Goal: Task Accomplishment & Management: Complete application form

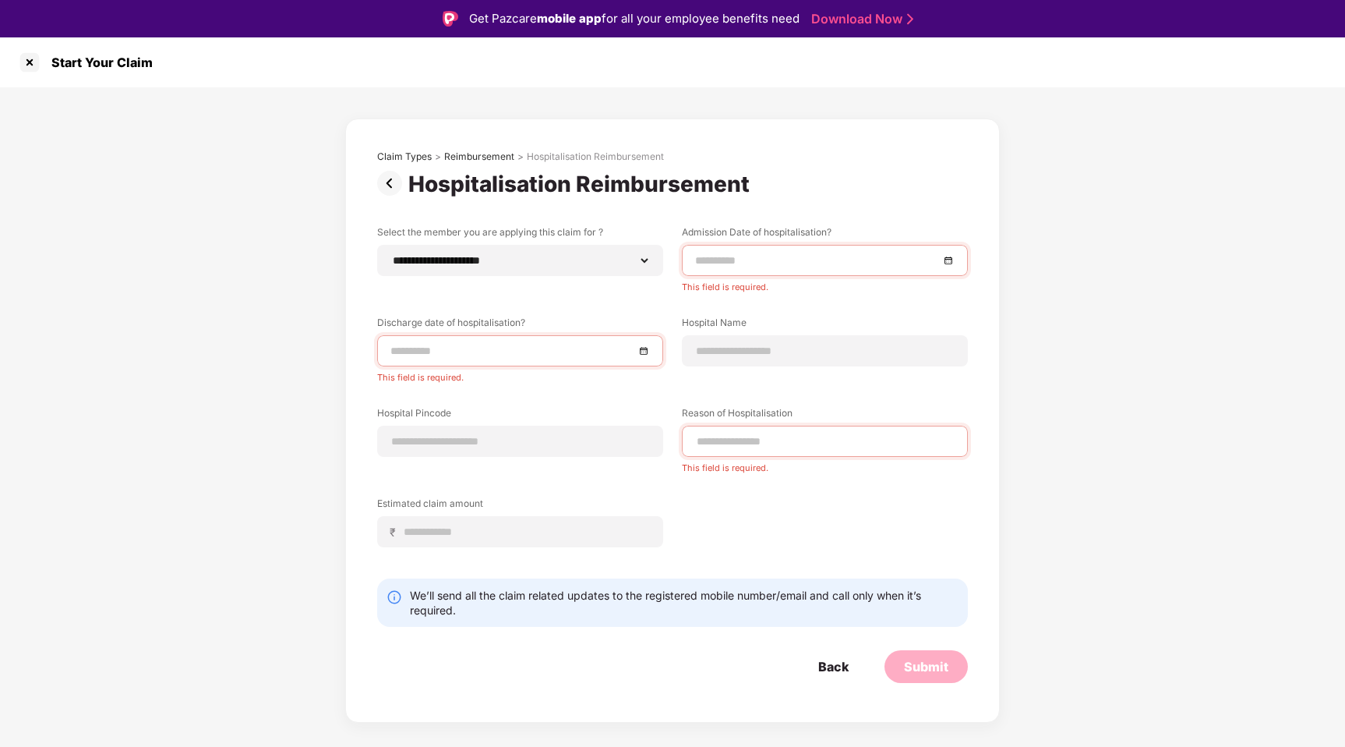
select select "**********"
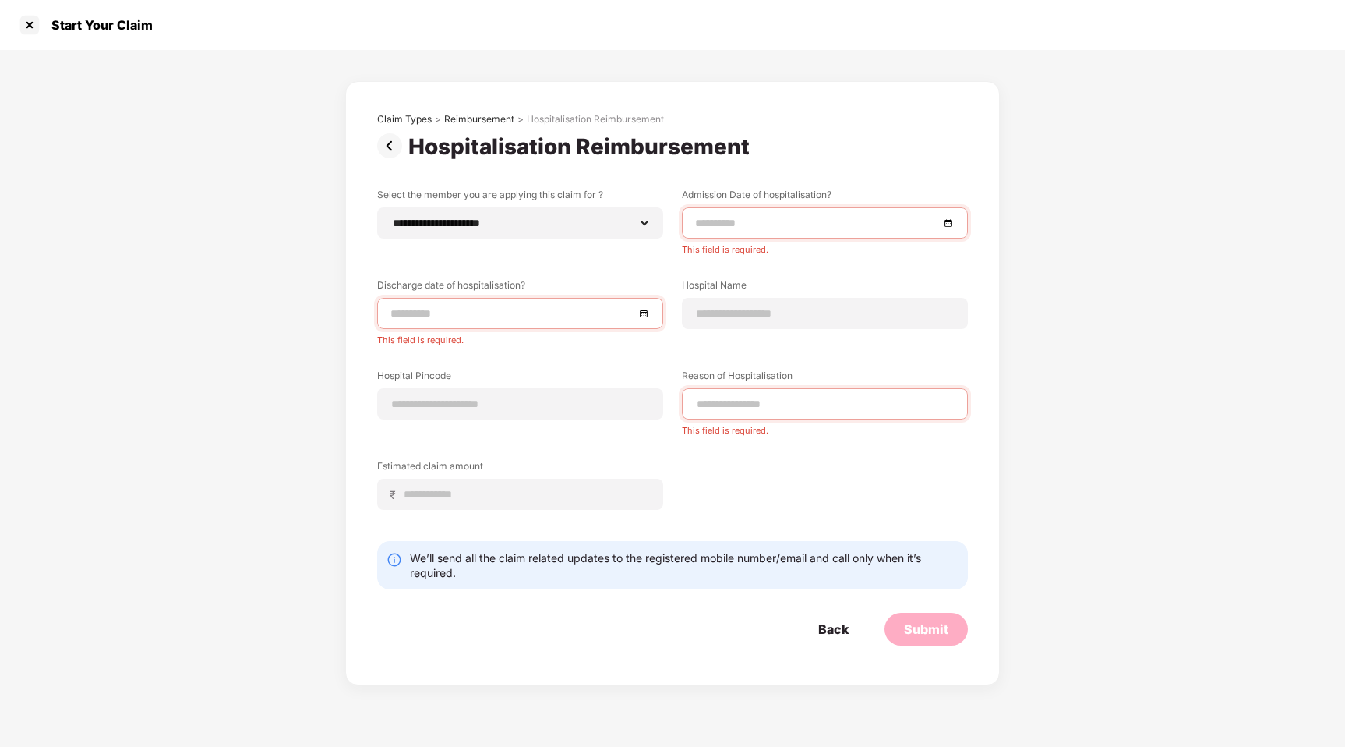
click at [784, 207] on div at bounding box center [825, 222] width 286 height 31
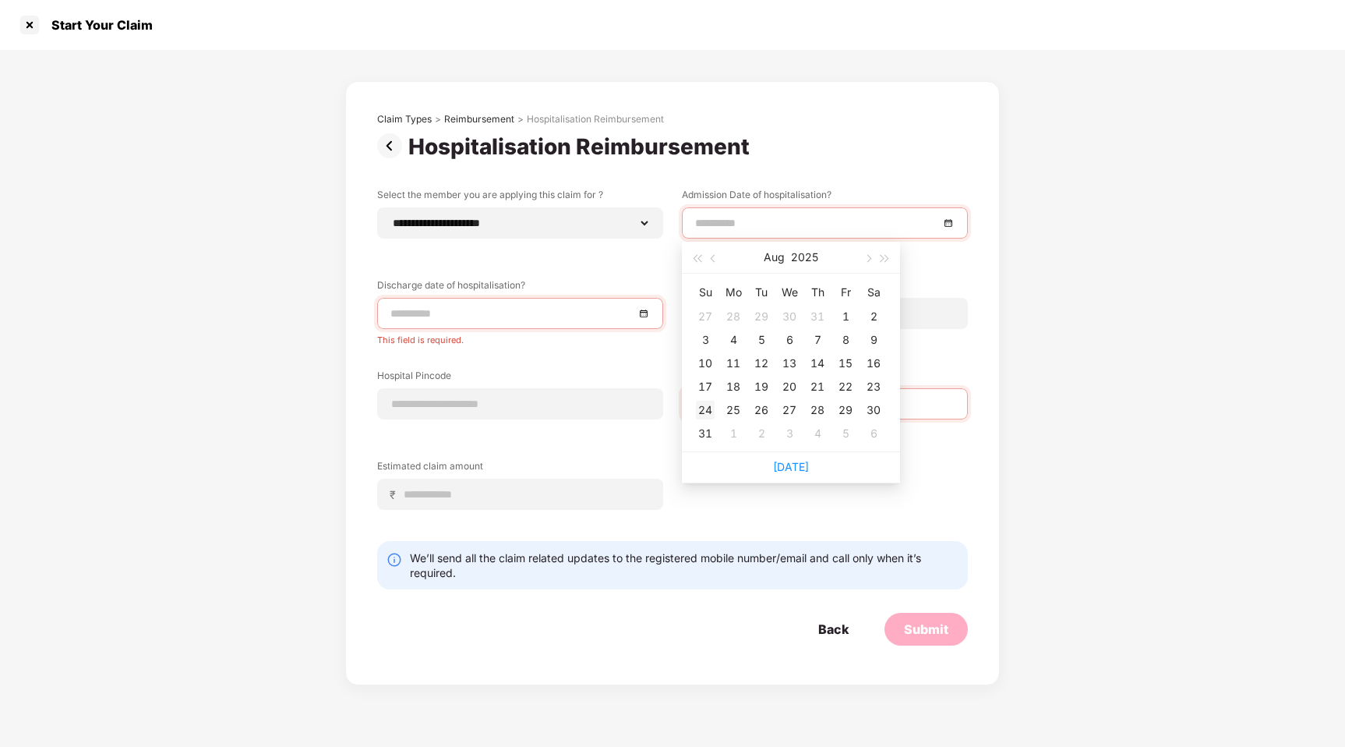
type input "**********"
click at [710, 406] on div "24" at bounding box center [705, 410] width 19 height 19
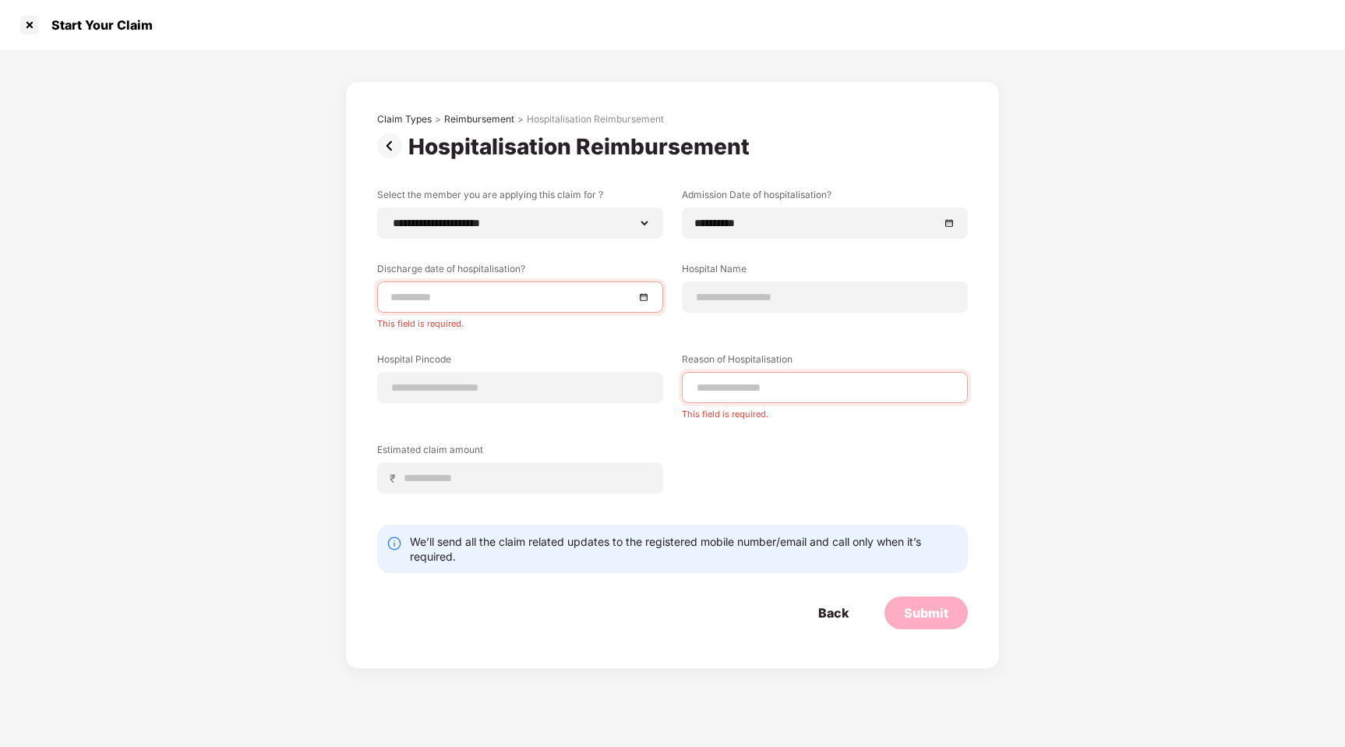
click at [525, 299] on input at bounding box center [513, 296] width 244 height 17
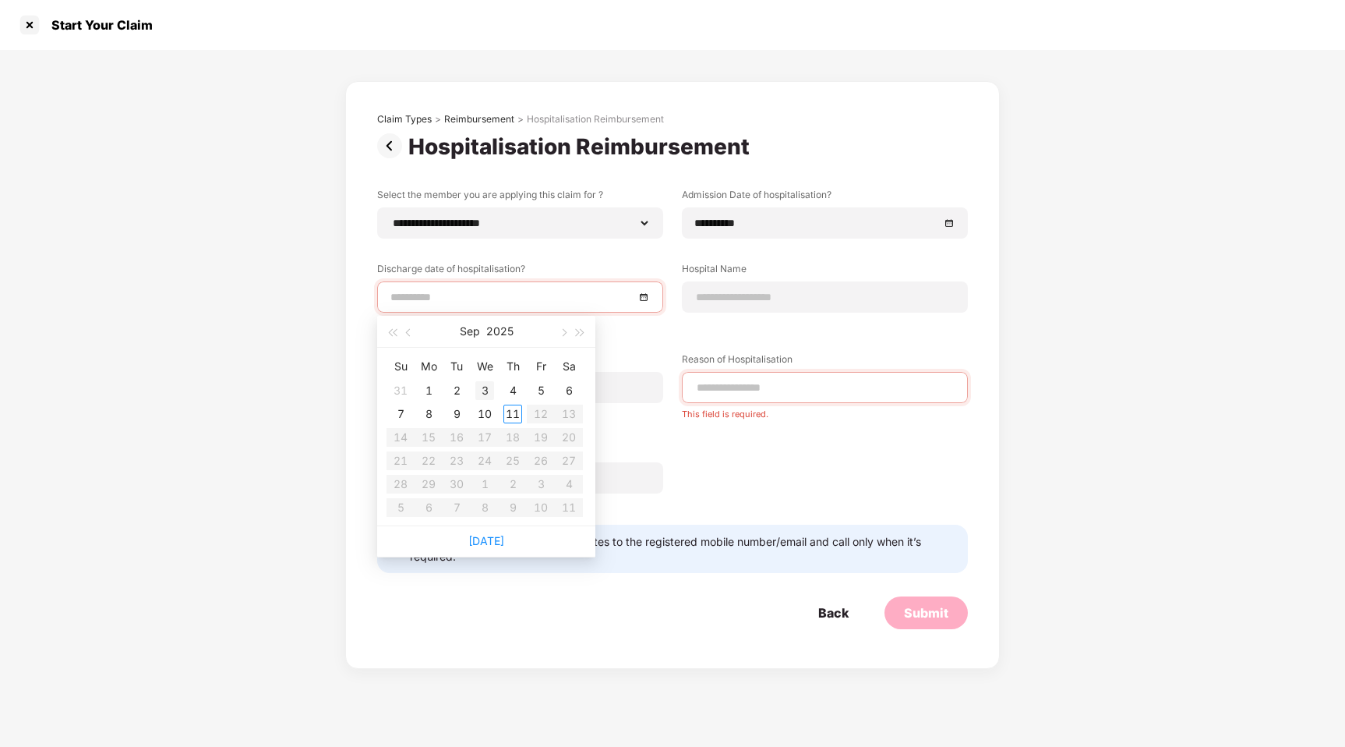
type input "**********"
click at [486, 388] on div "3" at bounding box center [485, 390] width 19 height 19
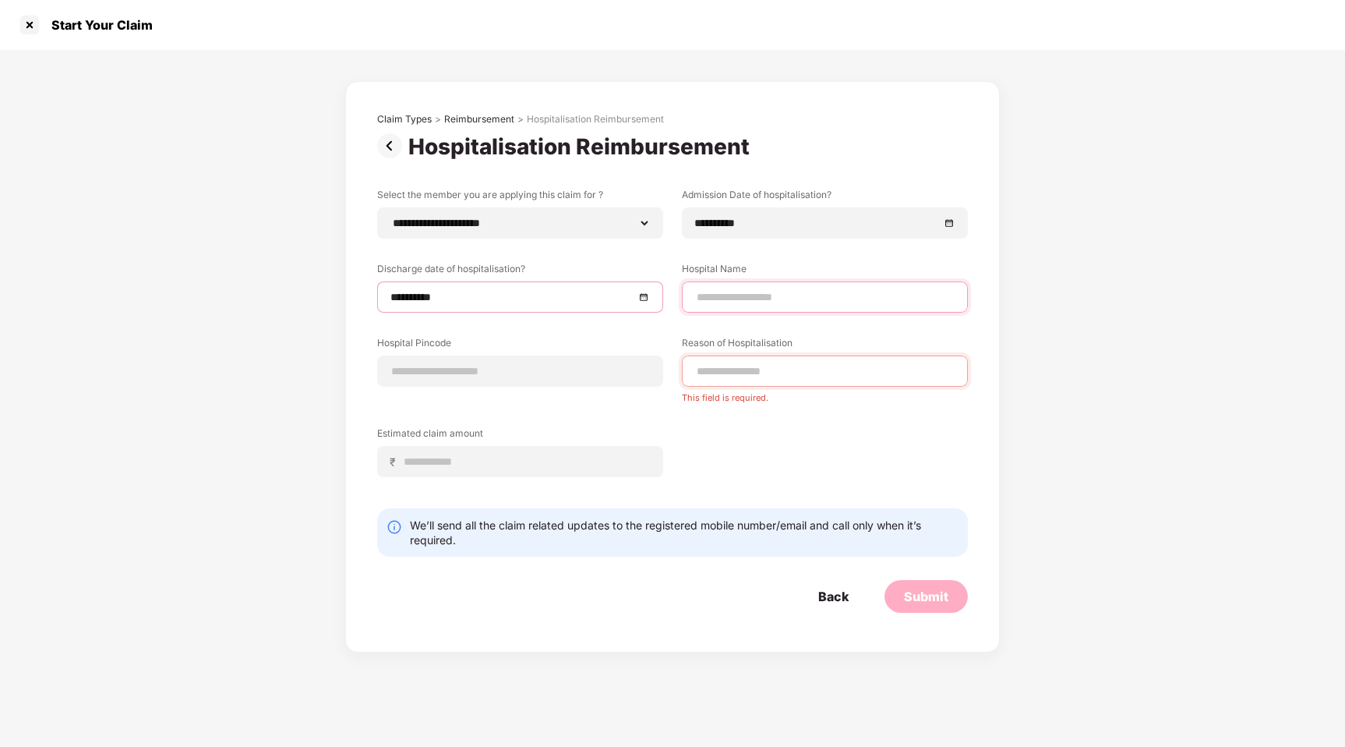
click at [728, 302] on input at bounding box center [825, 297] width 260 height 16
type input "**********"
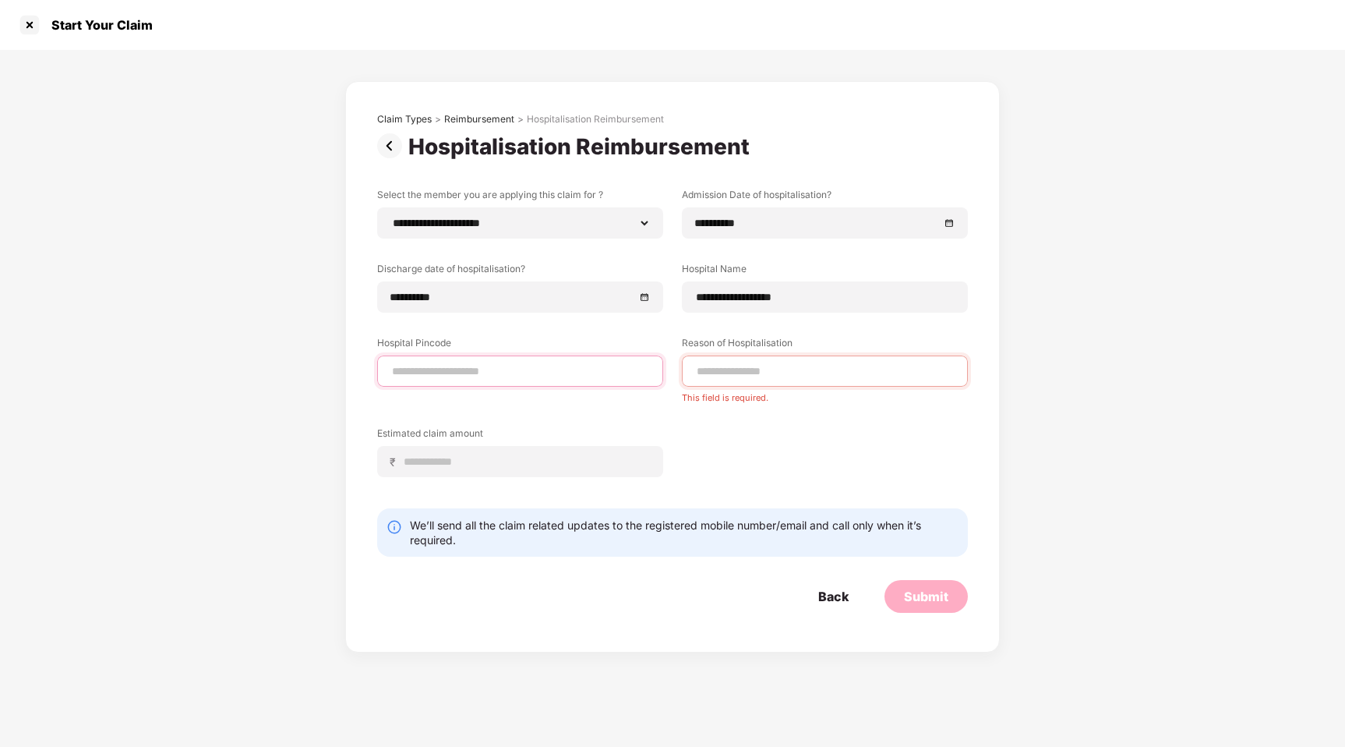
click at [567, 369] on input at bounding box center [521, 371] width 260 height 16
type input "******"
select select "*******"
select select "**********"
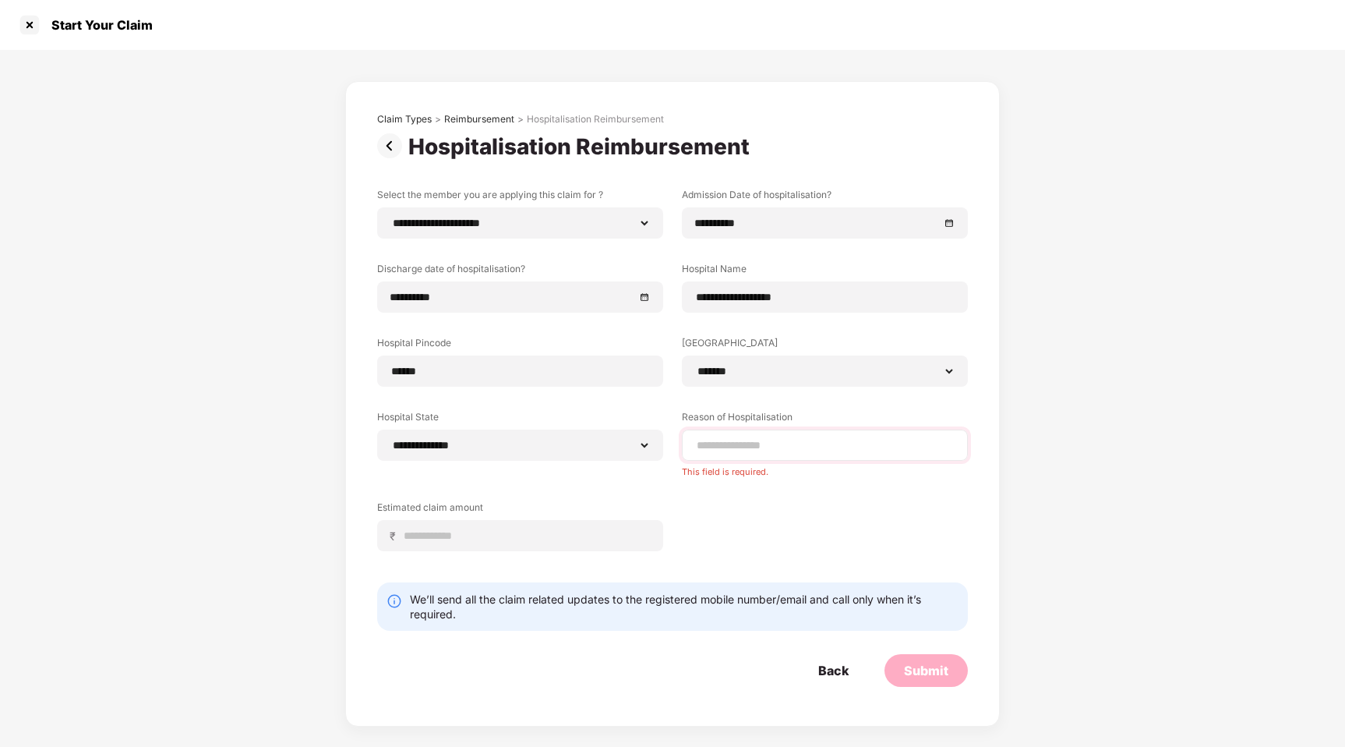
click at [695, 365] on select "**********" at bounding box center [825, 371] width 261 height 12
click at [735, 432] on div at bounding box center [825, 445] width 286 height 31
click at [732, 446] on input at bounding box center [825, 445] width 260 height 16
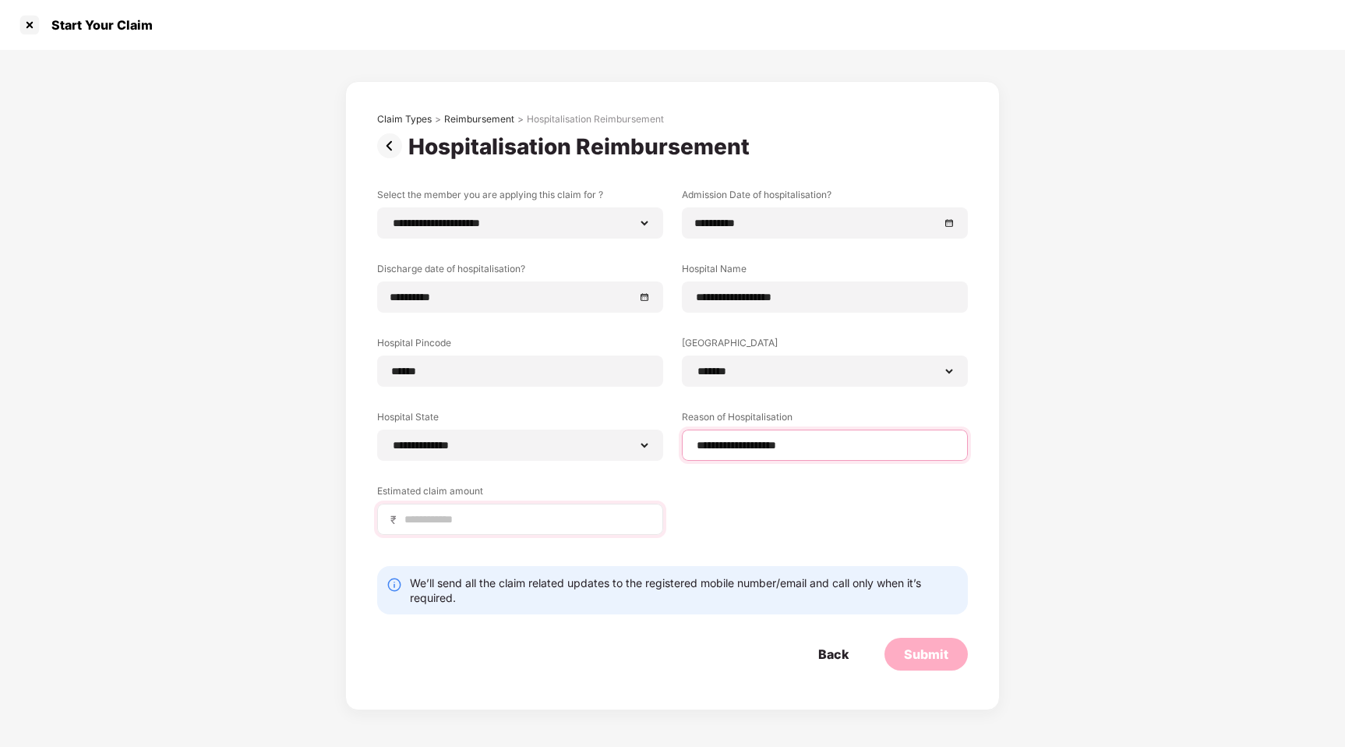
type input "**********"
click at [490, 522] on input at bounding box center [526, 519] width 247 height 16
type input "******"
click at [762, 507] on div "**********" at bounding box center [672, 373] width 591 height 370
click at [915, 651] on div "Submit" at bounding box center [926, 653] width 44 height 17
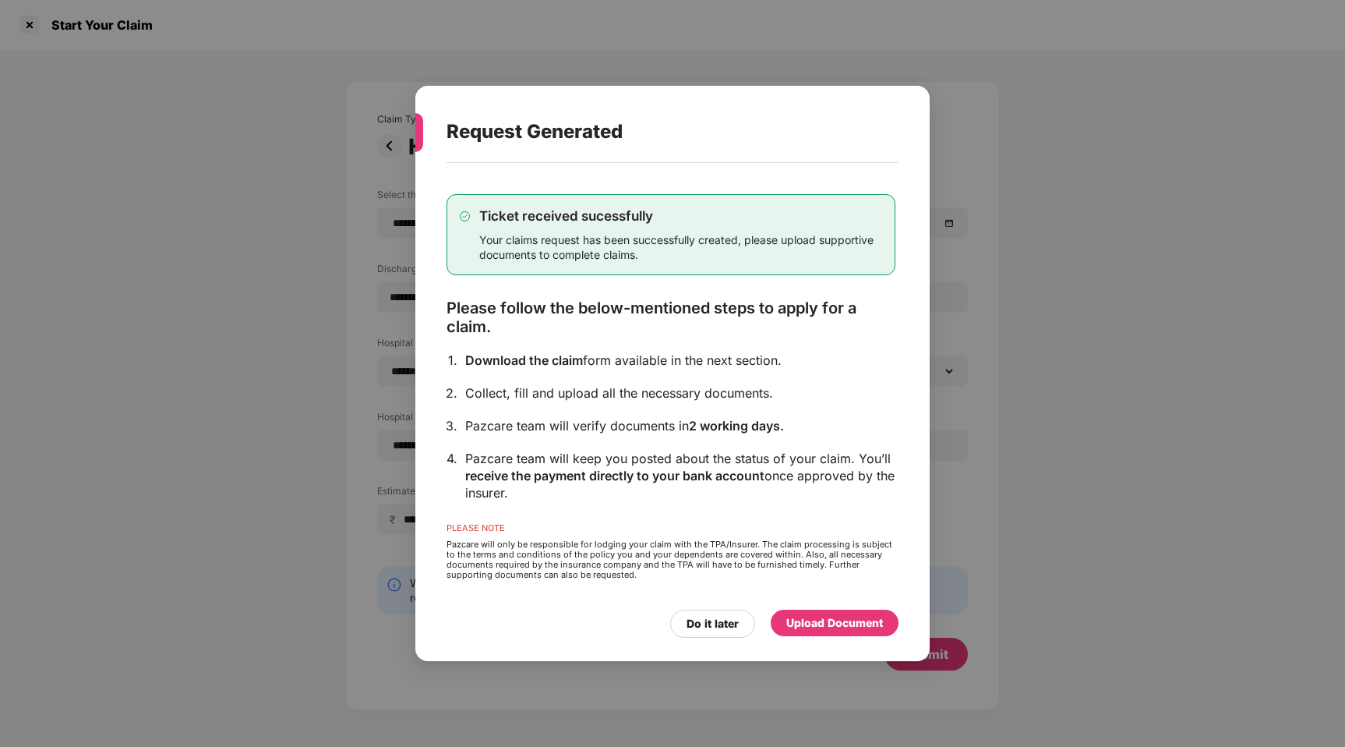
click at [810, 620] on div "Upload Document" at bounding box center [835, 622] width 97 height 17
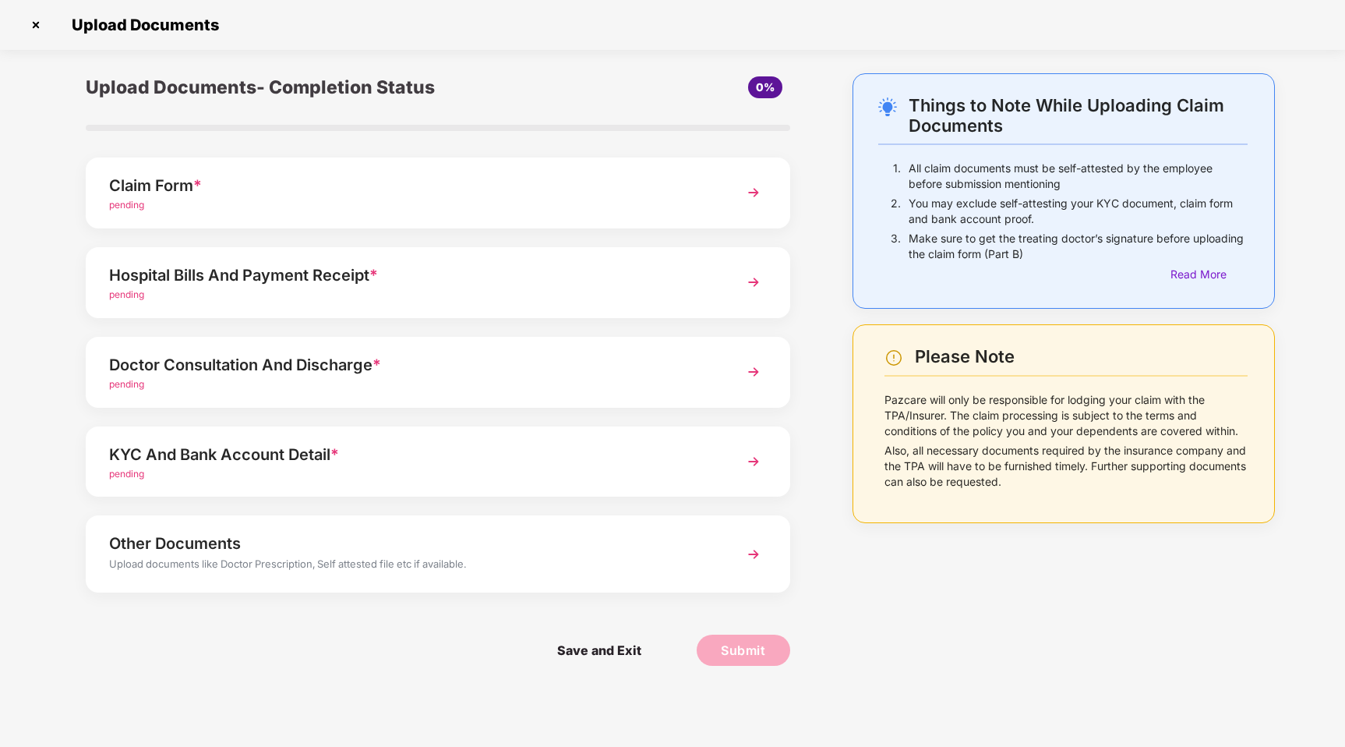
click at [581, 205] on div "pending" at bounding box center [410, 205] width 603 height 15
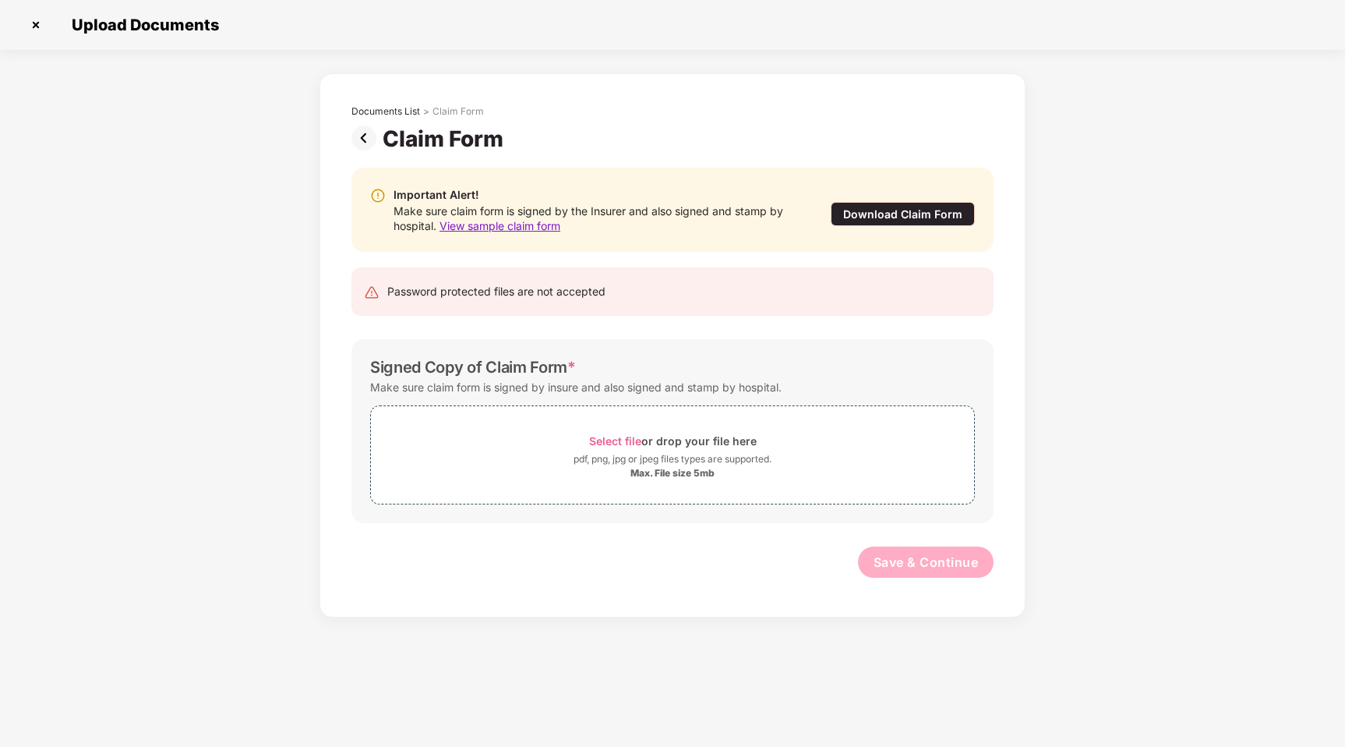
scroll to position [0, 0]
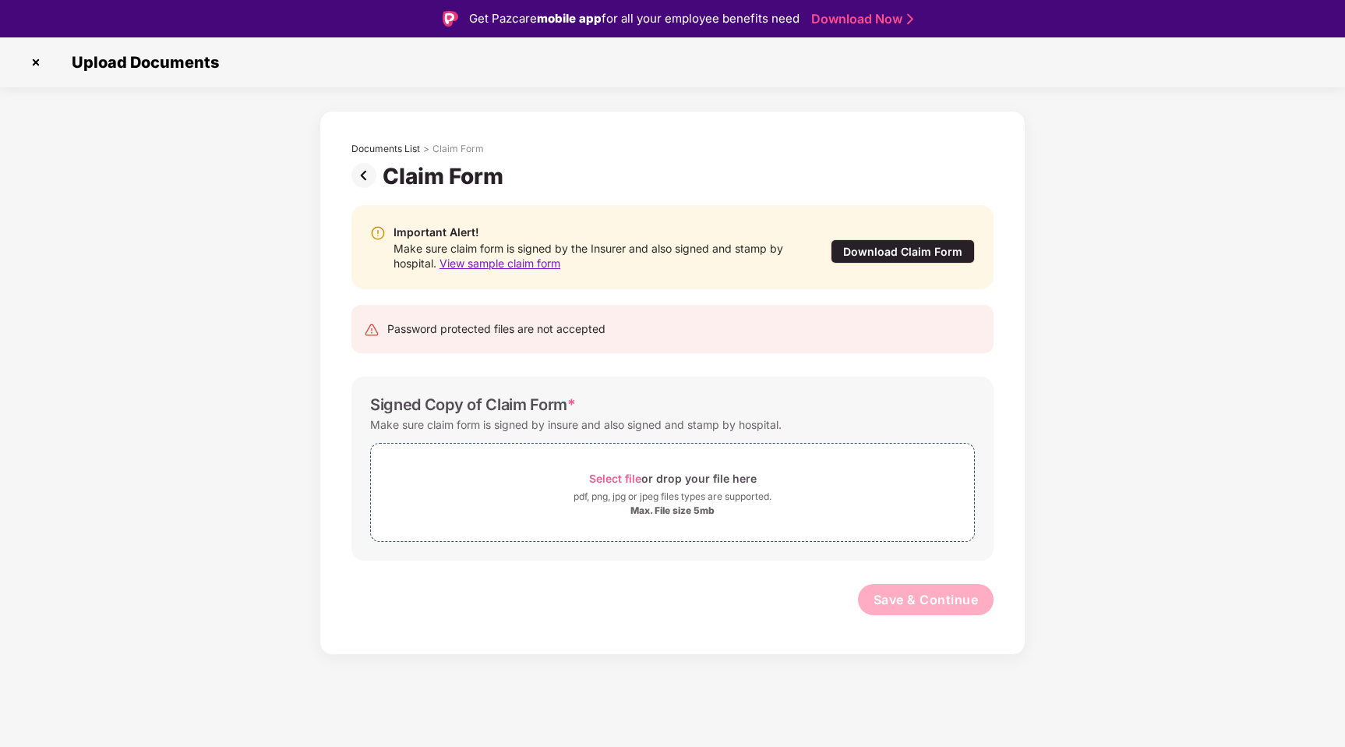
click at [356, 181] on img at bounding box center [367, 175] width 31 height 25
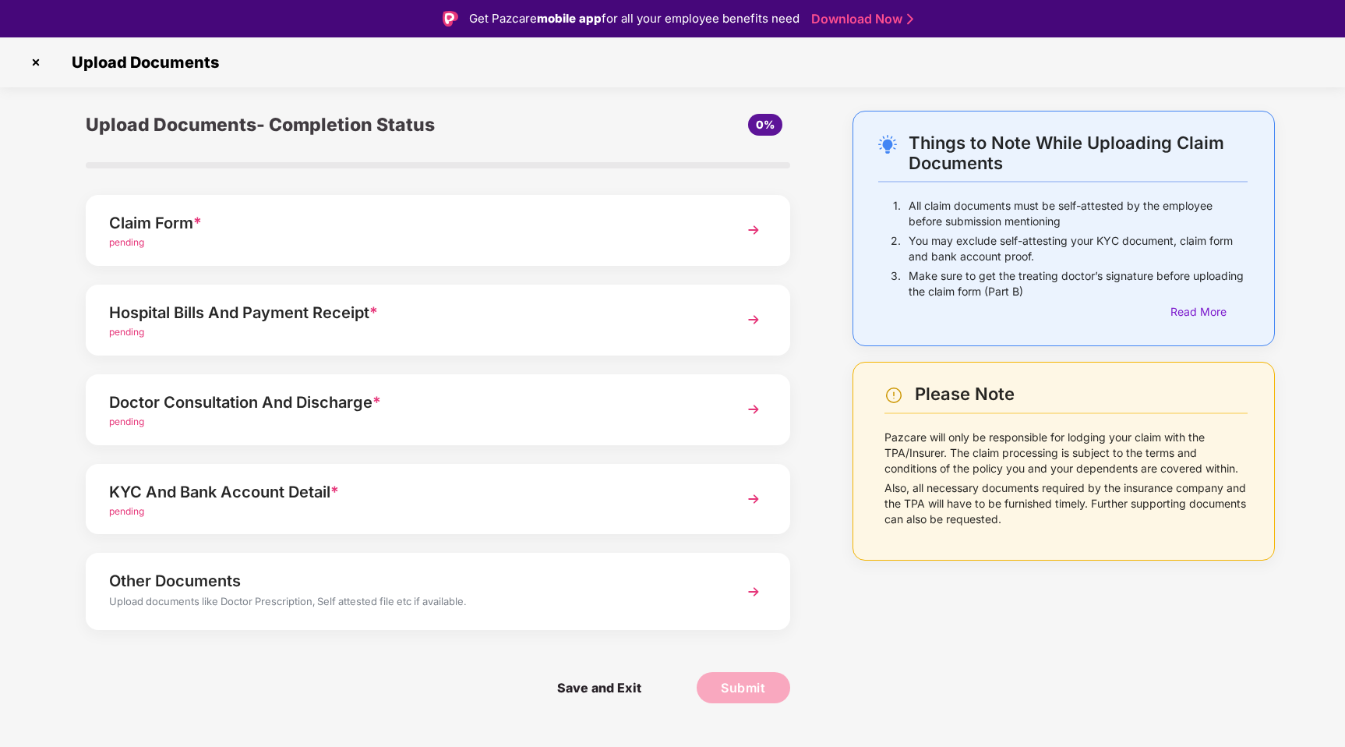
click at [676, 268] on div "Upload Documents- Completion Status 0% Claim Form * pending Hospital Bills And …" at bounding box center [438, 419] width 736 height 616
click at [649, 232] on div "Claim Form *" at bounding box center [410, 222] width 603 height 25
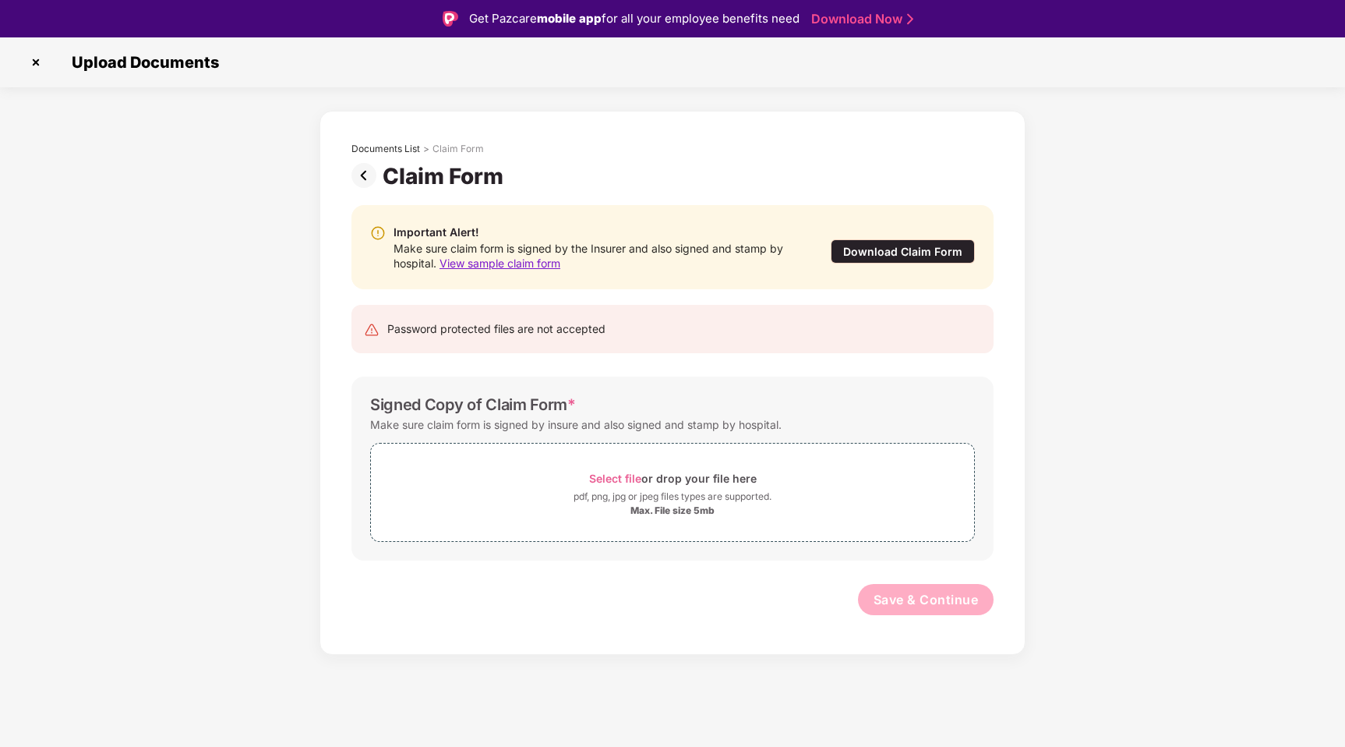
click at [872, 256] on div "Download Claim Form" at bounding box center [903, 251] width 144 height 24
click at [462, 326] on div "Password protected files are not accepted" at bounding box center [496, 328] width 218 height 17
click at [672, 506] on div "Max. File size 5mb" at bounding box center [673, 510] width 84 height 12
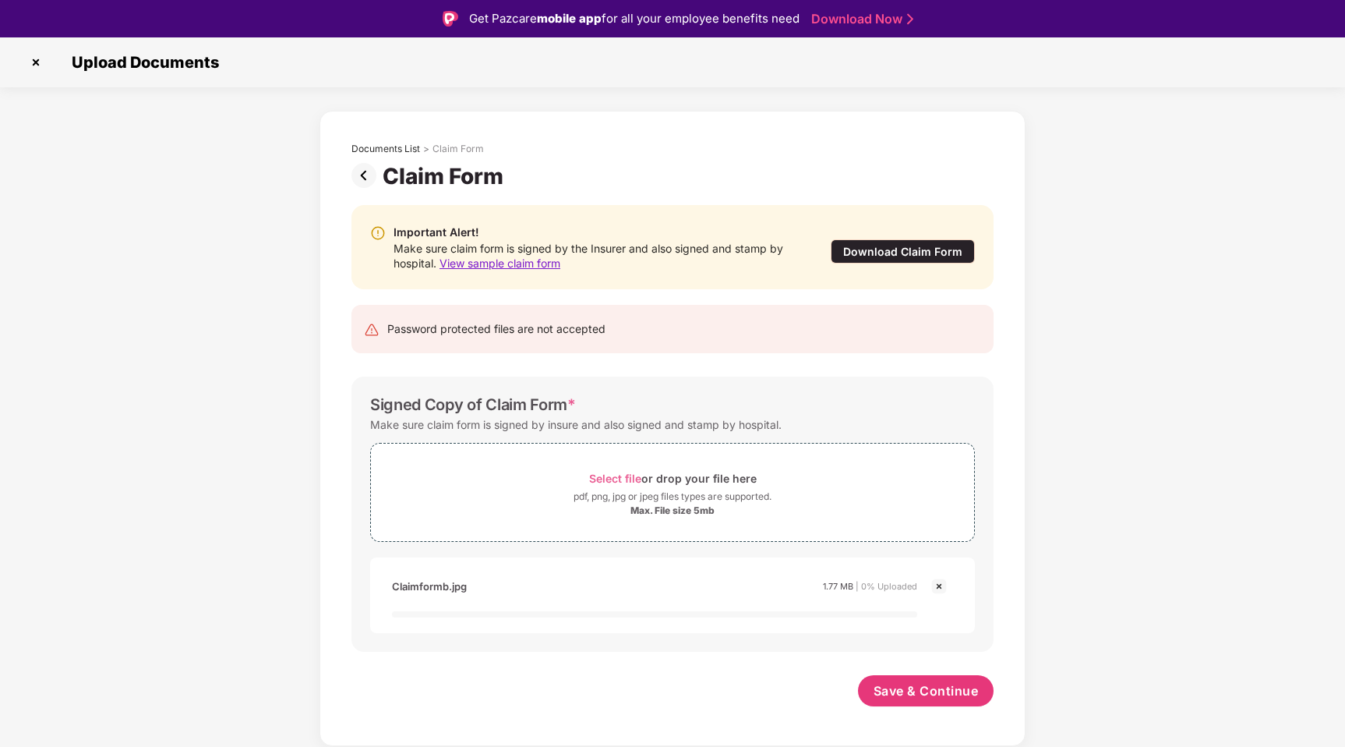
scroll to position [37, 0]
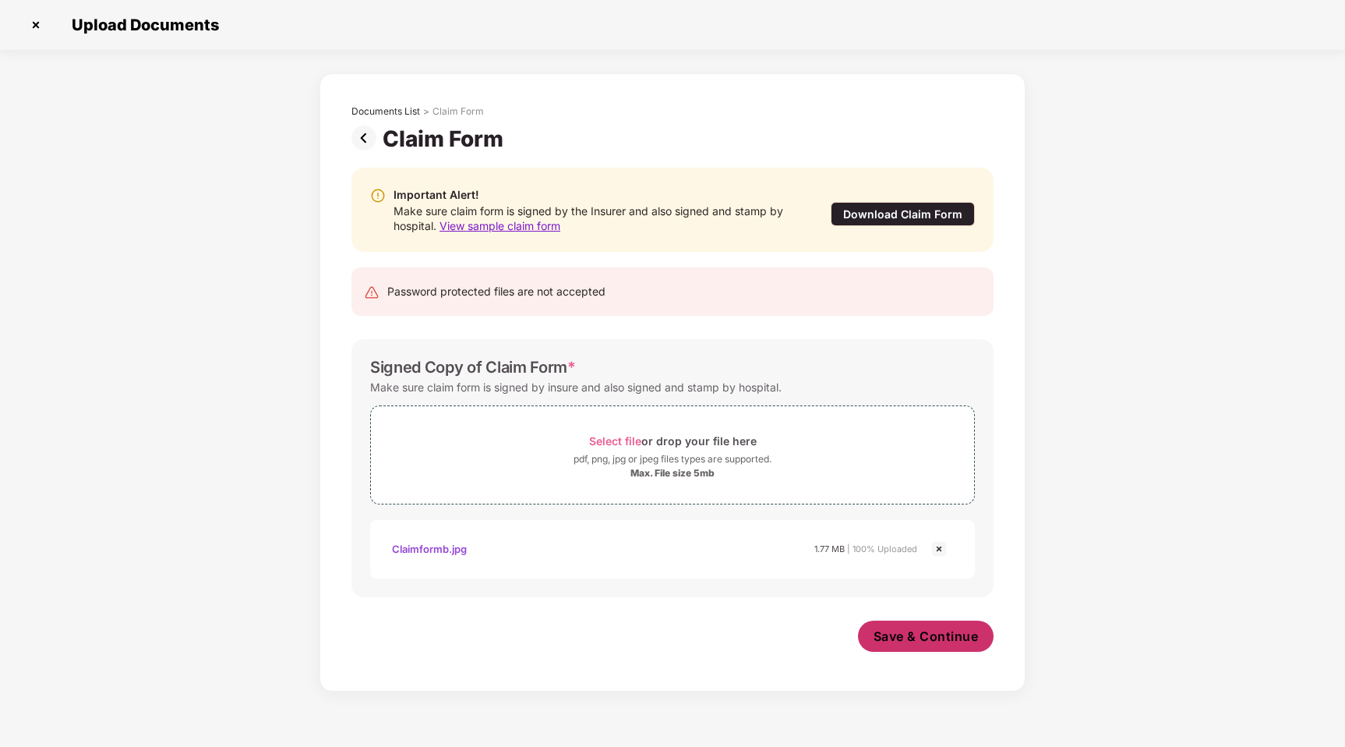
click at [942, 647] on button "Save & Continue" at bounding box center [926, 636] width 136 height 31
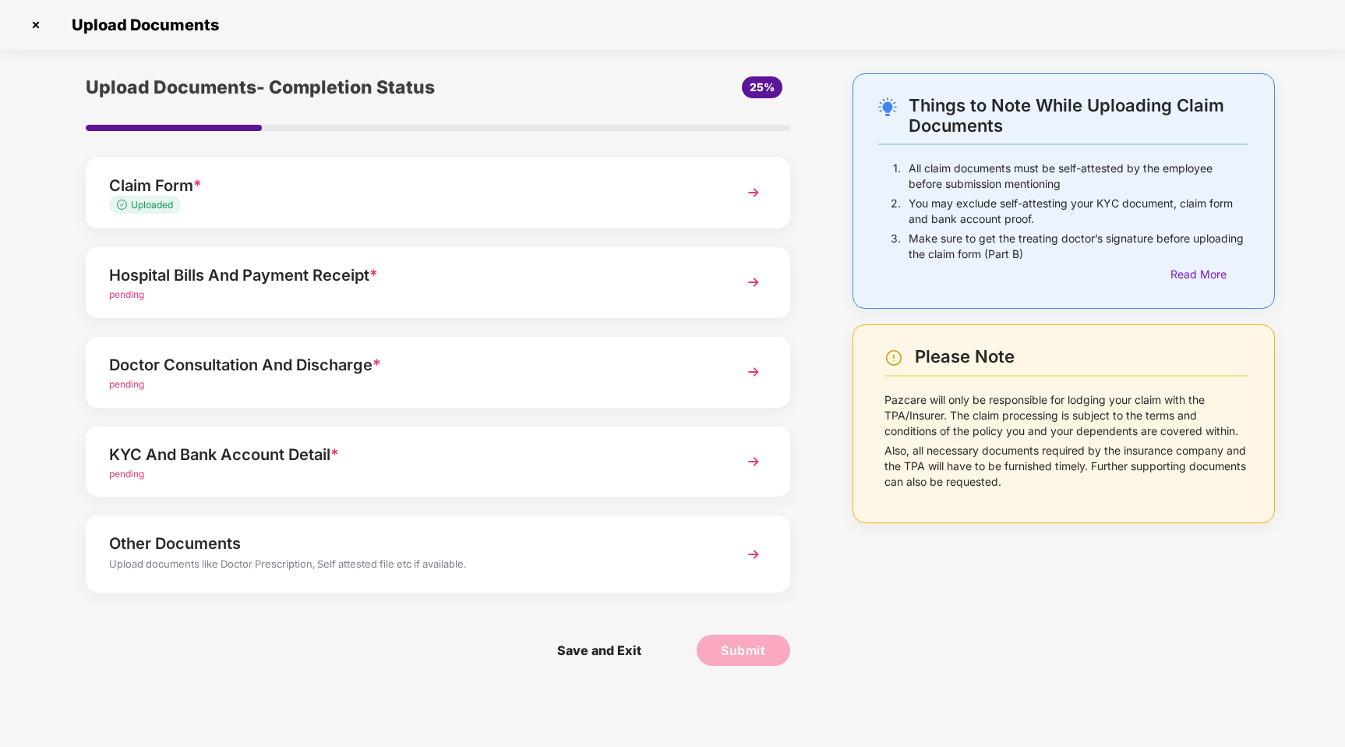
click at [751, 367] on img at bounding box center [754, 372] width 28 height 28
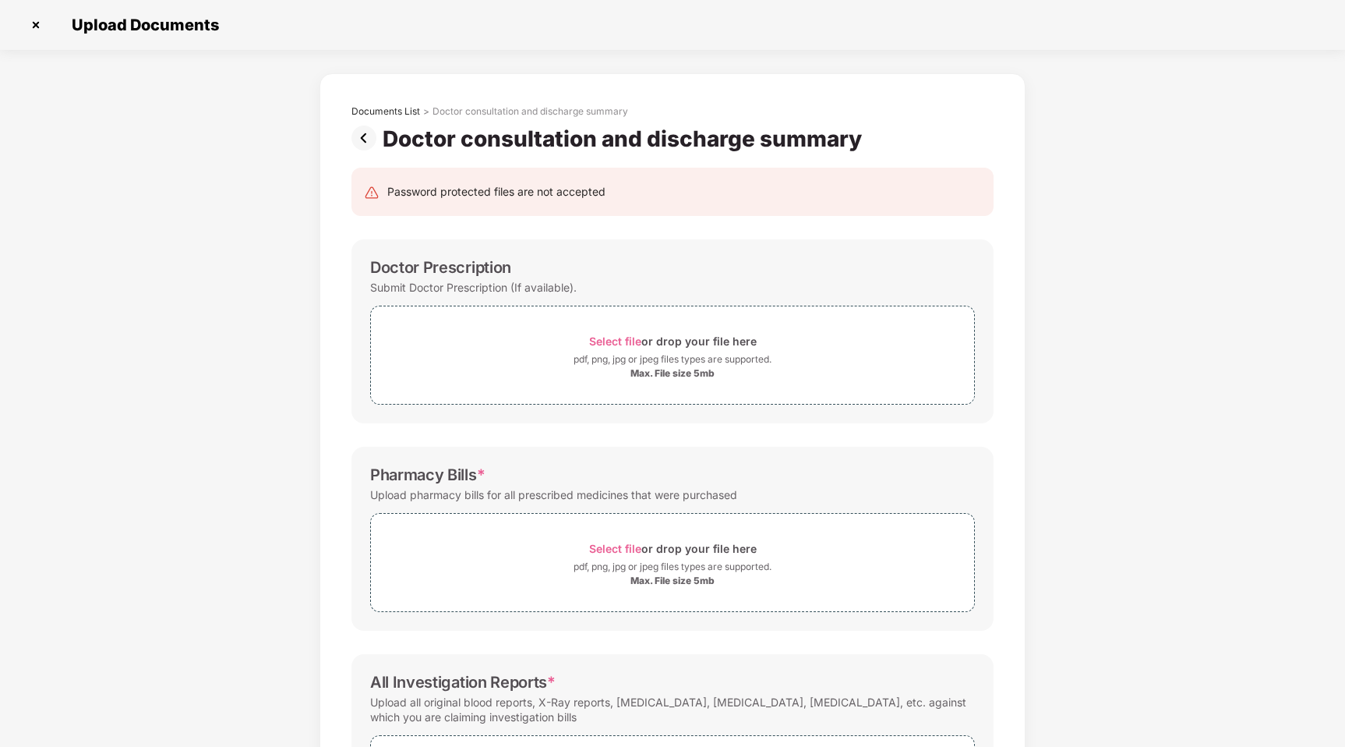
scroll to position [0, 0]
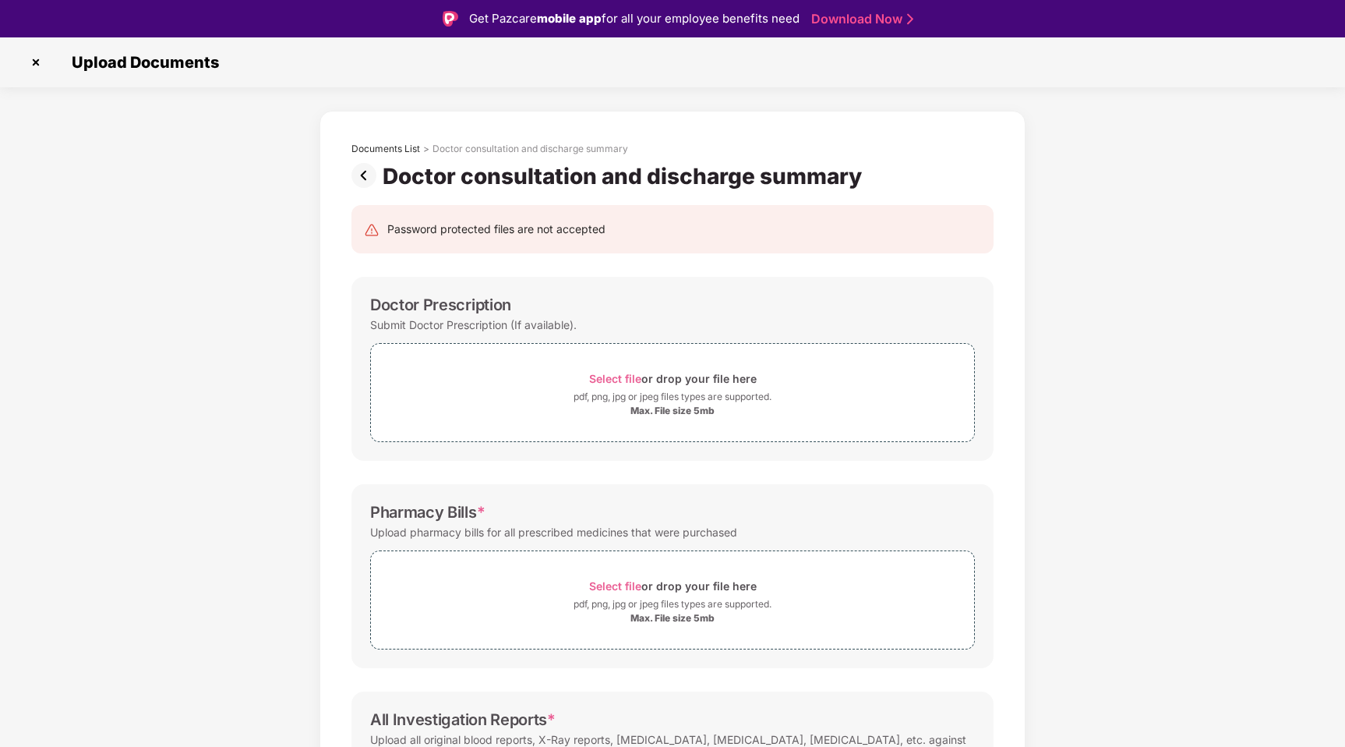
click at [435, 305] on div "Doctor Prescription" at bounding box center [440, 304] width 141 height 19
click at [436, 306] on div "Doctor Prescription" at bounding box center [440, 304] width 141 height 19
click at [437, 307] on div "Doctor Prescription" at bounding box center [440, 304] width 141 height 19
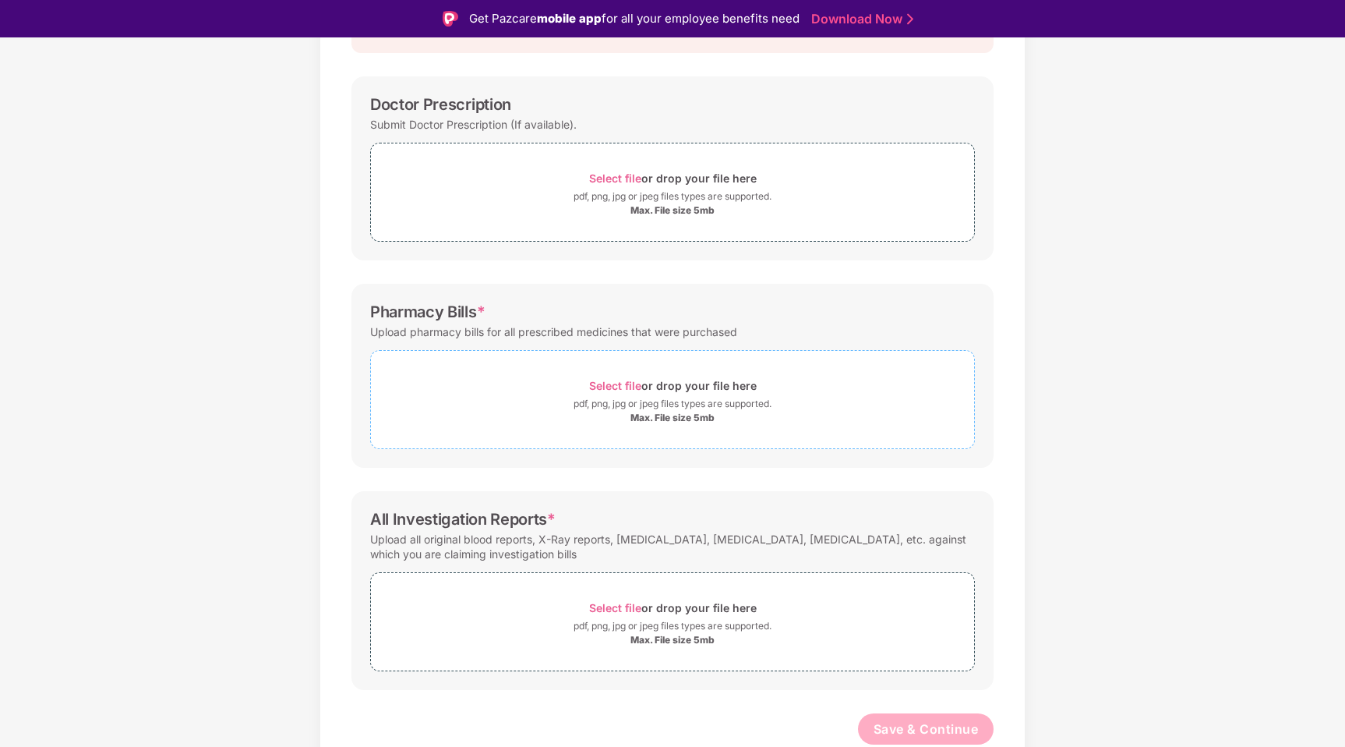
click at [670, 416] on div "Max. File size 5mb" at bounding box center [673, 418] width 84 height 12
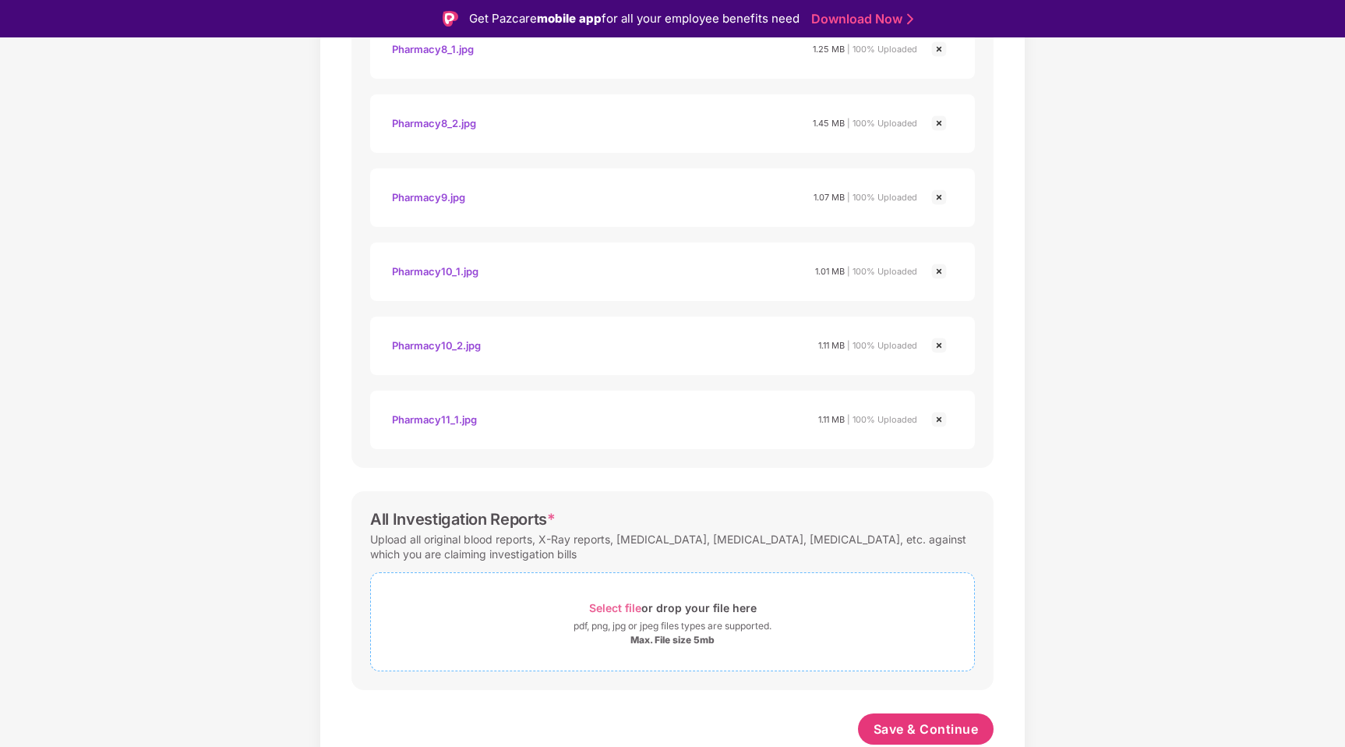
scroll to position [1607, 0]
click at [692, 644] on div "Max. File size 5mb" at bounding box center [673, 640] width 84 height 12
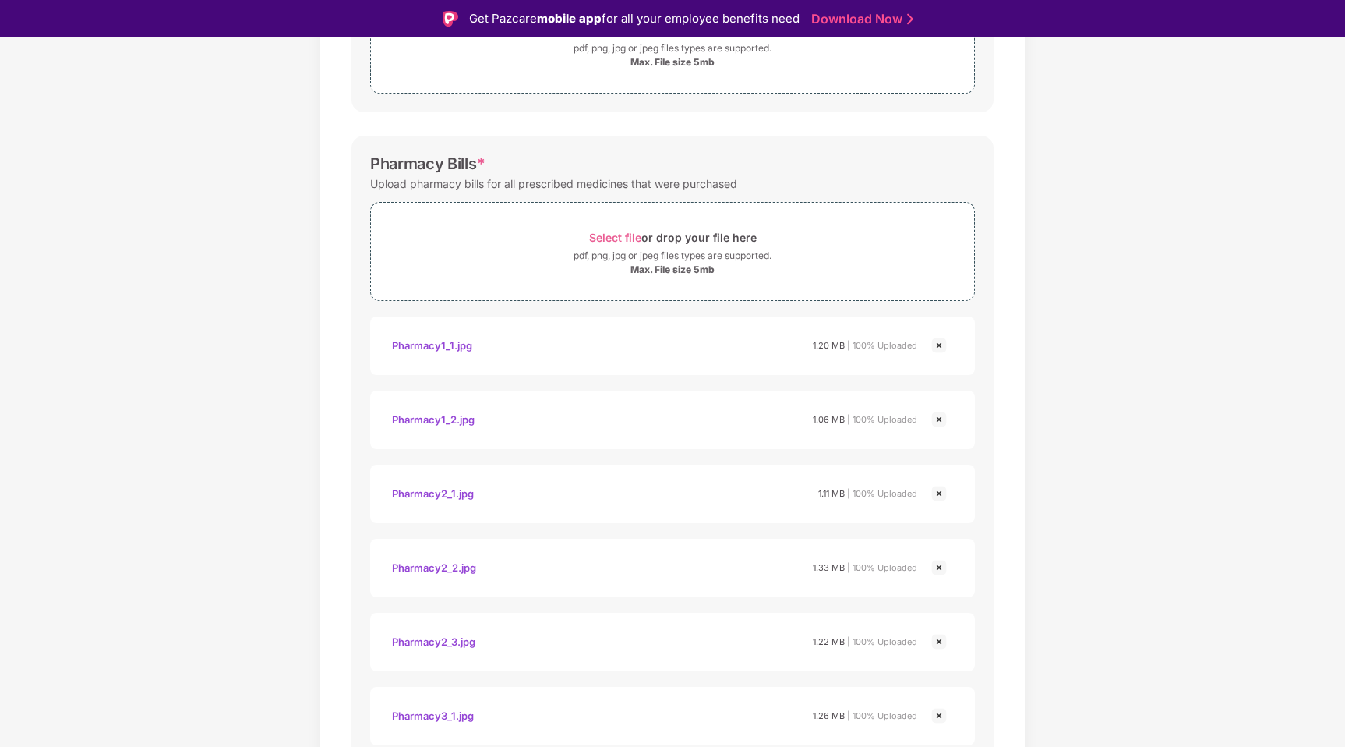
scroll to position [0, 0]
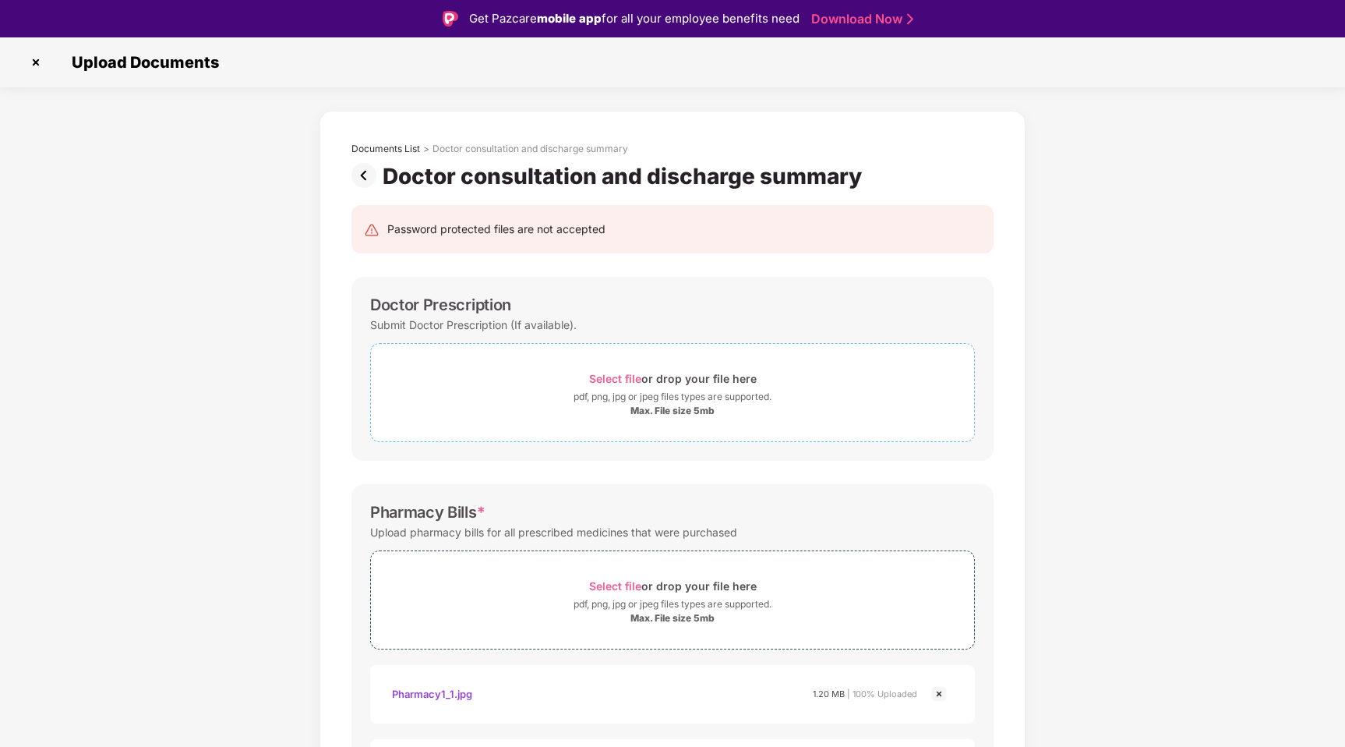
click at [667, 415] on div "Max. File size 5mb" at bounding box center [673, 411] width 84 height 12
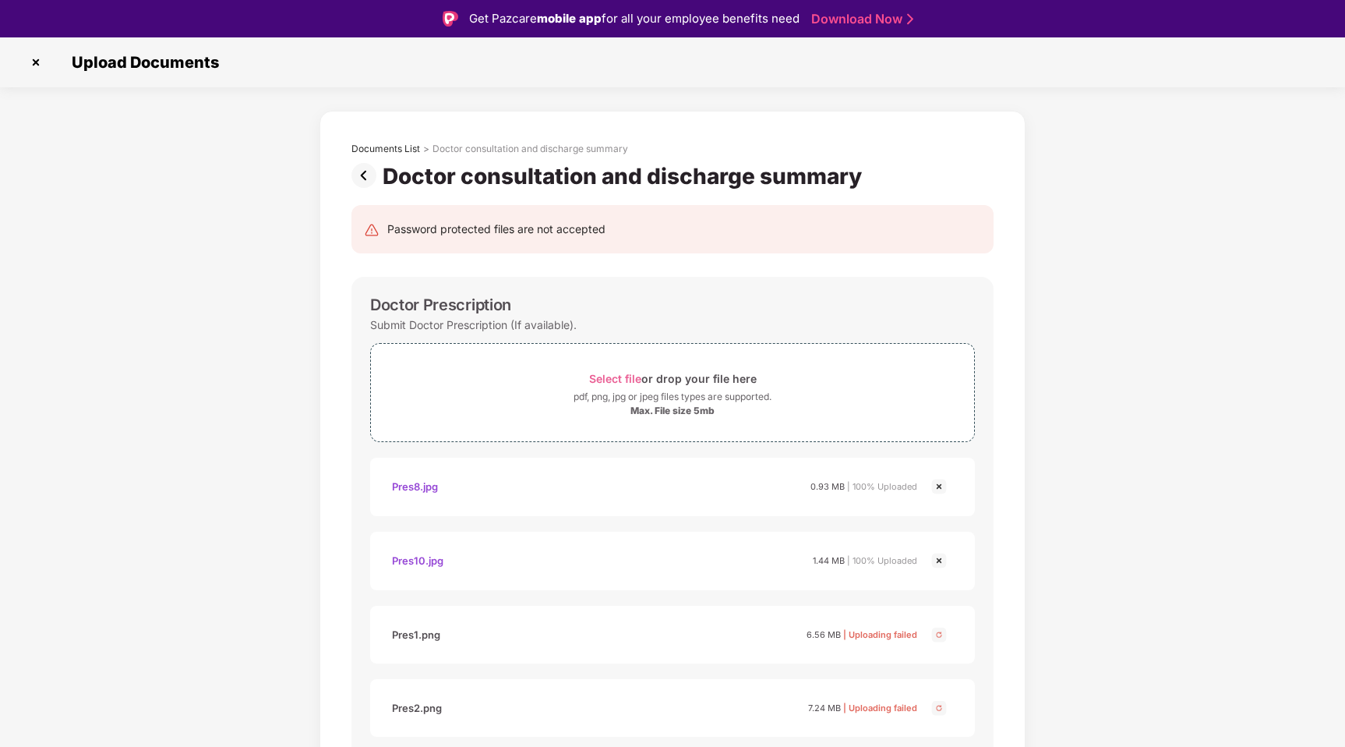
click at [941, 634] on img at bounding box center [939, 634] width 19 height 19
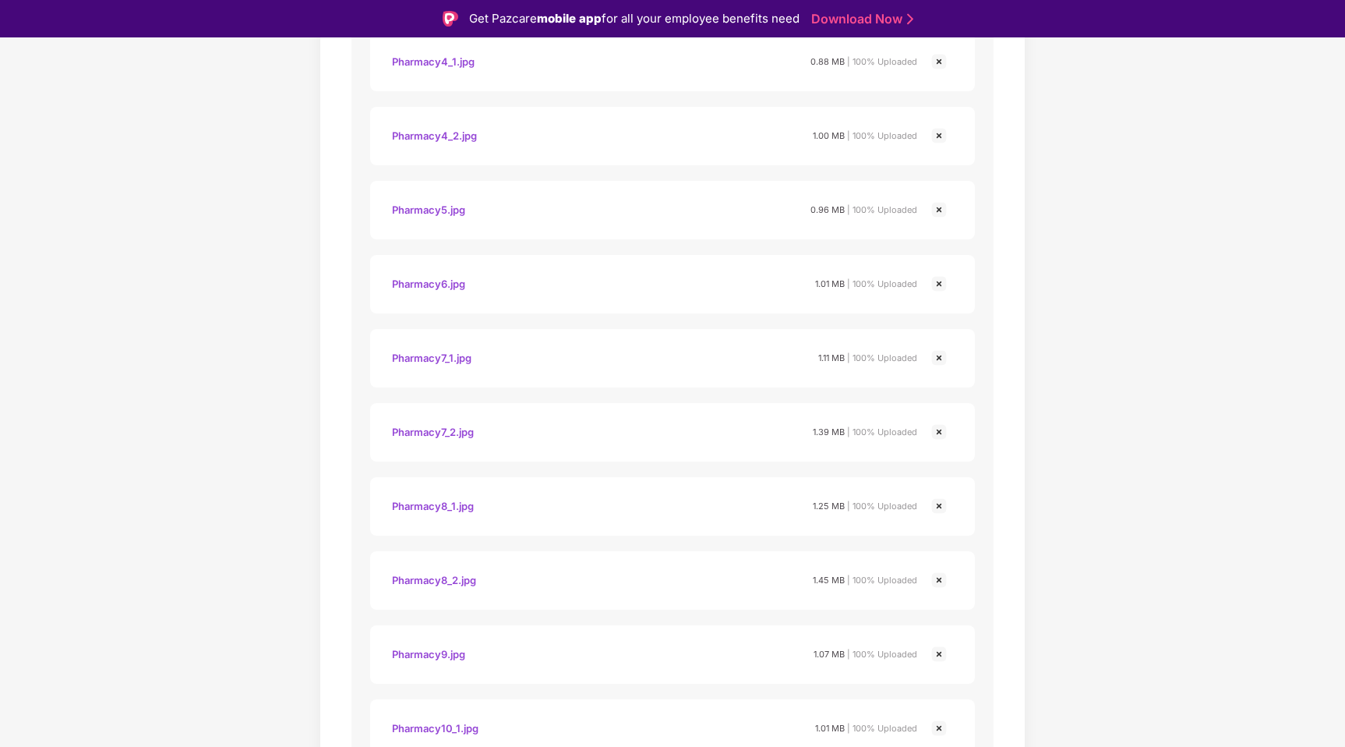
scroll to position [2342, 0]
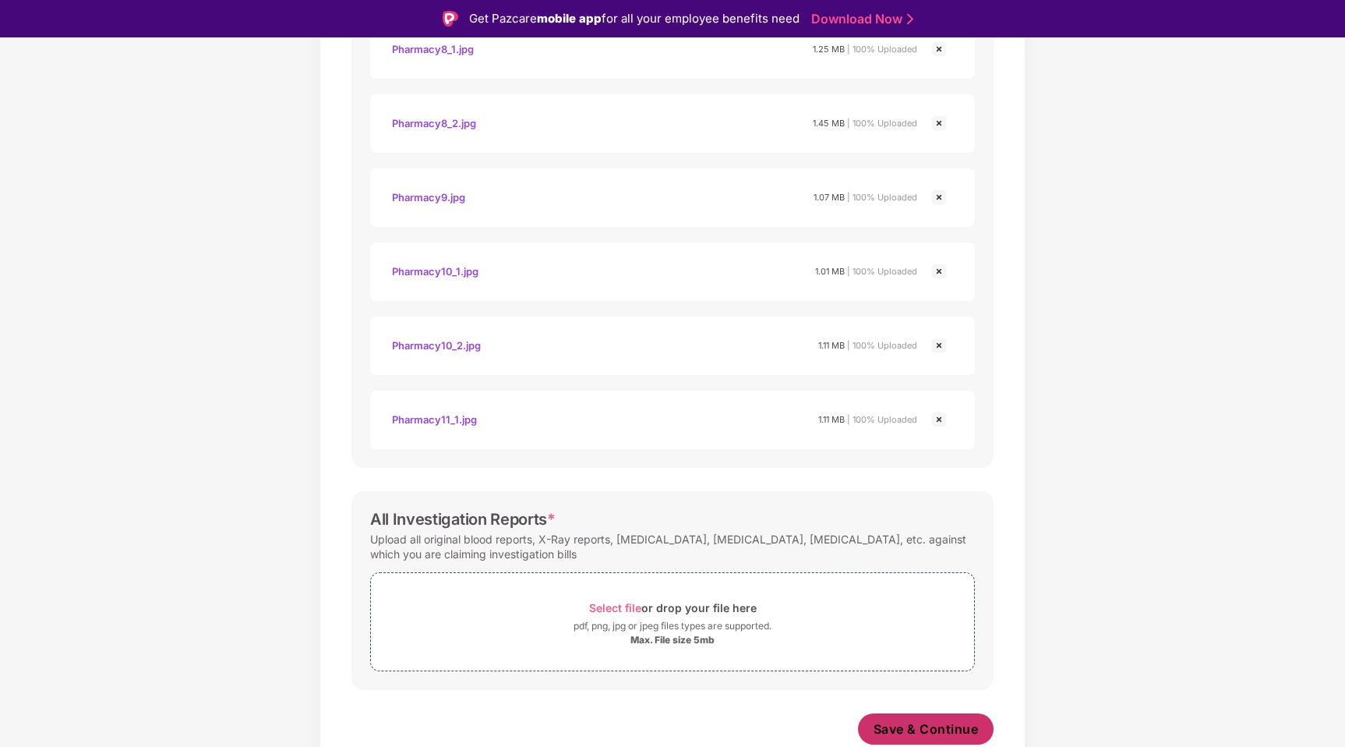
click at [951, 720] on span "Save & Continue" at bounding box center [926, 728] width 105 height 17
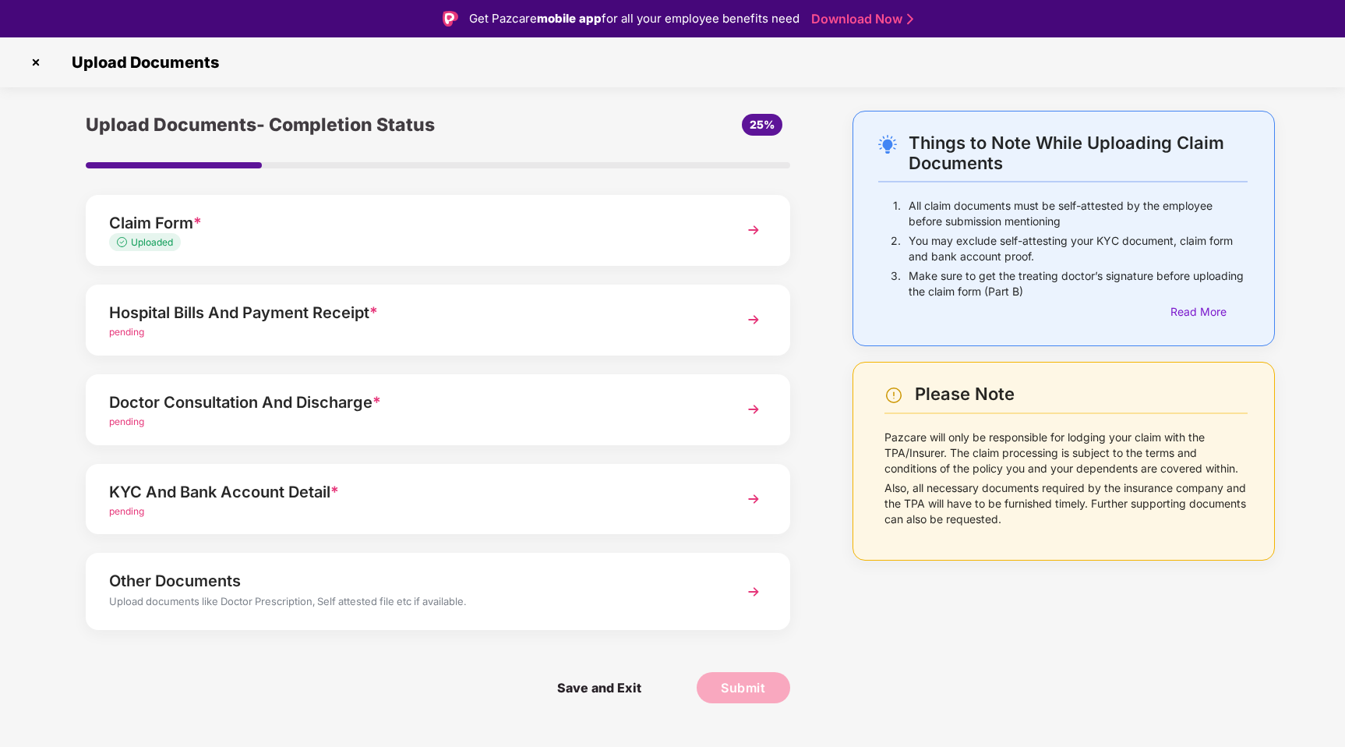
click at [270, 325] on div "pending" at bounding box center [410, 332] width 603 height 15
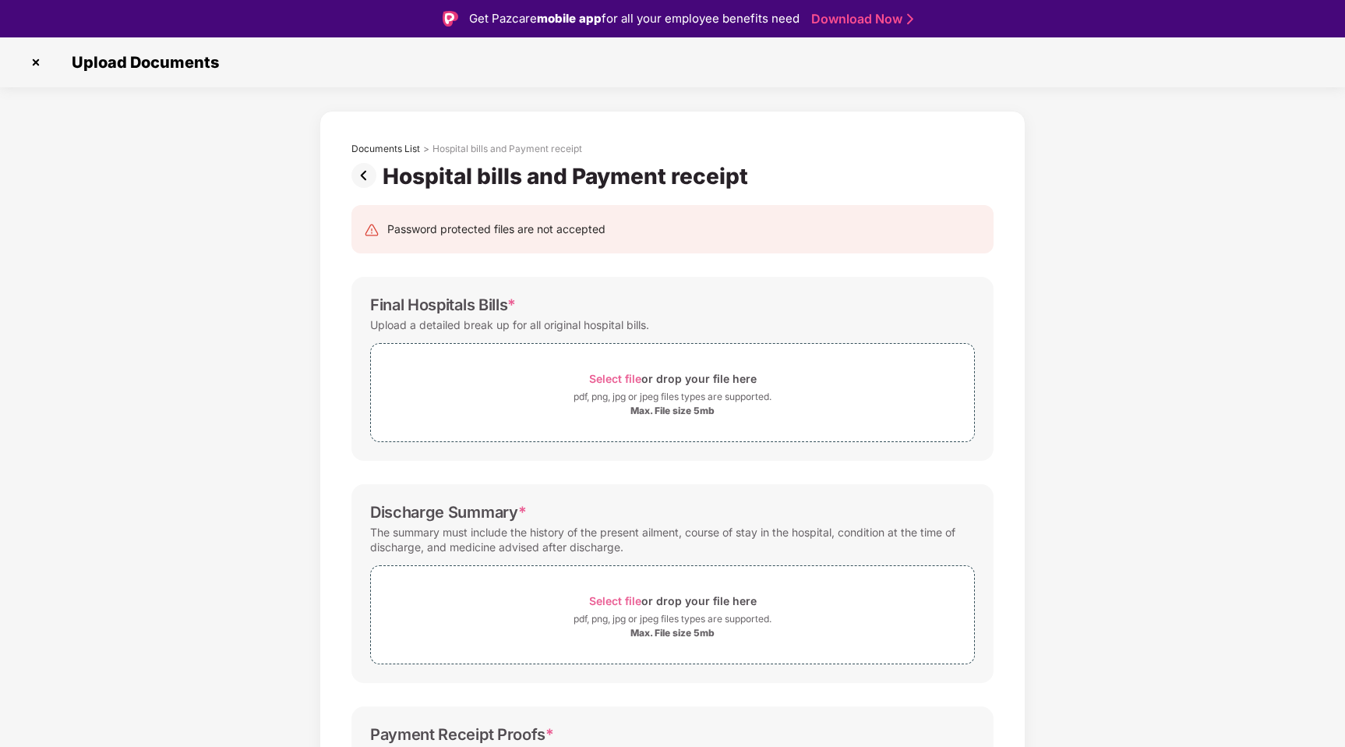
click at [369, 169] on img at bounding box center [367, 175] width 31 height 25
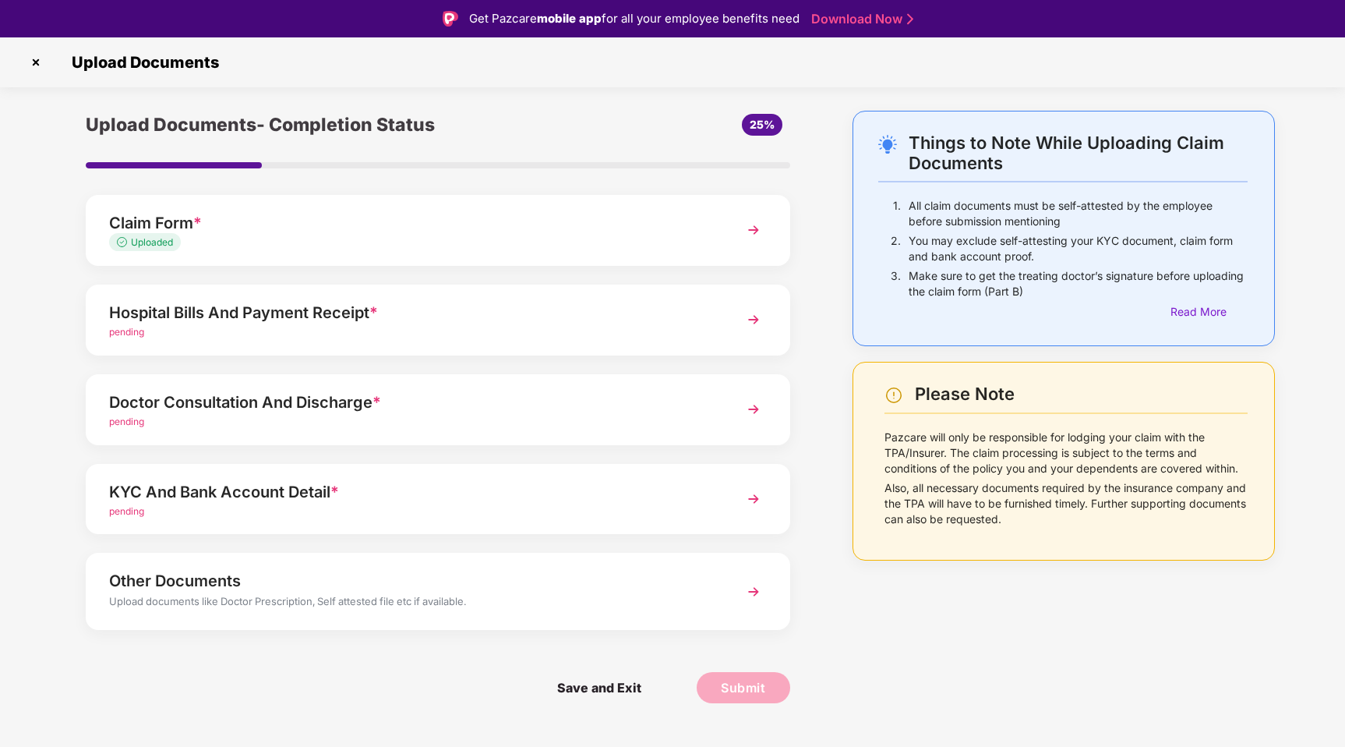
click at [441, 419] on div "pending" at bounding box center [410, 422] width 603 height 15
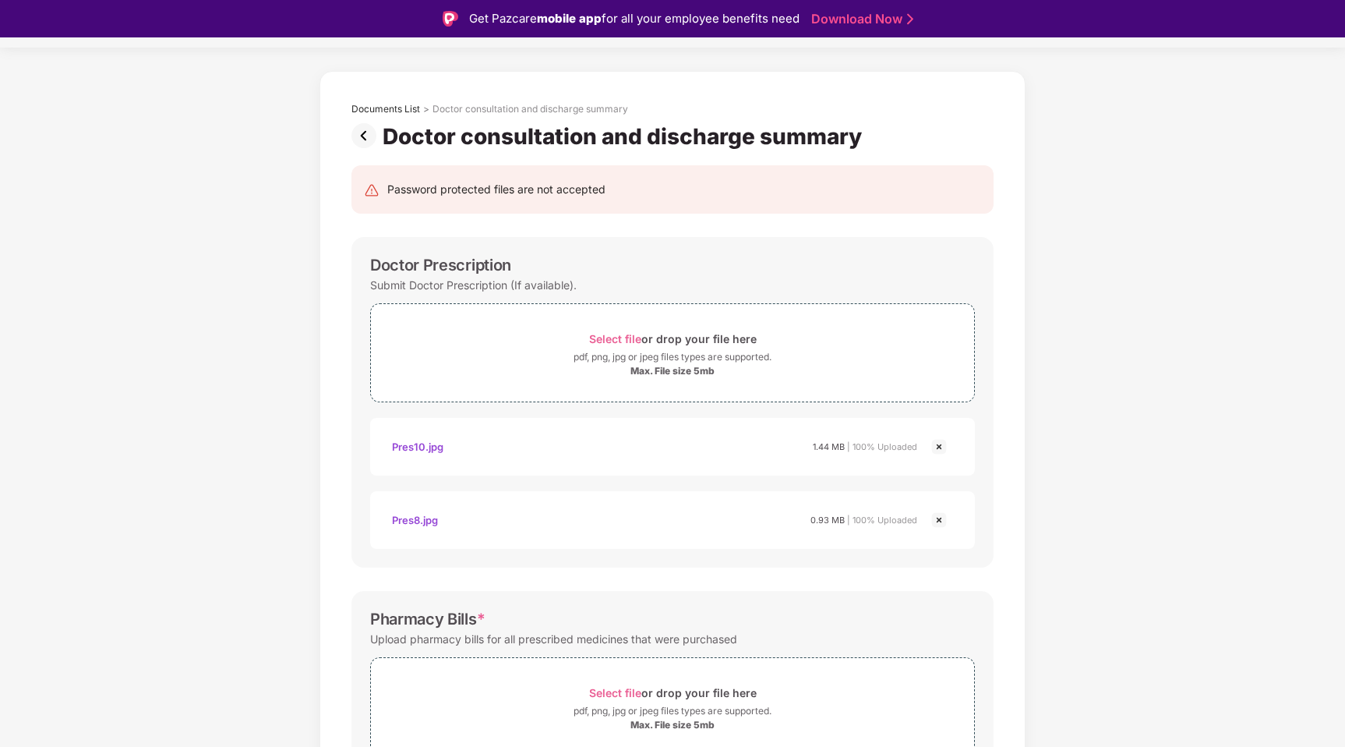
scroll to position [30, 0]
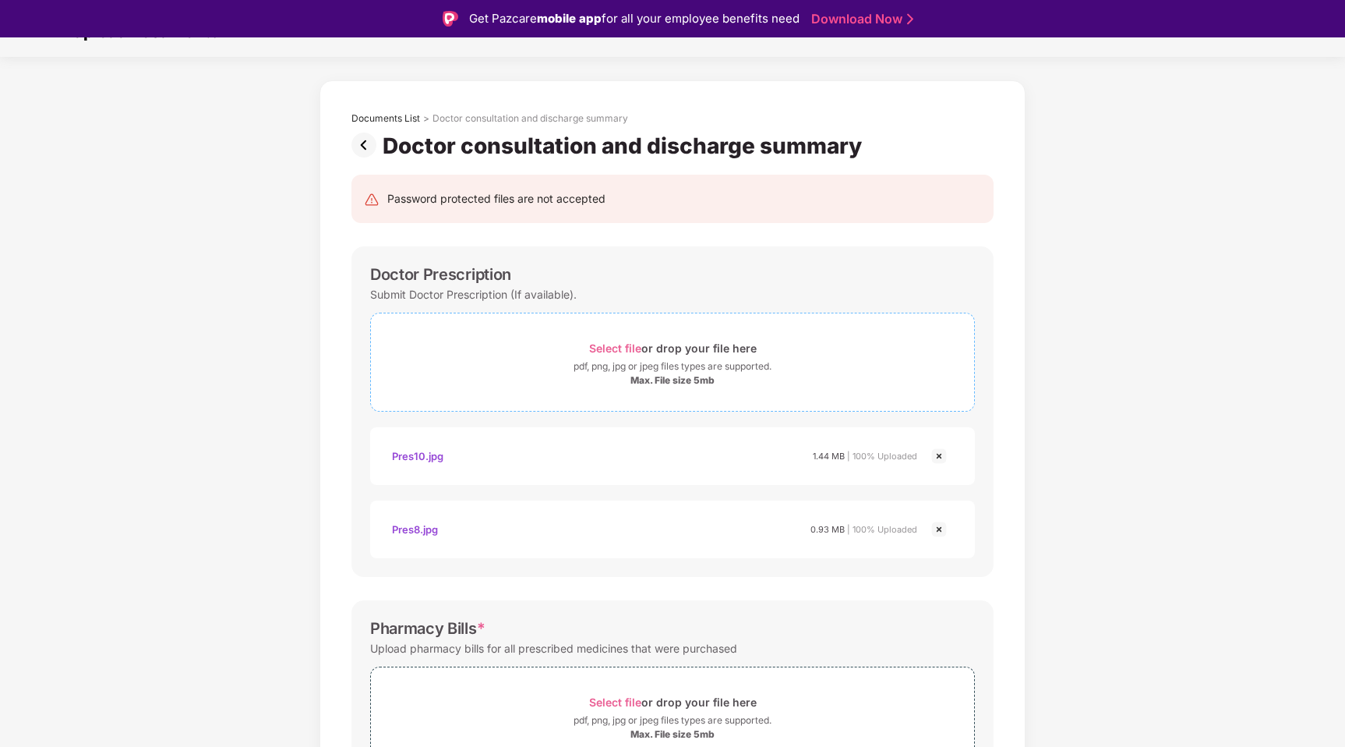
click at [681, 379] on div "Max. File size 5mb" at bounding box center [673, 380] width 84 height 12
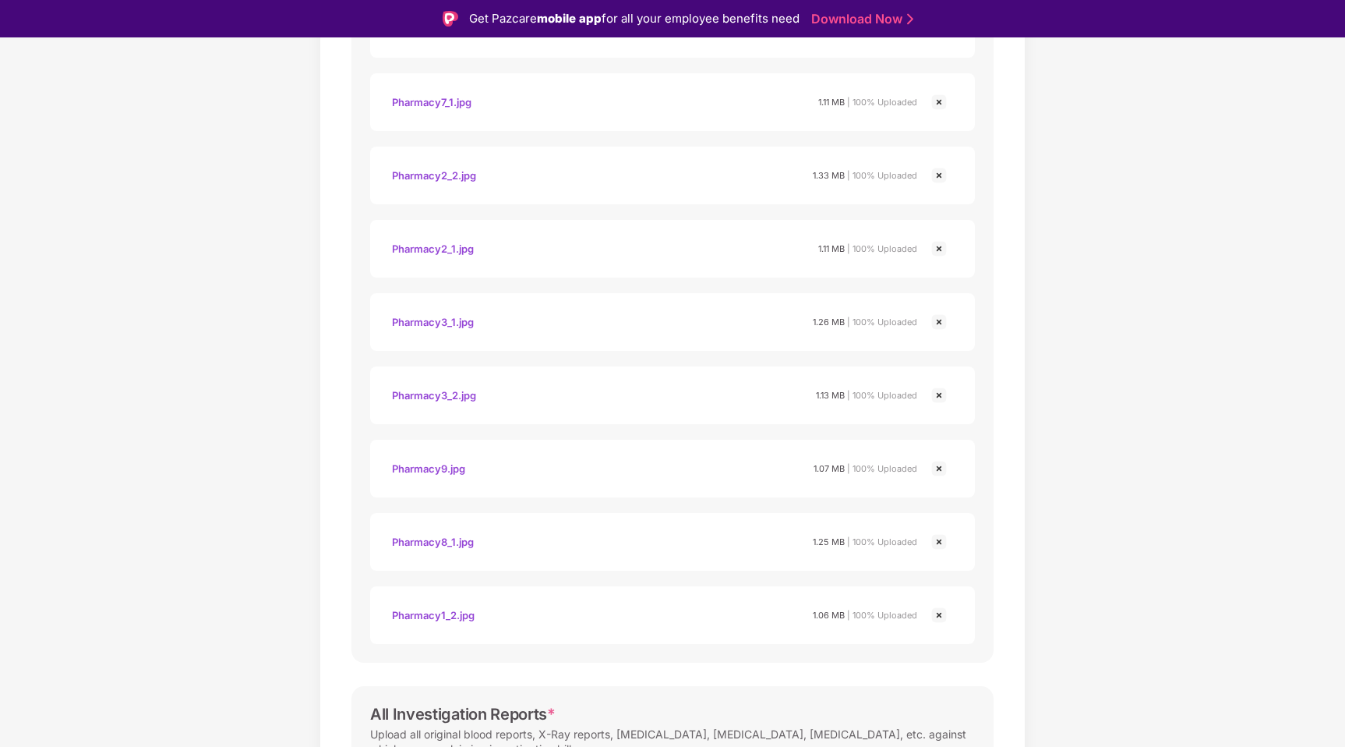
scroll to position [2332, 0]
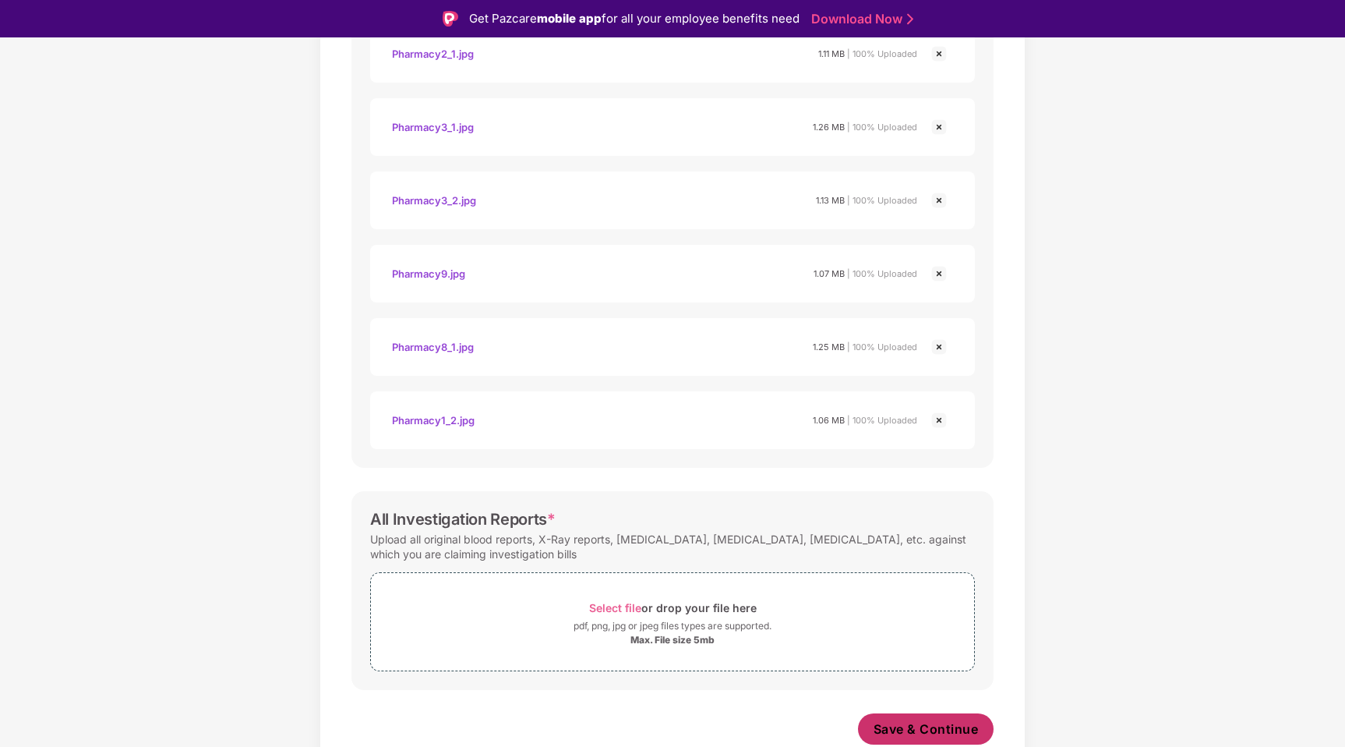
click at [924, 716] on button "Save & Continue" at bounding box center [926, 728] width 136 height 31
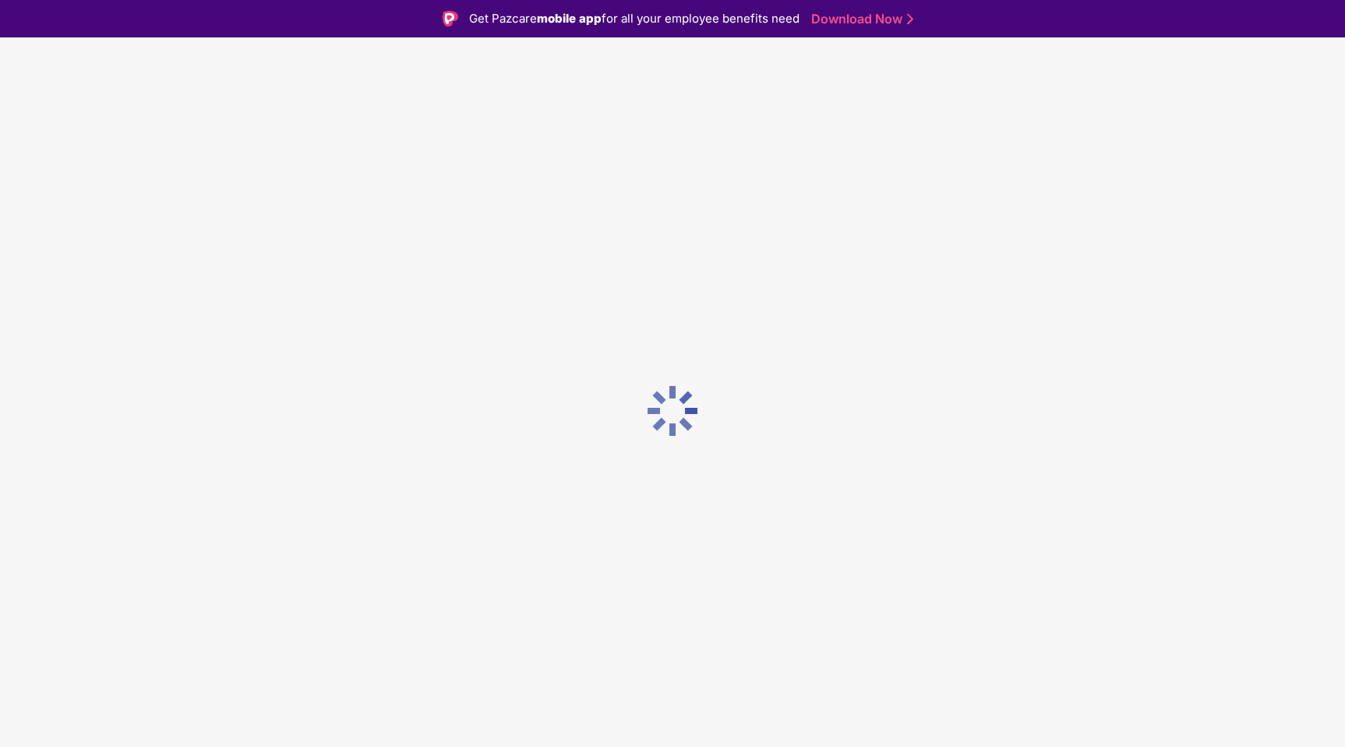
scroll to position [0, 0]
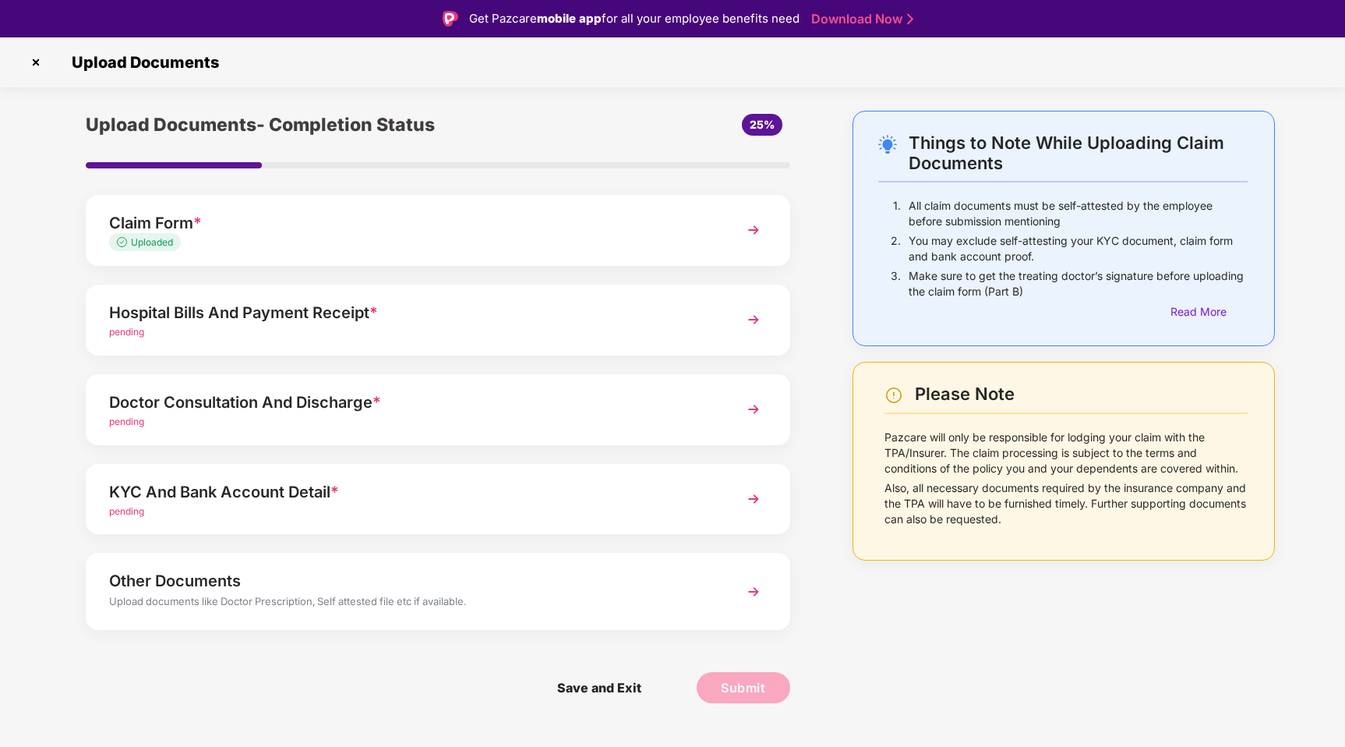
click at [326, 328] on div "pending" at bounding box center [410, 332] width 603 height 15
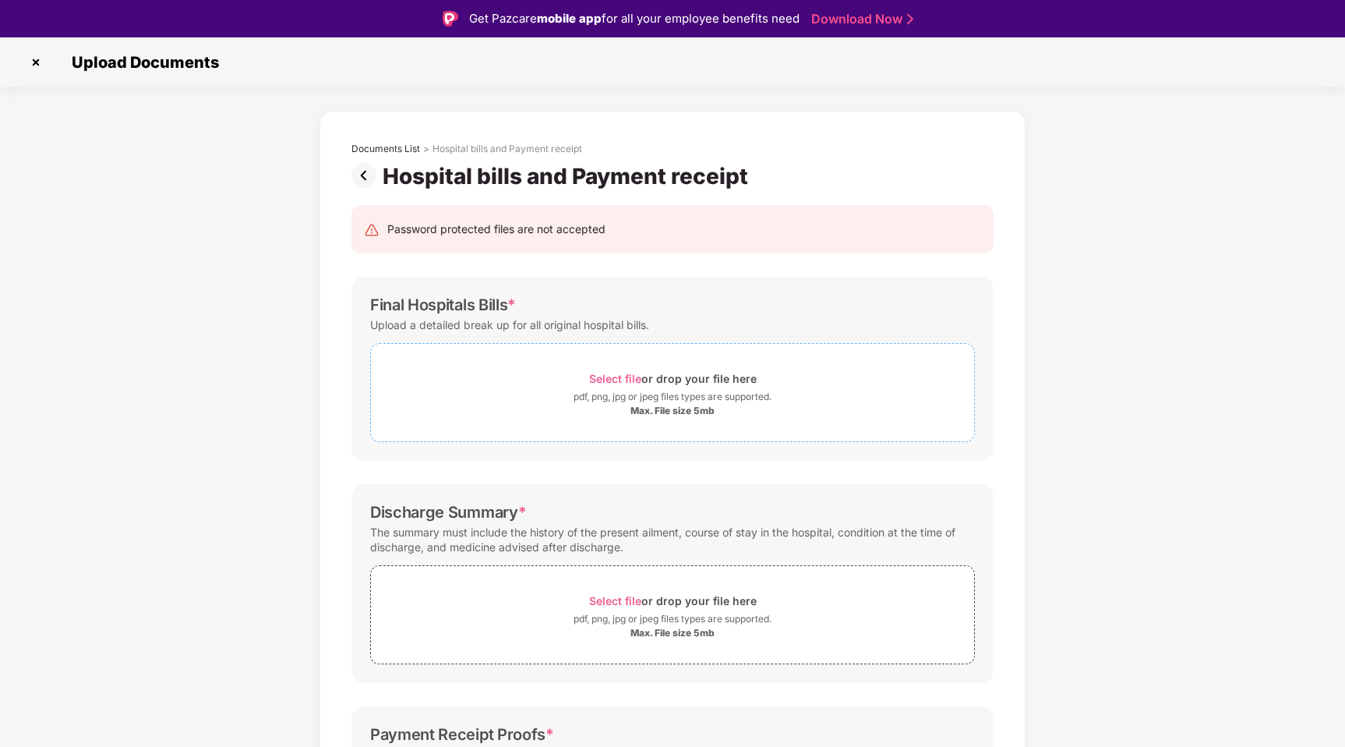
click at [643, 402] on div "pdf, png, jpg or jpeg files types are supported." at bounding box center [673, 397] width 198 height 16
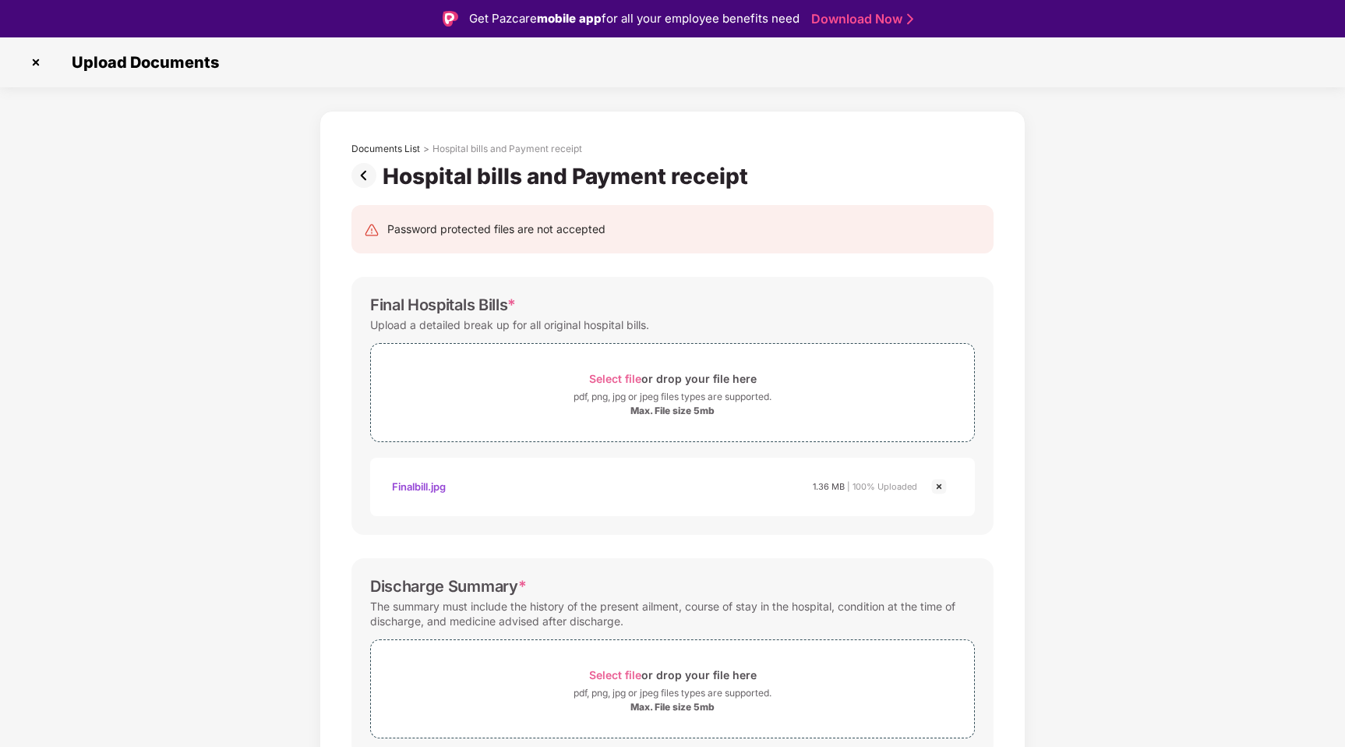
scroll to position [65, 0]
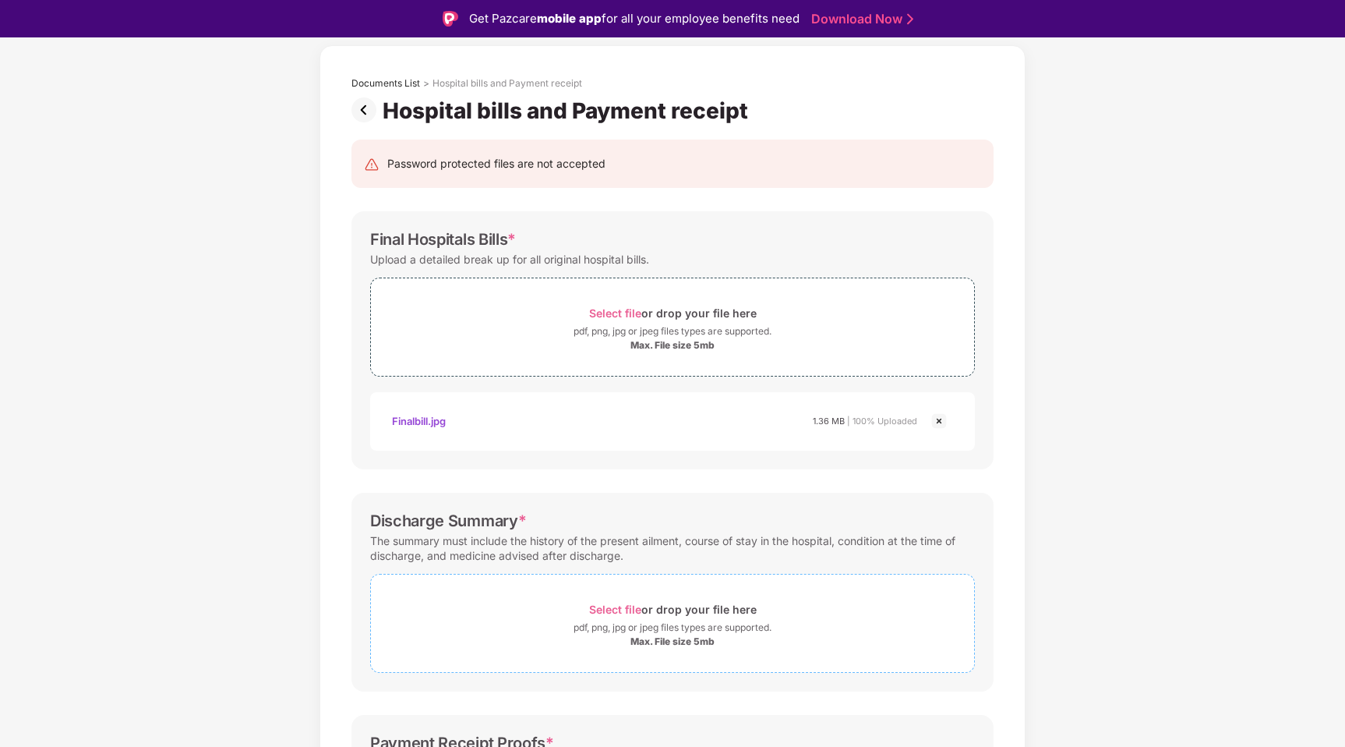
click at [737, 623] on div "pdf, png, jpg or jpeg files types are supported." at bounding box center [673, 628] width 198 height 16
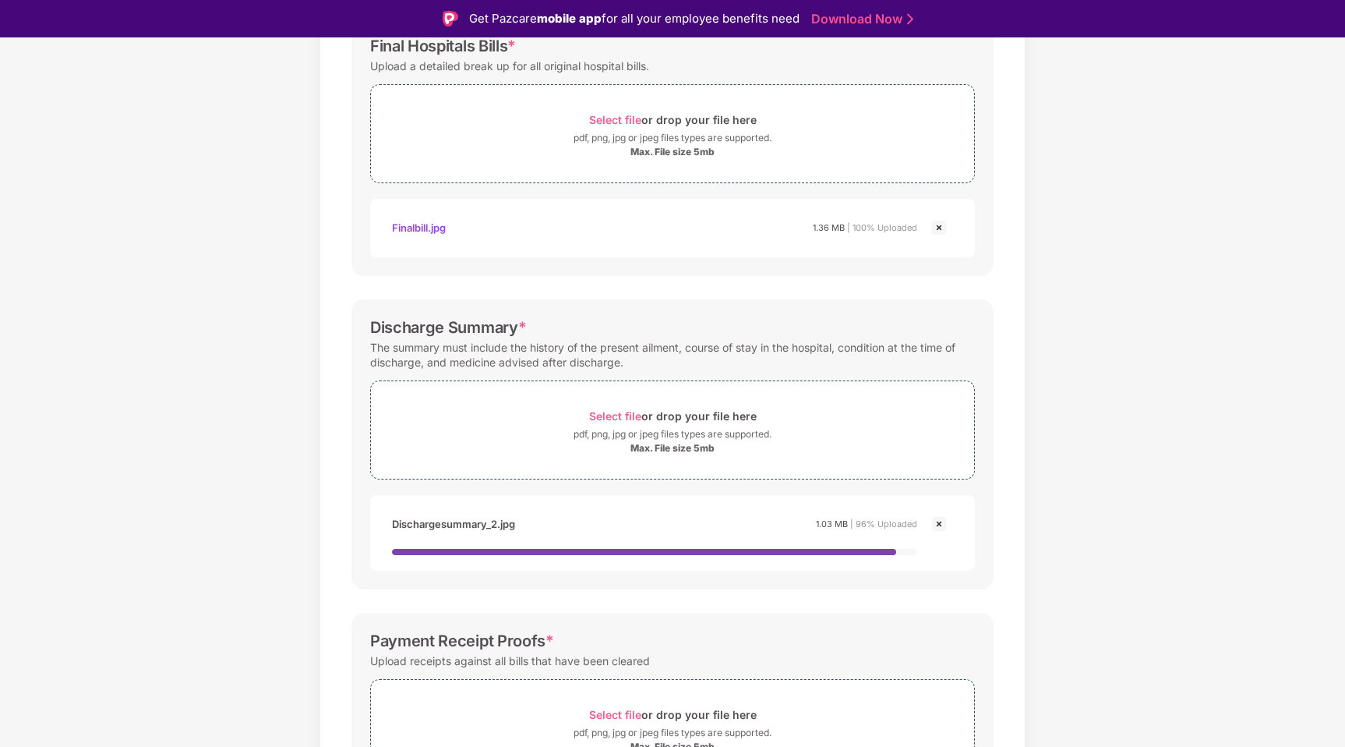
scroll to position [338, 0]
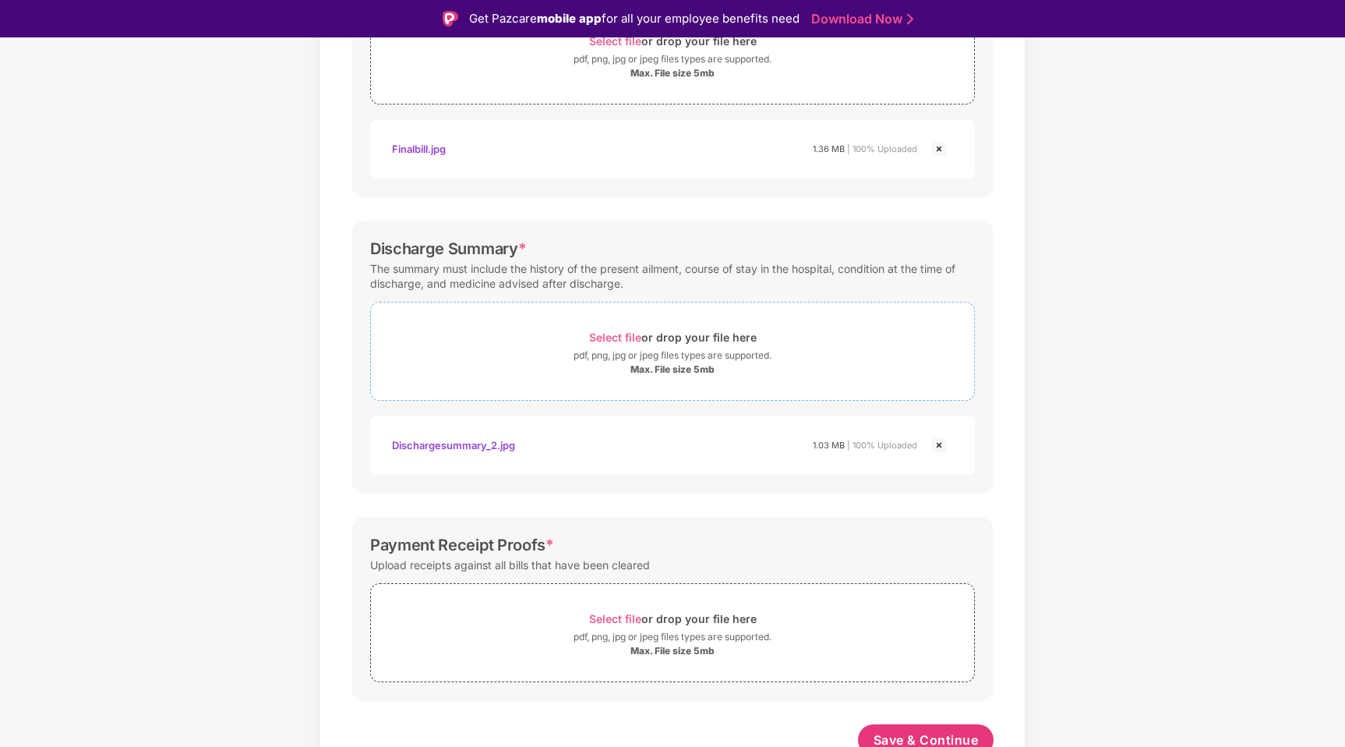
click at [683, 366] on div "Max. File size 5mb" at bounding box center [673, 369] width 84 height 12
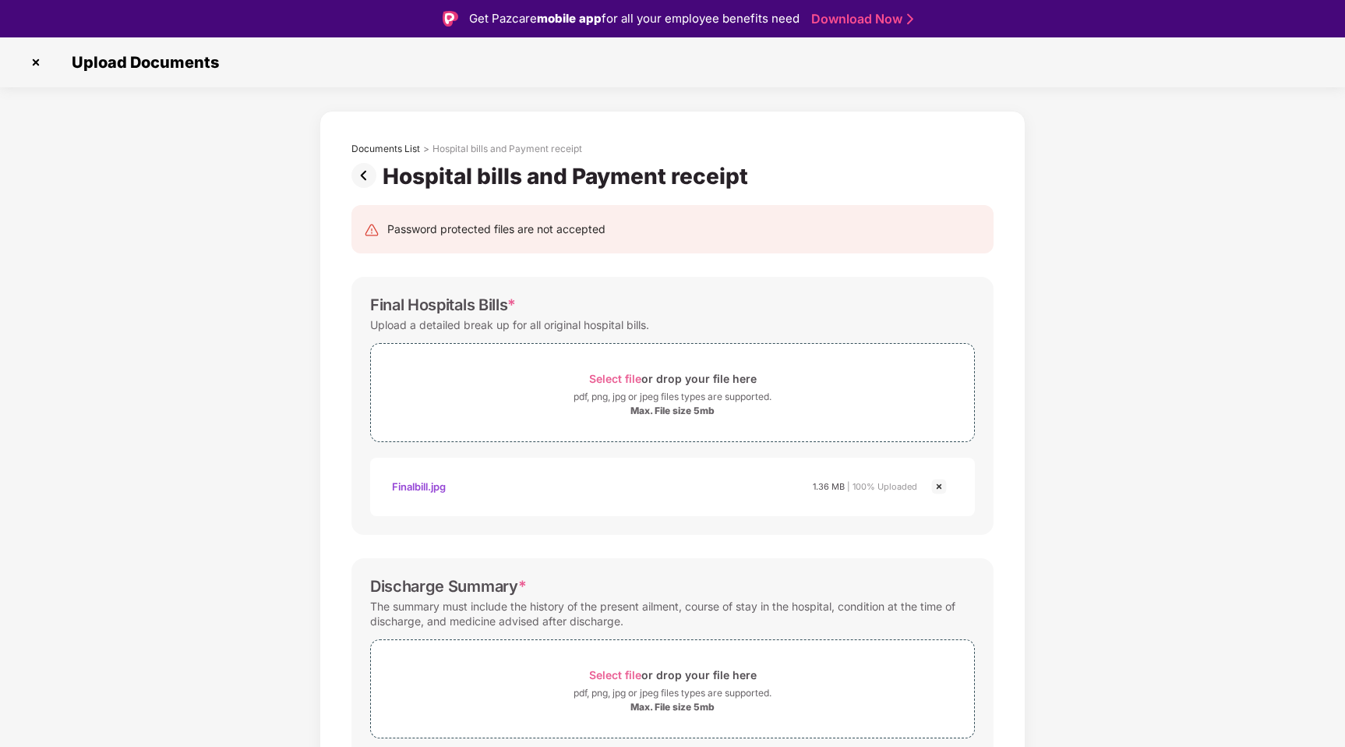
scroll to position [423, 0]
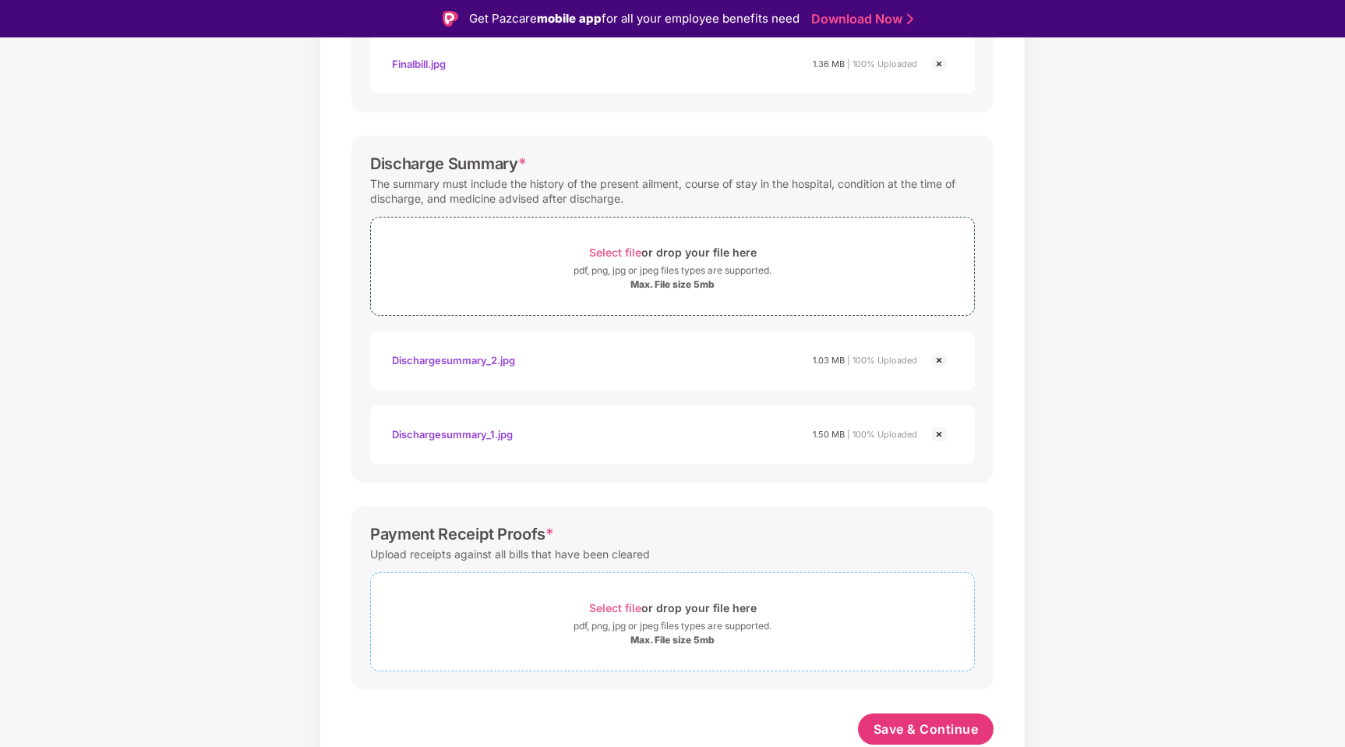
click at [663, 632] on div "pdf, png, jpg or jpeg files types are supported." at bounding box center [673, 626] width 198 height 16
click at [910, 734] on span "Save & Continue" at bounding box center [926, 728] width 105 height 17
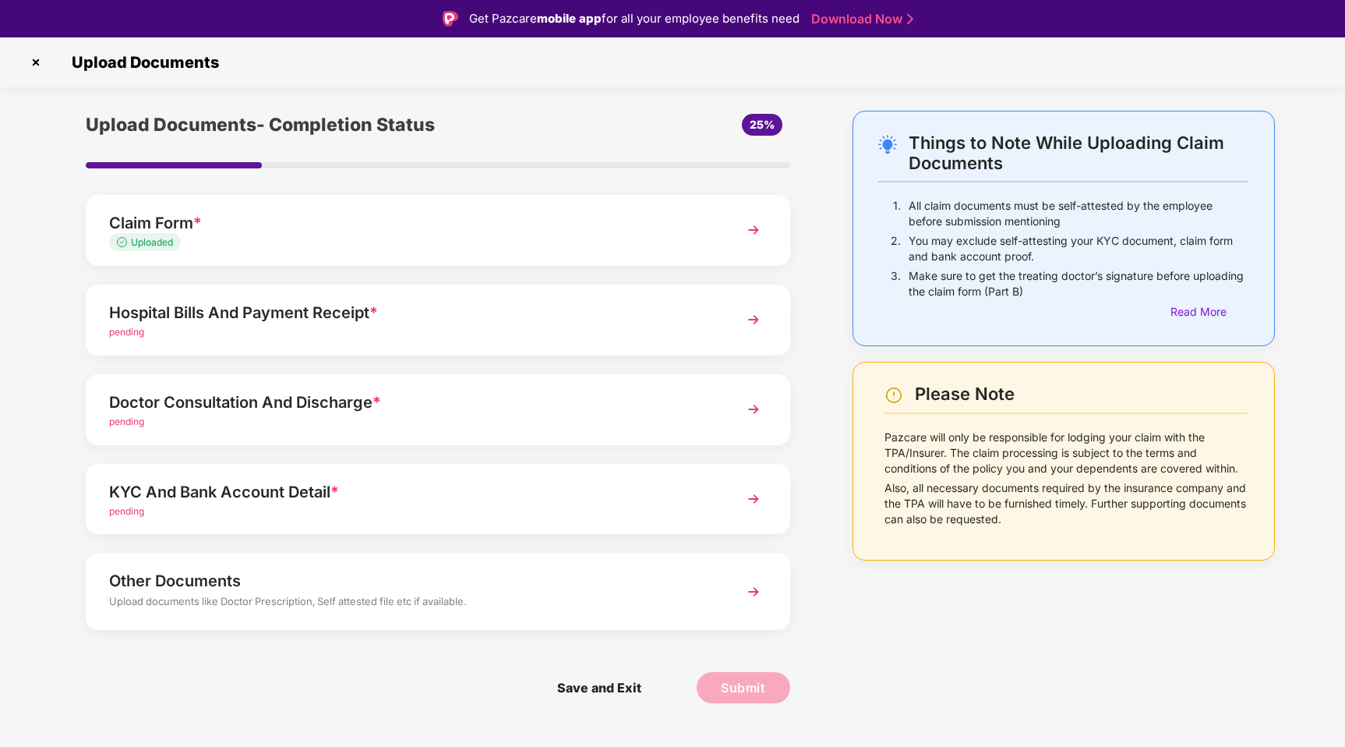
click at [225, 321] on div "Hospital Bills And Payment Receipt *" at bounding box center [410, 312] width 603 height 25
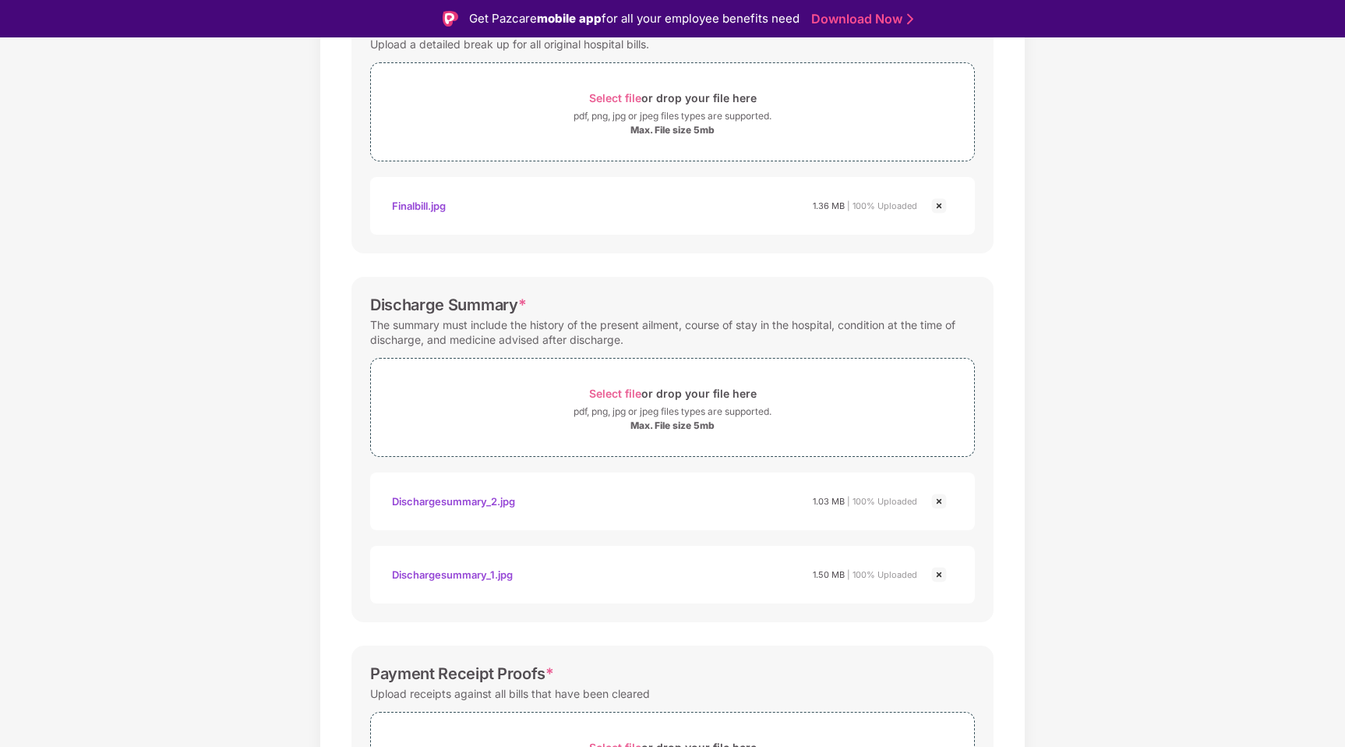
scroll to position [420, 0]
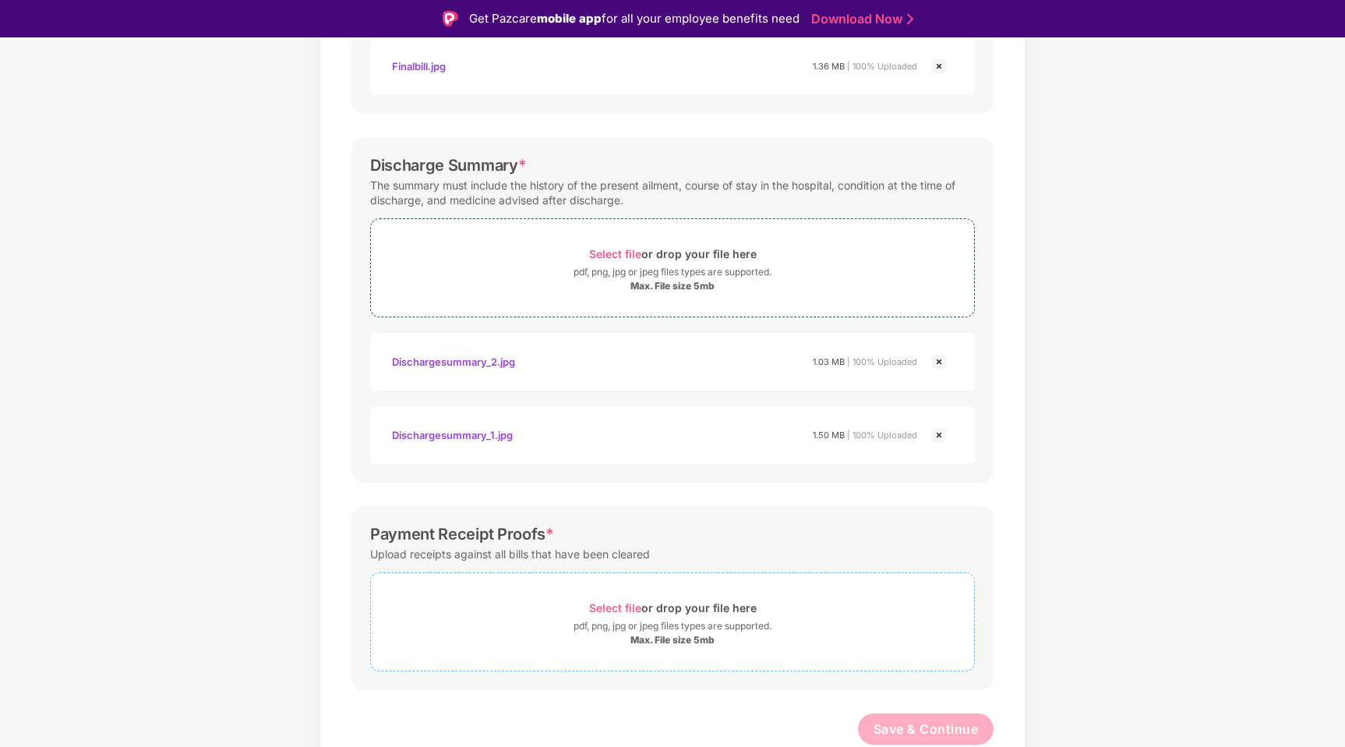
click at [654, 637] on div "Max. File size 5mb" at bounding box center [673, 640] width 84 height 12
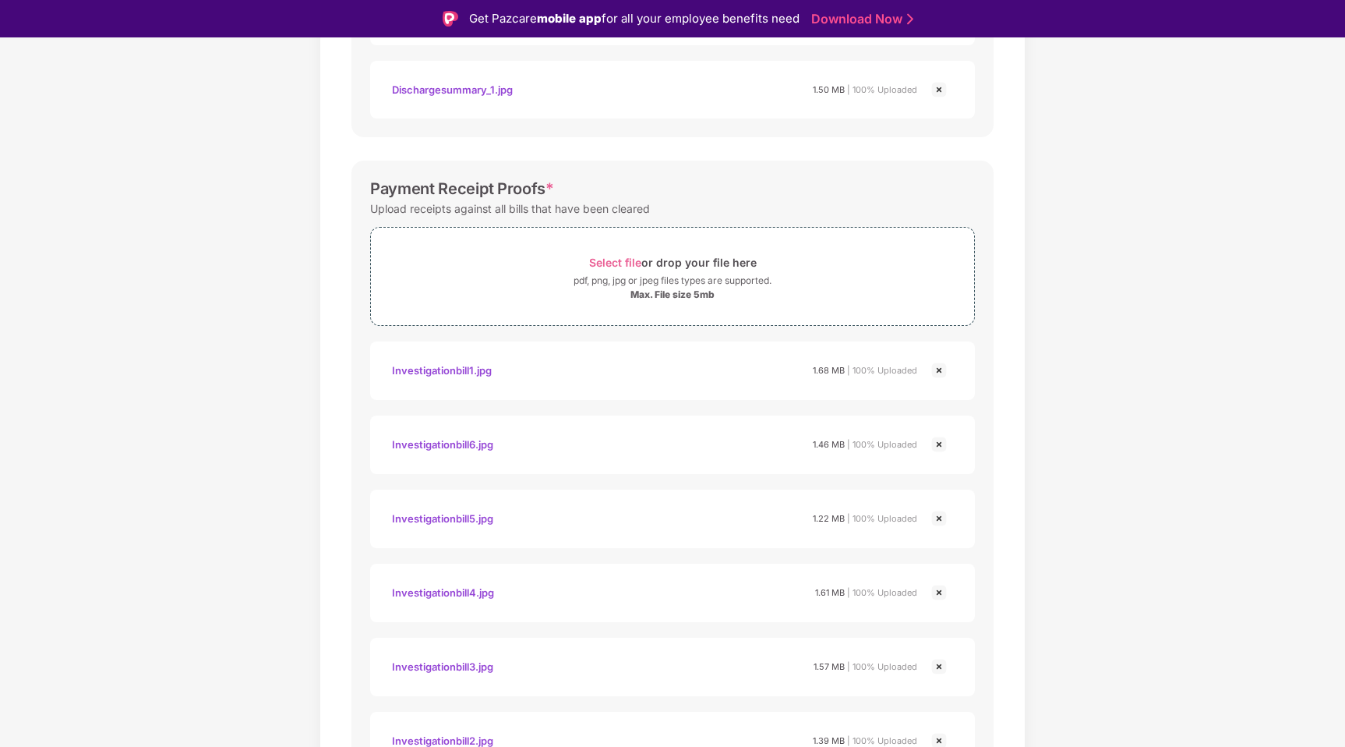
scroll to position [865, 0]
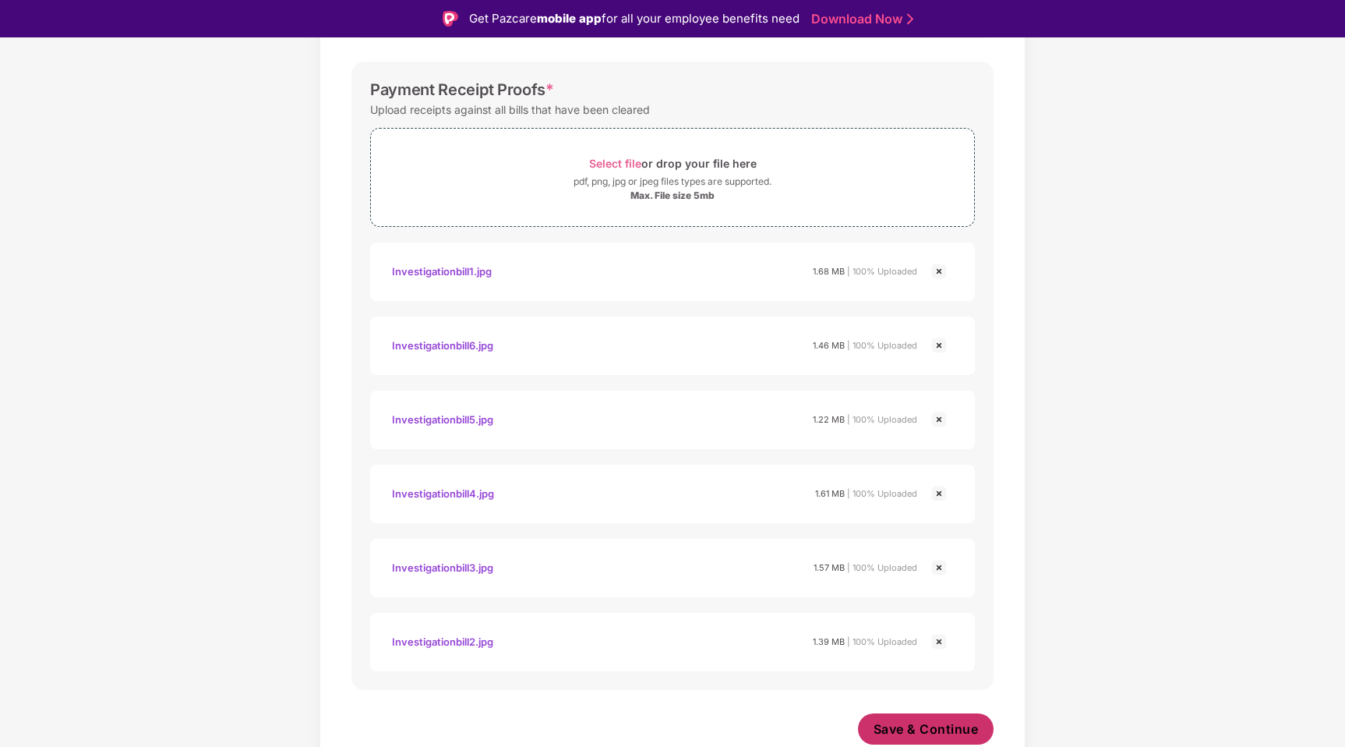
click at [933, 727] on span "Save & Continue" at bounding box center [926, 728] width 105 height 17
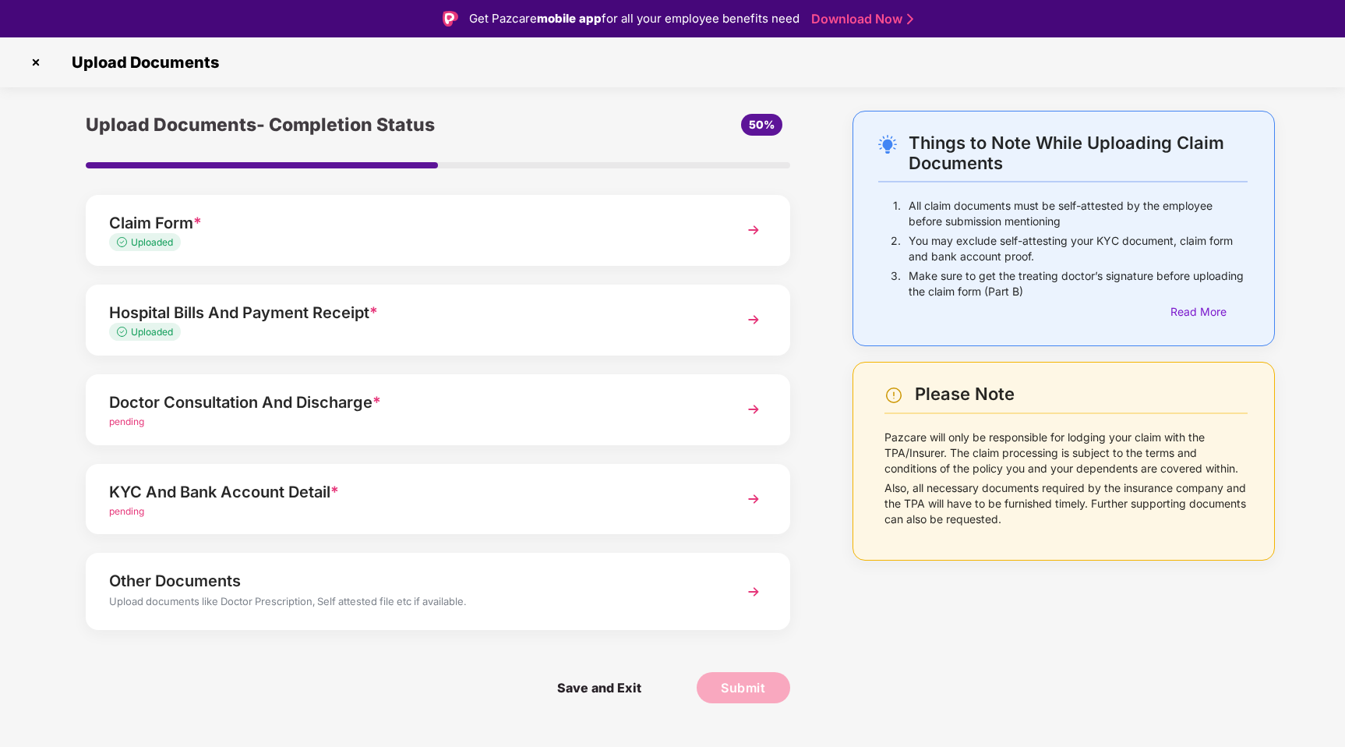
click at [306, 402] on div "Doctor Consultation And Discharge *" at bounding box center [410, 402] width 603 height 25
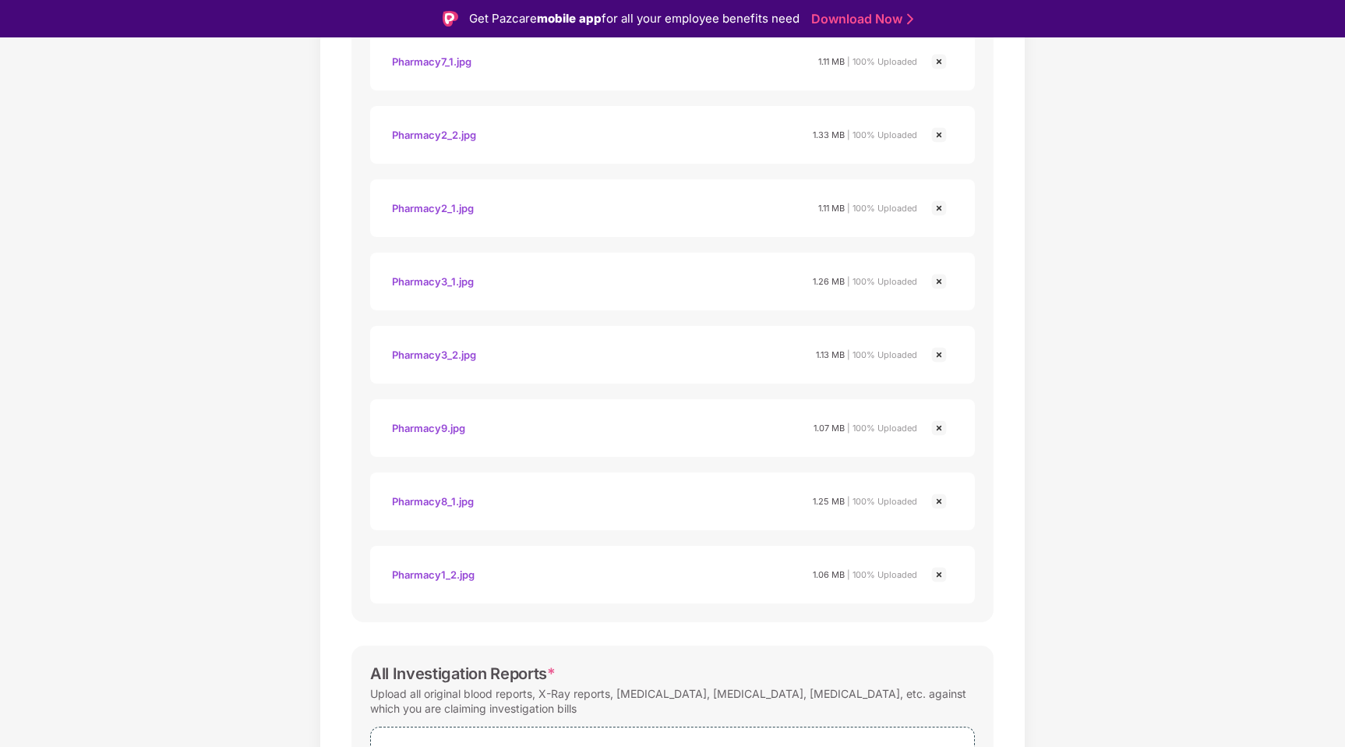
scroll to position [2325, 0]
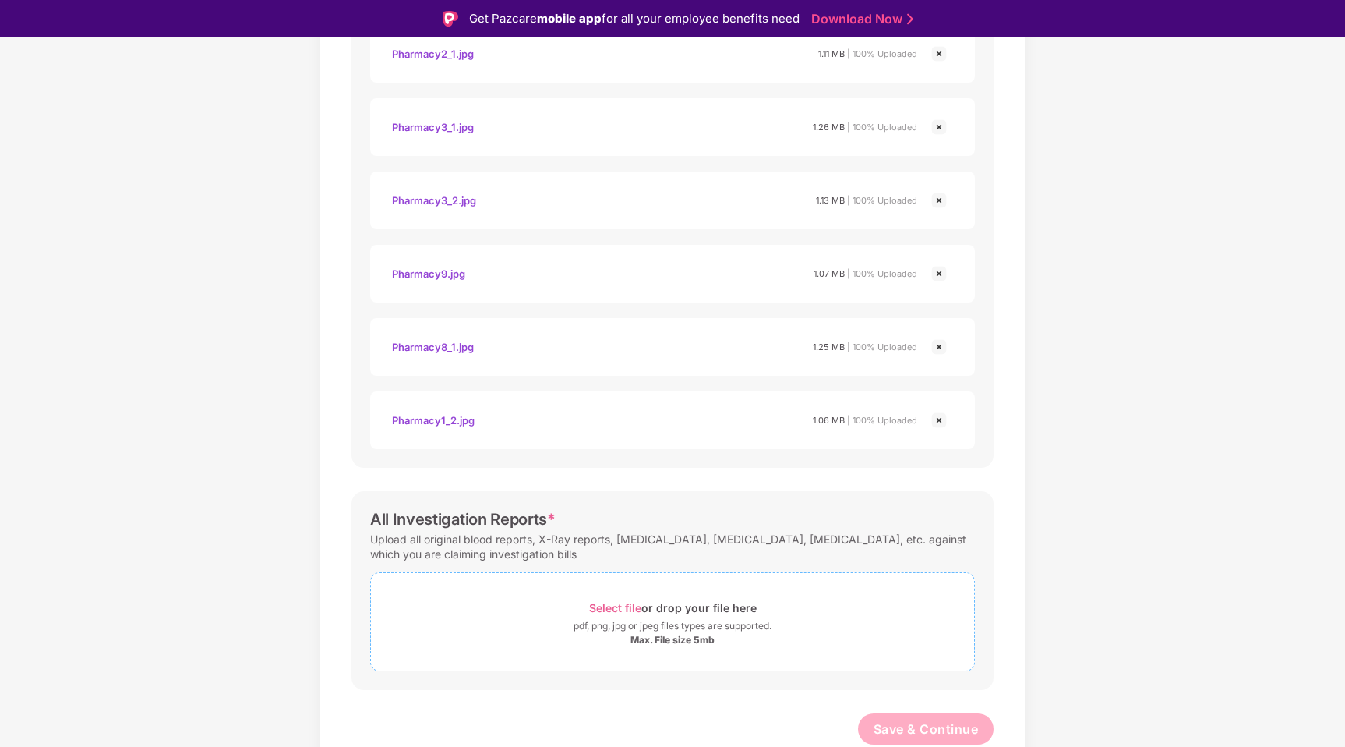
click at [654, 625] on div "pdf, png, jpg or jpeg files types are supported." at bounding box center [673, 626] width 198 height 16
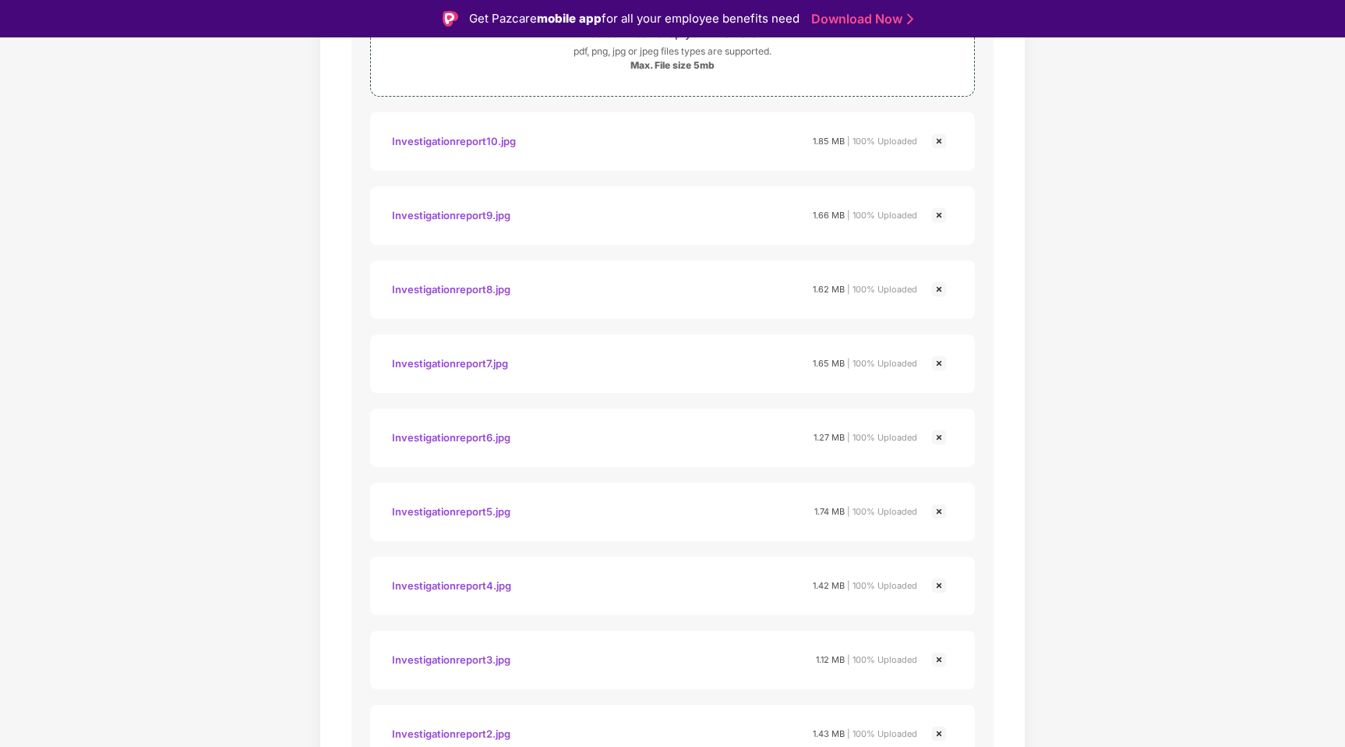
scroll to position [3066, 0]
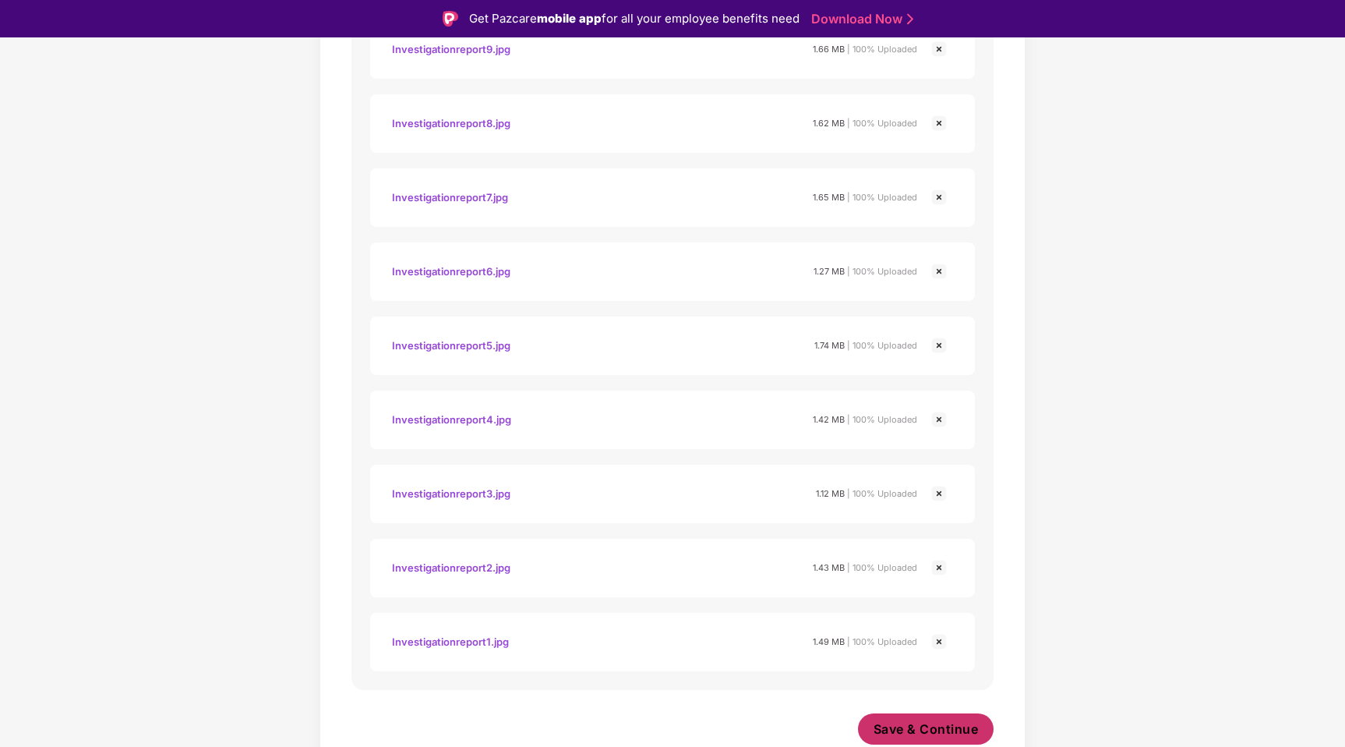
click at [955, 731] on span "Save & Continue" at bounding box center [926, 728] width 105 height 17
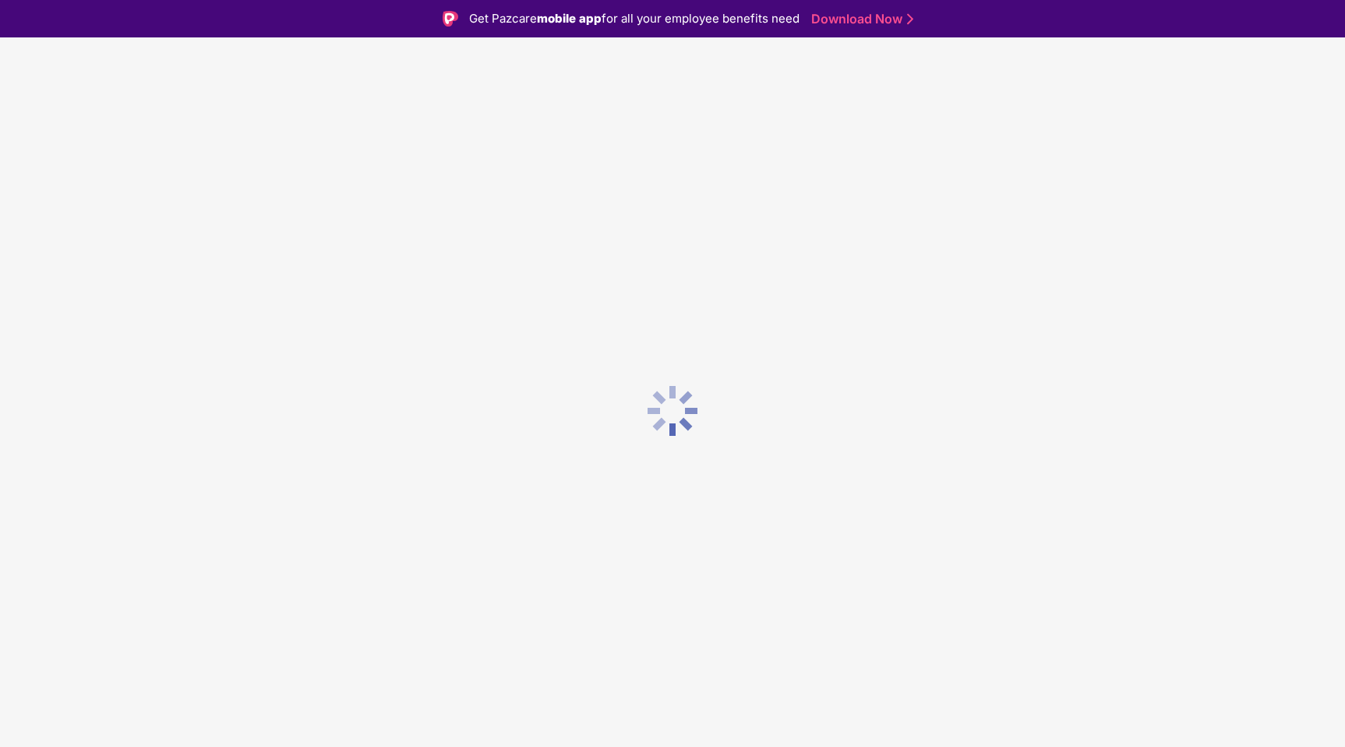
scroll to position [0, 0]
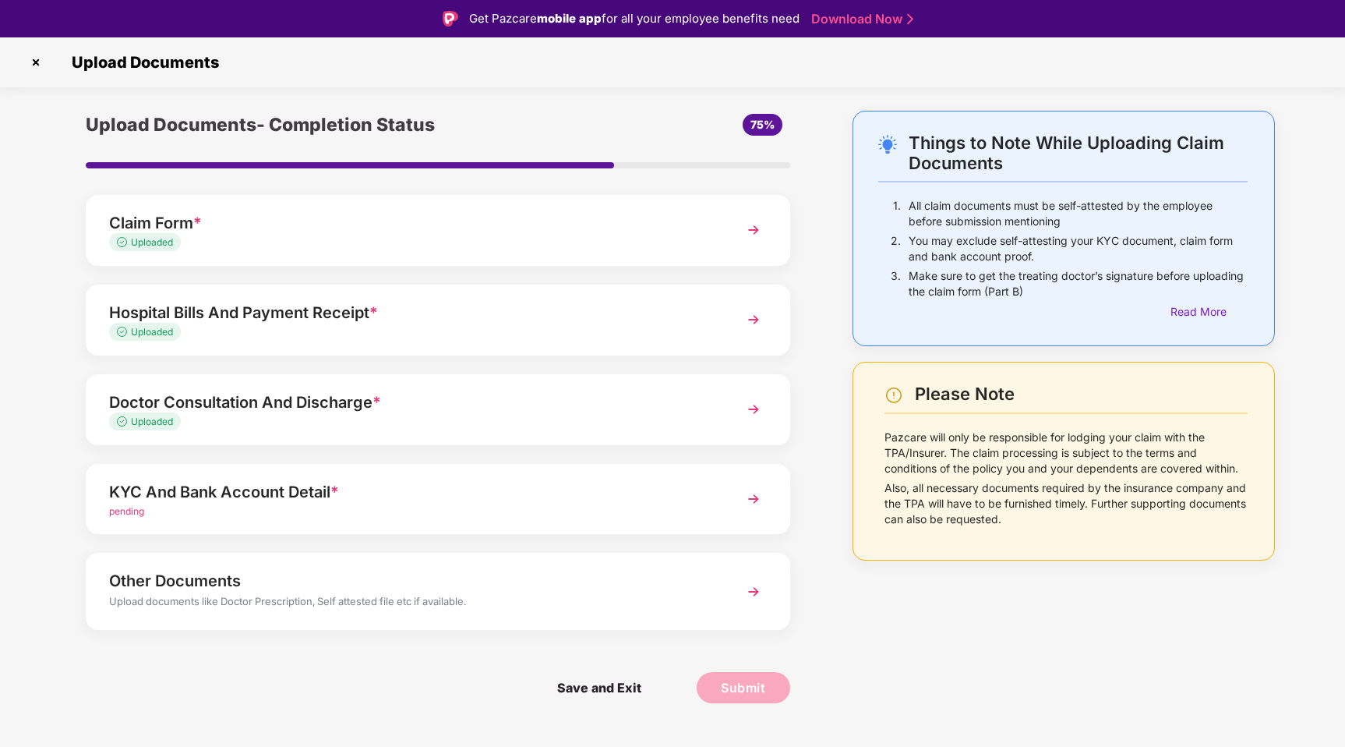
click at [440, 496] on div "KYC And Bank Account Detail *" at bounding box center [410, 491] width 603 height 25
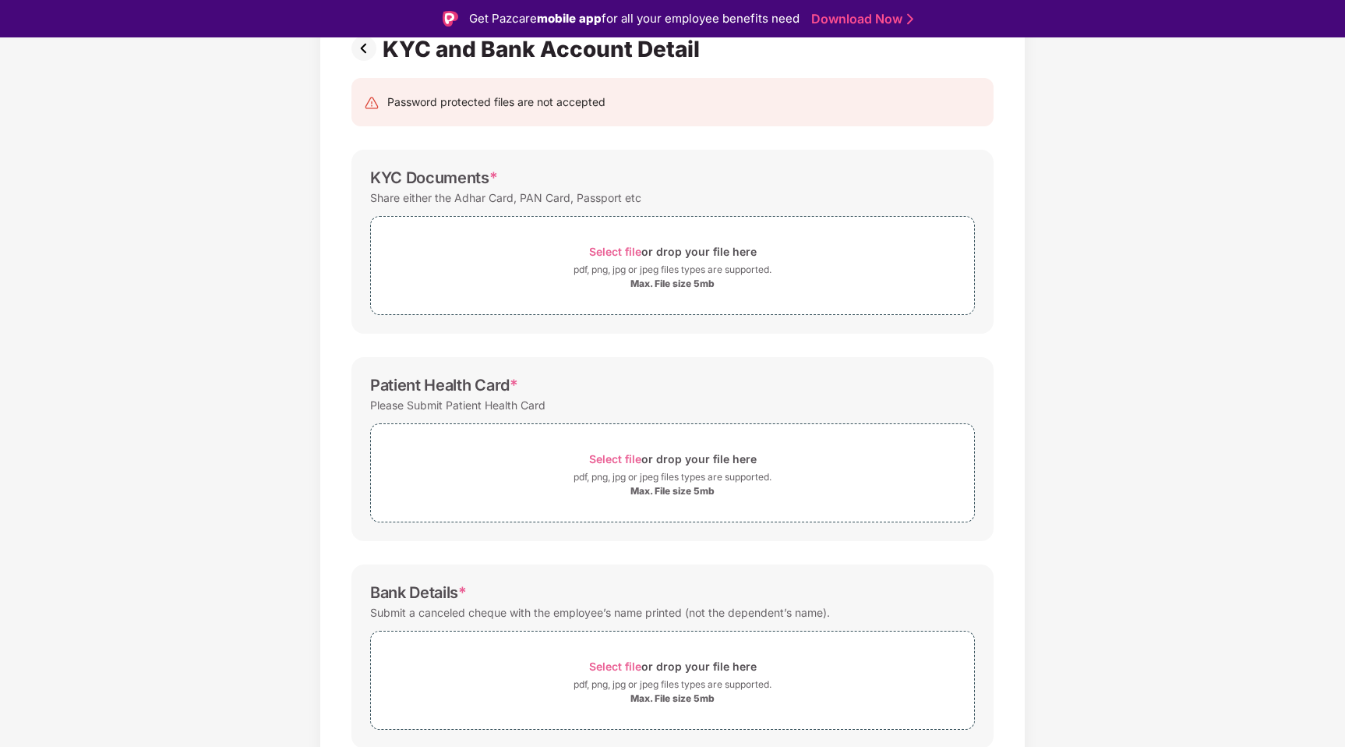
scroll to position [186, 0]
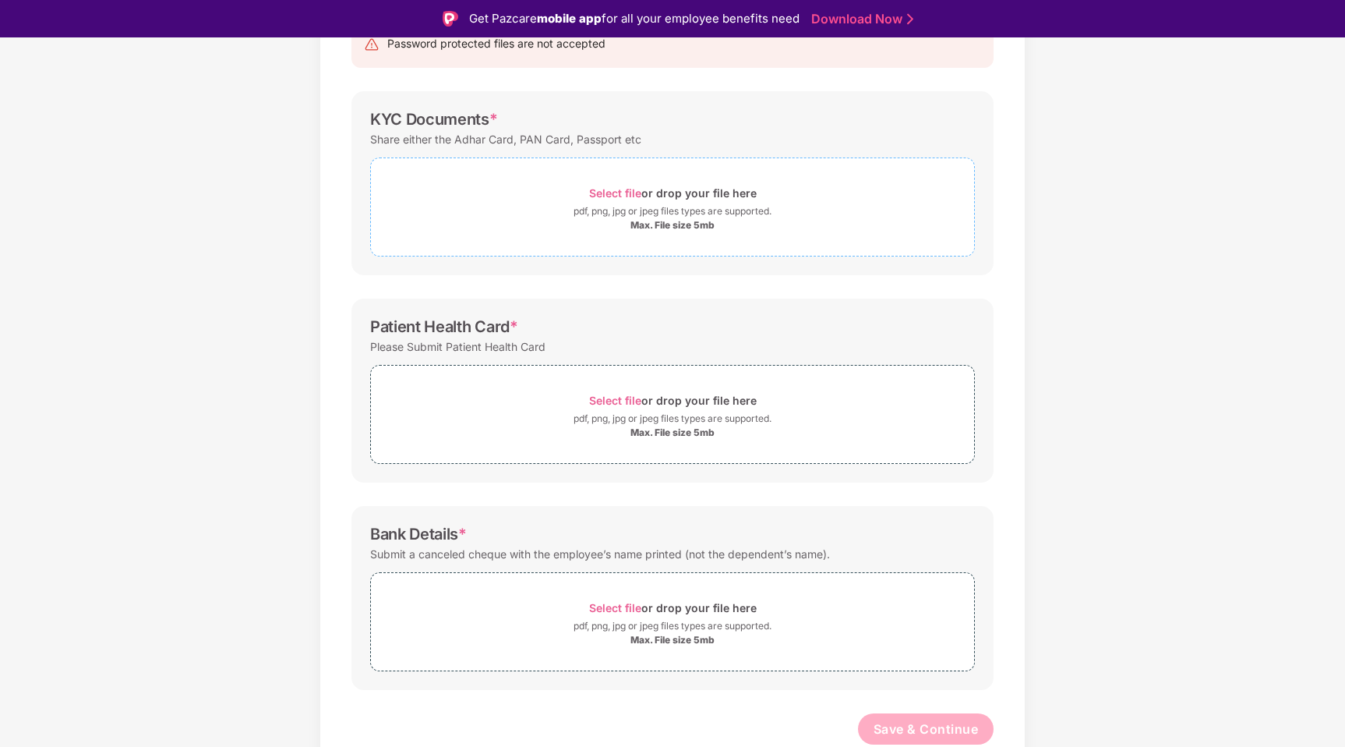
click at [642, 210] on div "pdf, png, jpg or jpeg files types are supported." at bounding box center [673, 211] width 198 height 16
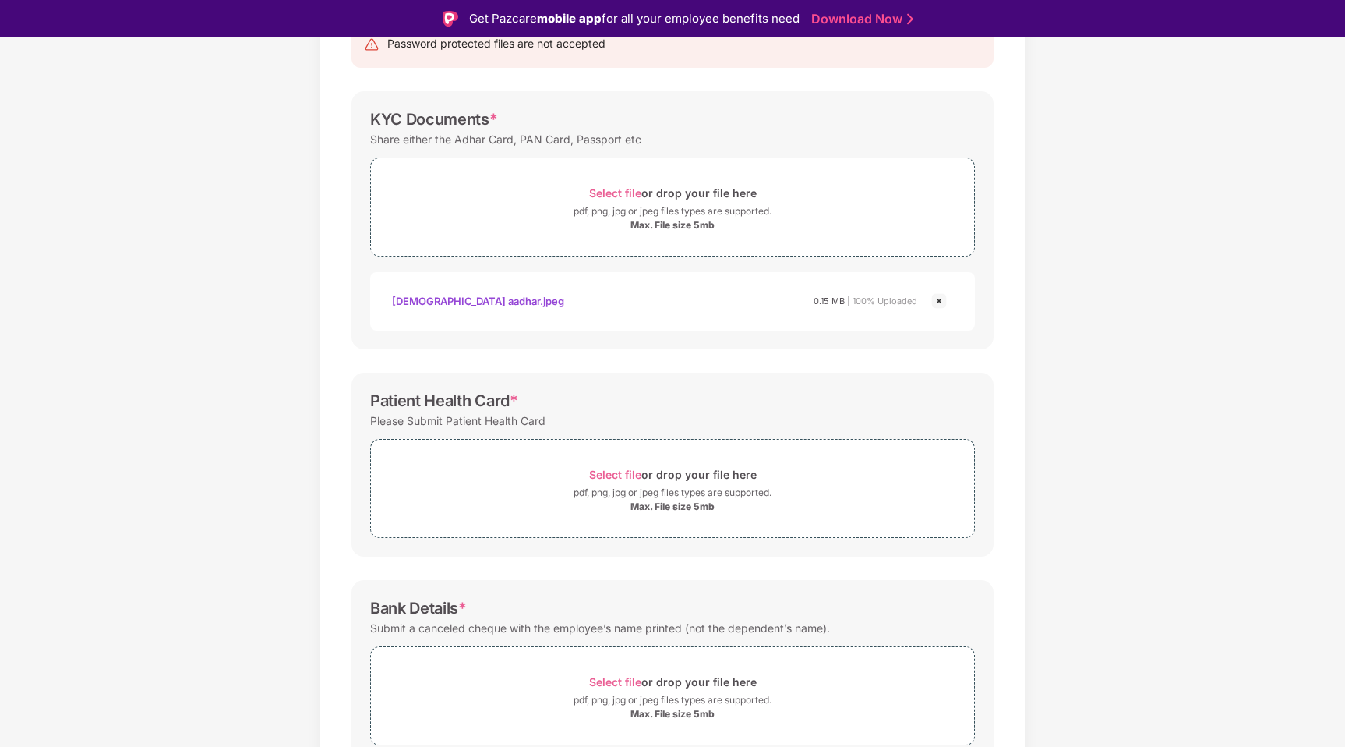
scroll to position [260, 0]
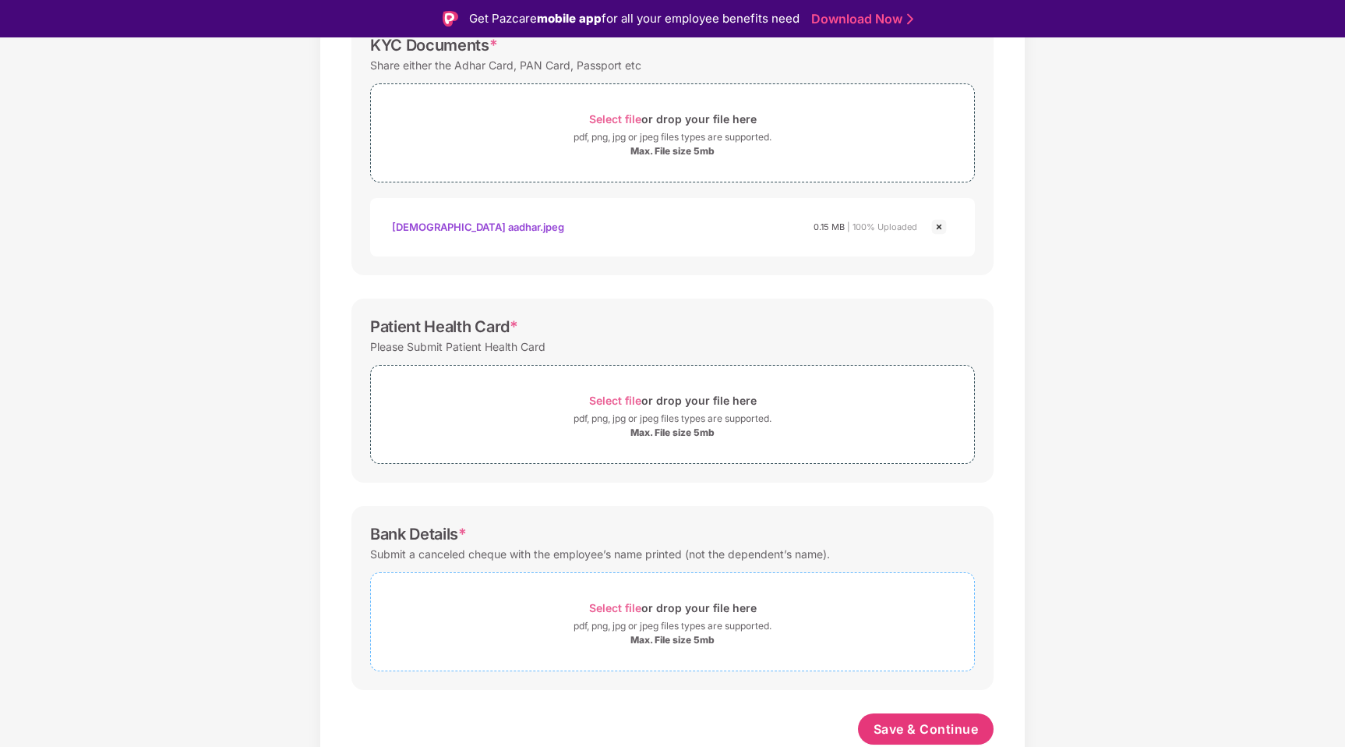
click at [670, 640] on div "Max. File size 5mb" at bounding box center [673, 640] width 84 height 12
click at [671, 614] on div "Select file or drop your file here" at bounding box center [673, 607] width 168 height 21
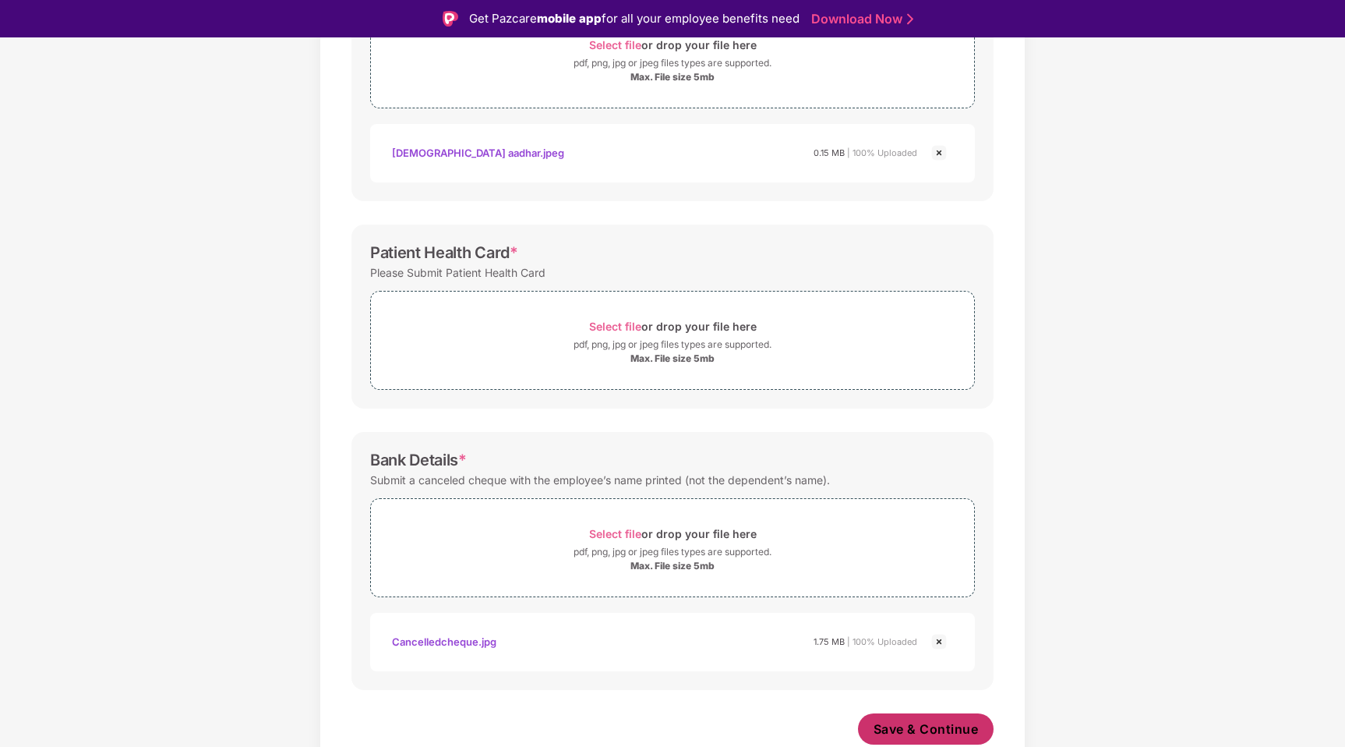
scroll to position [334, 0]
click at [958, 734] on span "Save & Continue" at bounding box center [926, 728] width 105 height 17
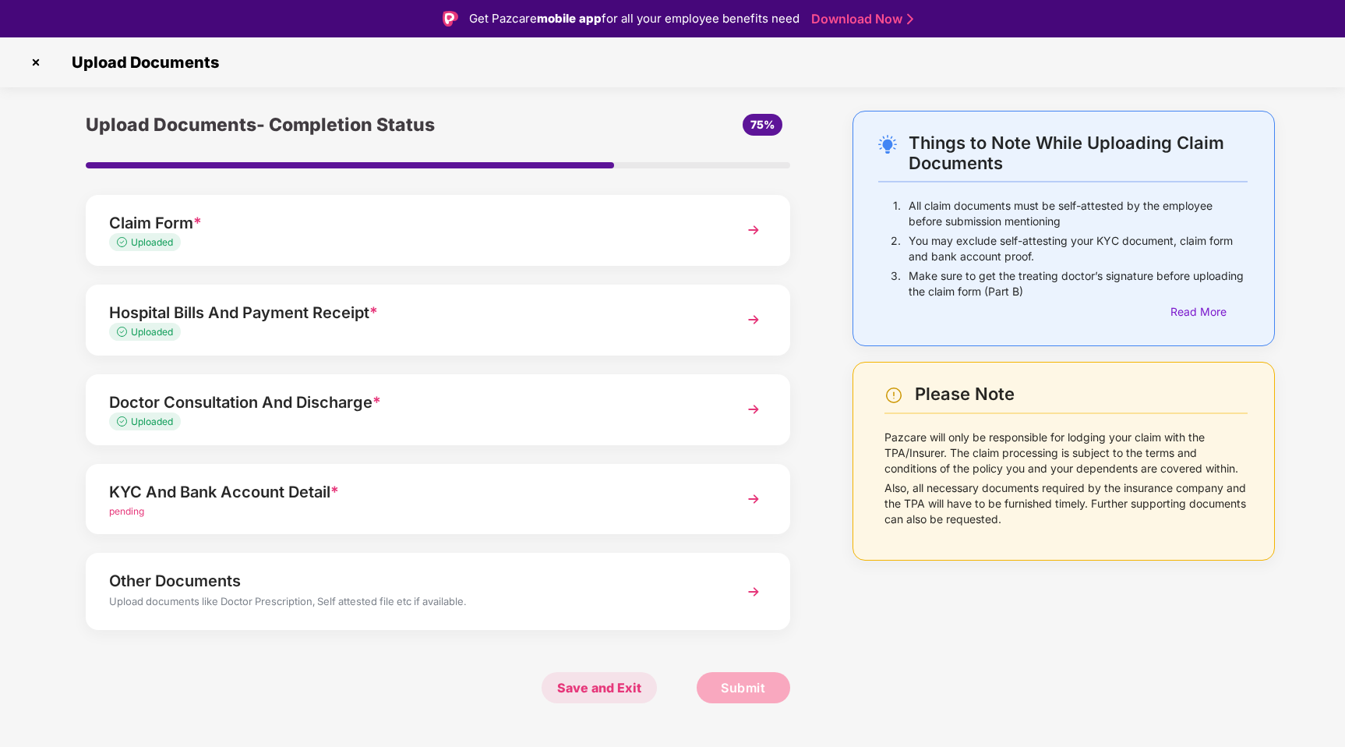
click at [628, 684] on span "Save and Exit" at bounding box center [599, 687] width 115 height 31
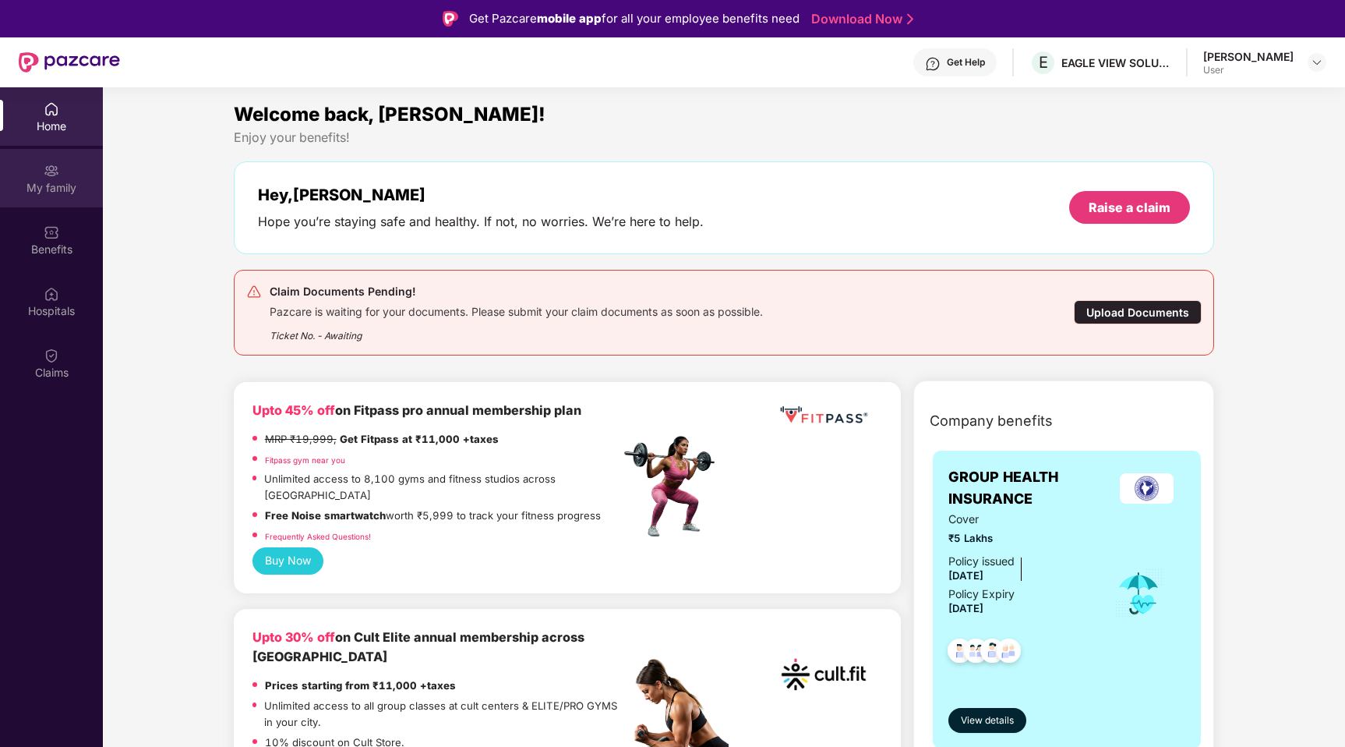
click at [71, 178] on div "My family" at bounding box center [51, 178] width 103 height 58
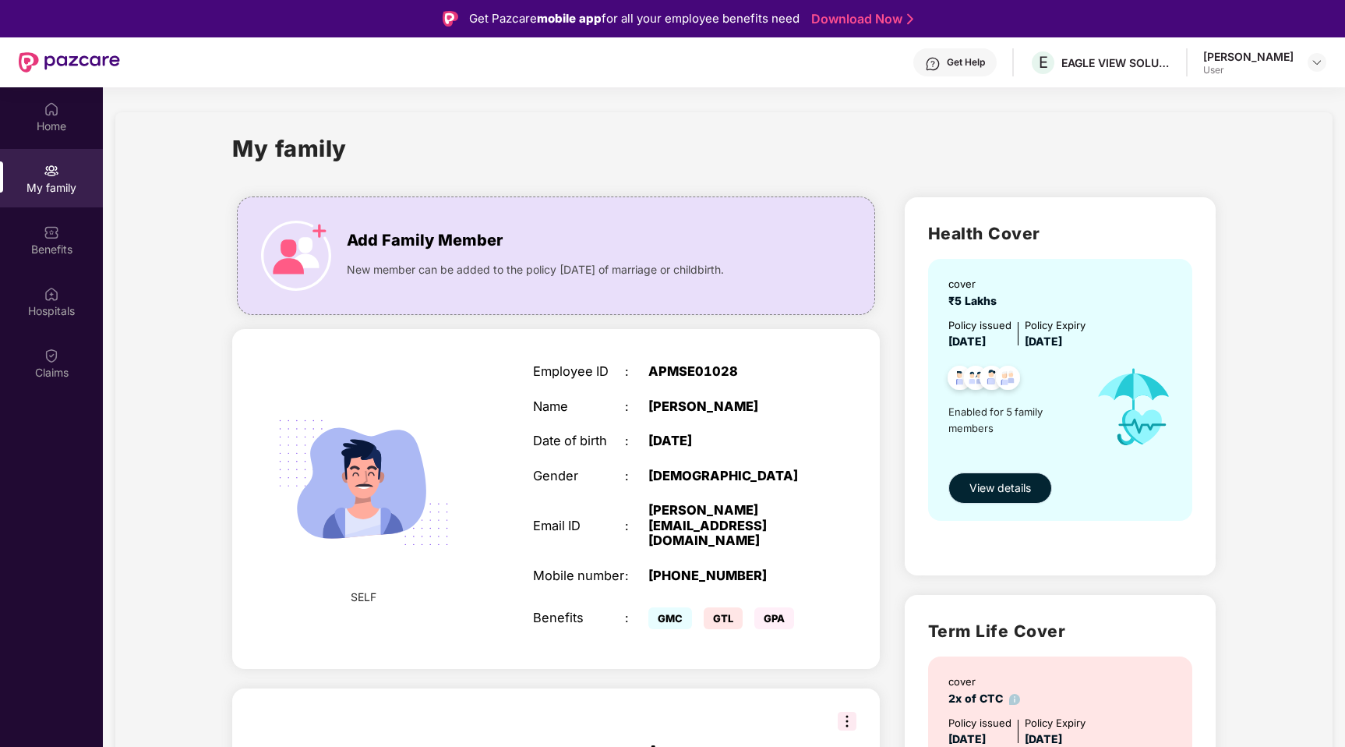
click at [999, 497] on button "View details" at bounding box center [1001, 487] width 104 height 31
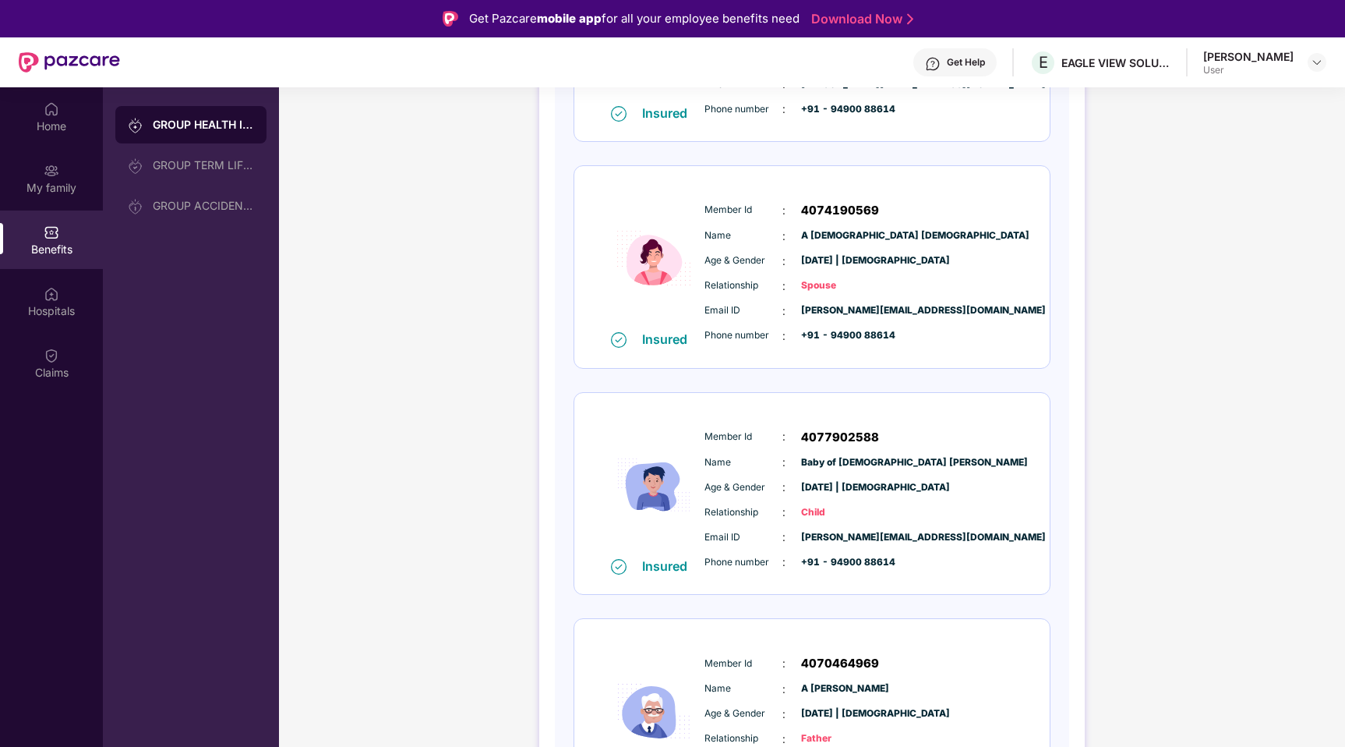
scroll to position [390, 0]
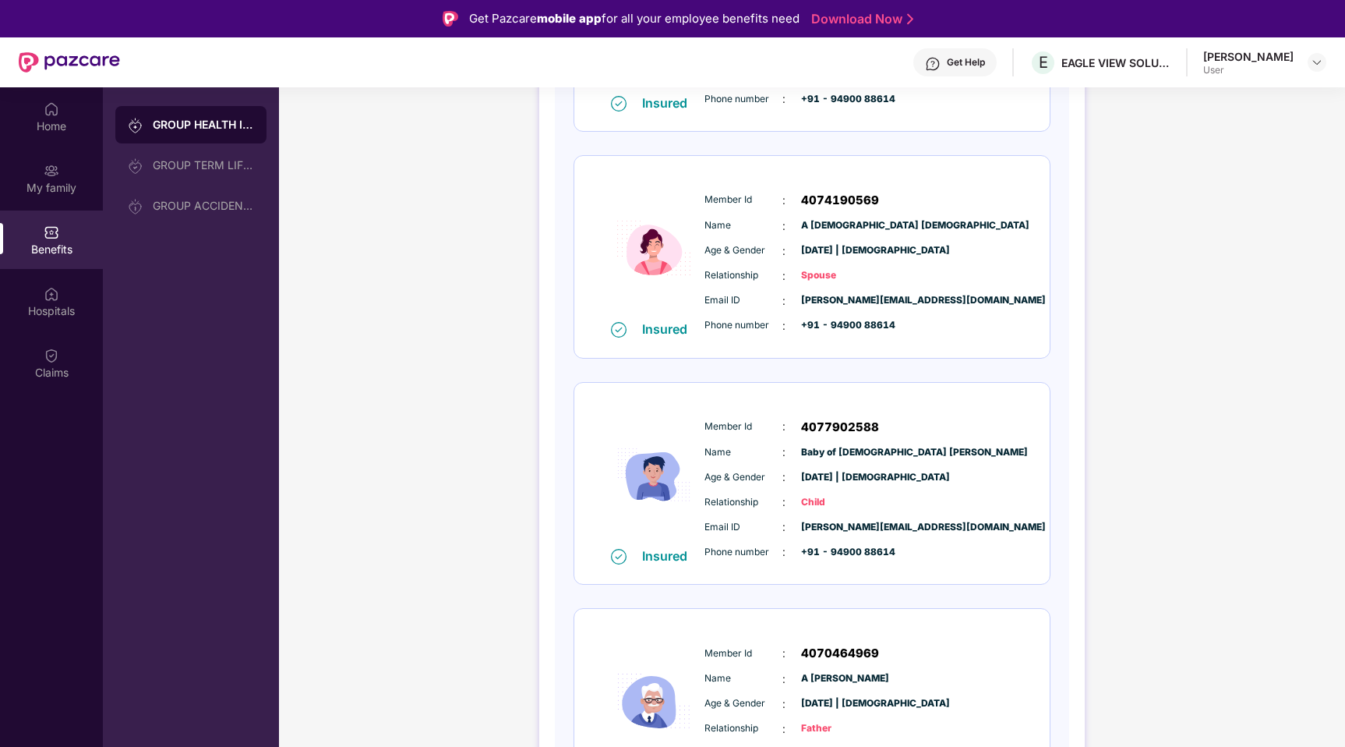
click at [868, 452] on span "Baby of Hindu Maheswari" at bounding box center [840, 452] width 78 height 15
click at [656, 490] on img at bounding box center [654, 474] width 94 height 145
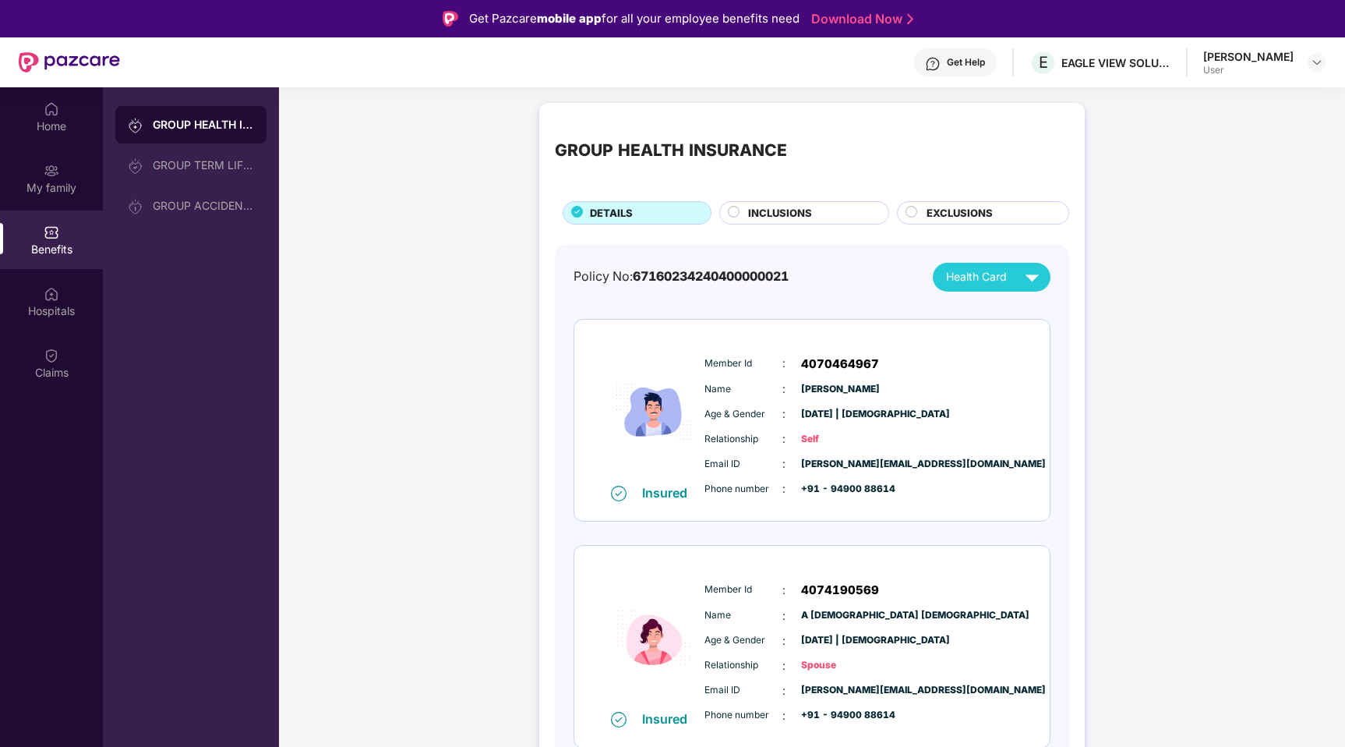
click at [1011, 280] on div "Health Card" at bounding box center [996, 276] width 100 height 27
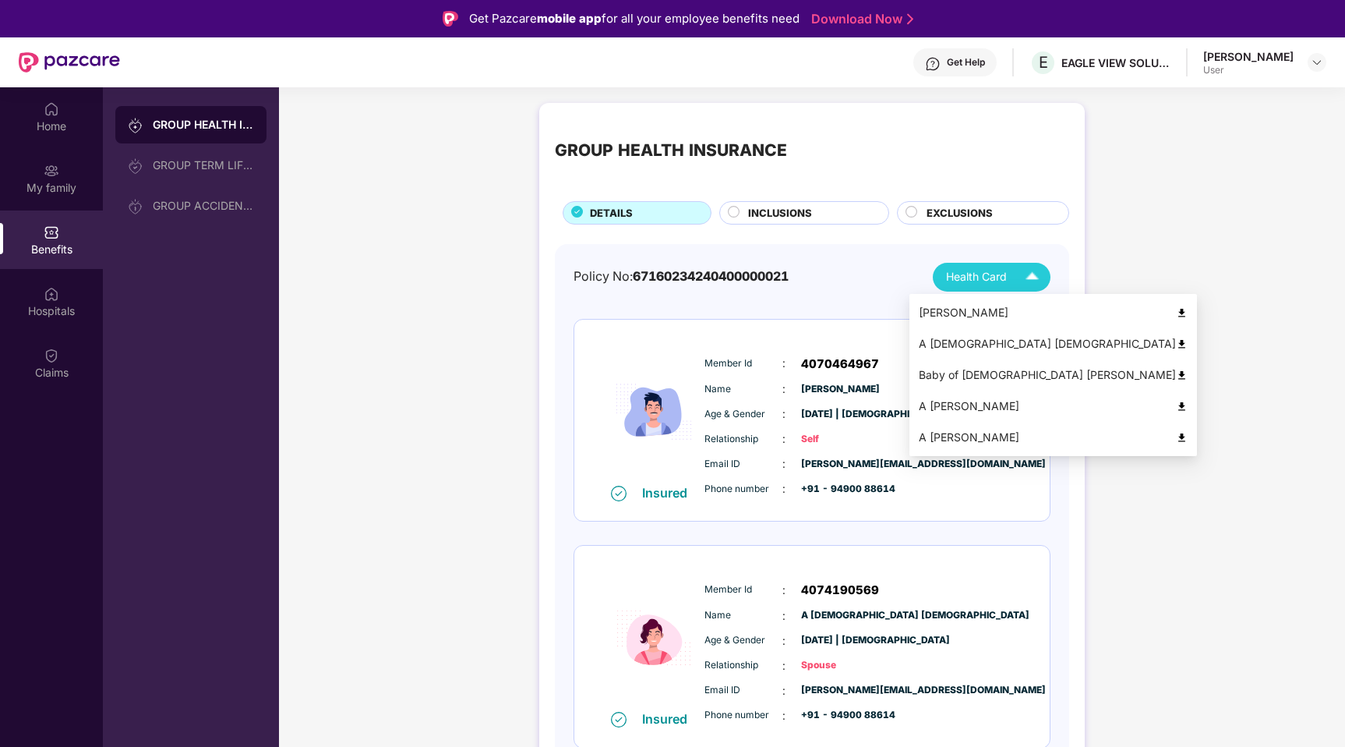
click at [1013, 366] on div "Baby of Hindu Maheswari" at bounding box center [1053, 374] width 269 height 17
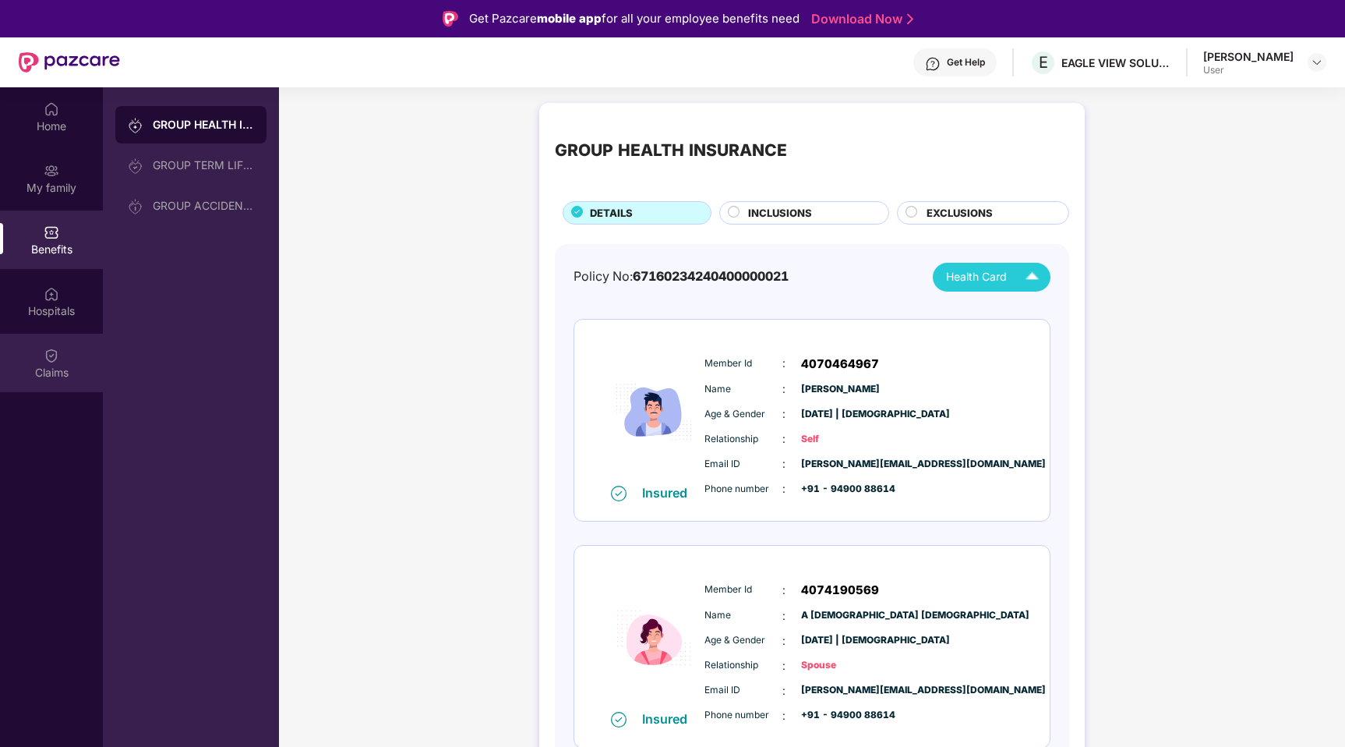
click at [72, 367] on div "Claims" at bounding box center [51, 373] width 103 height 16
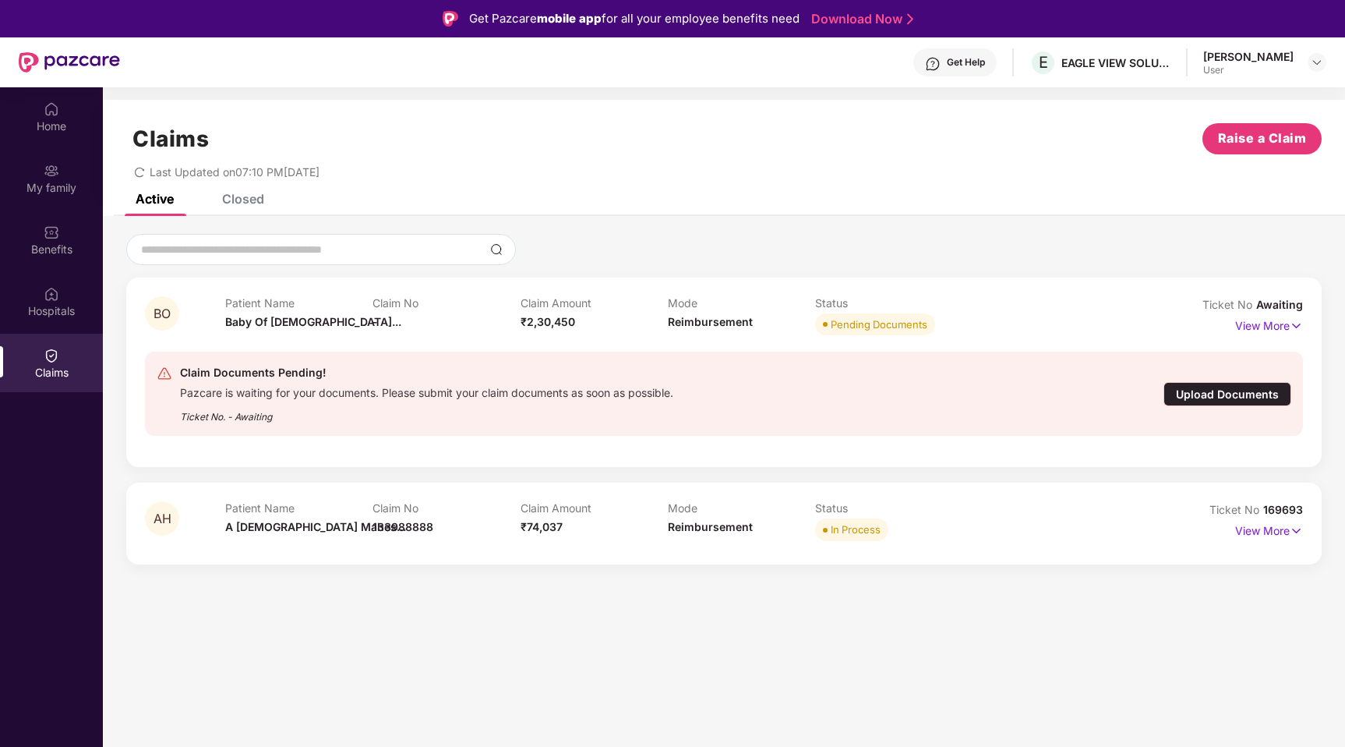
click at [1227, 398] on div "Upload Documents" at bounding box center [1228, 394] width 128 height 24
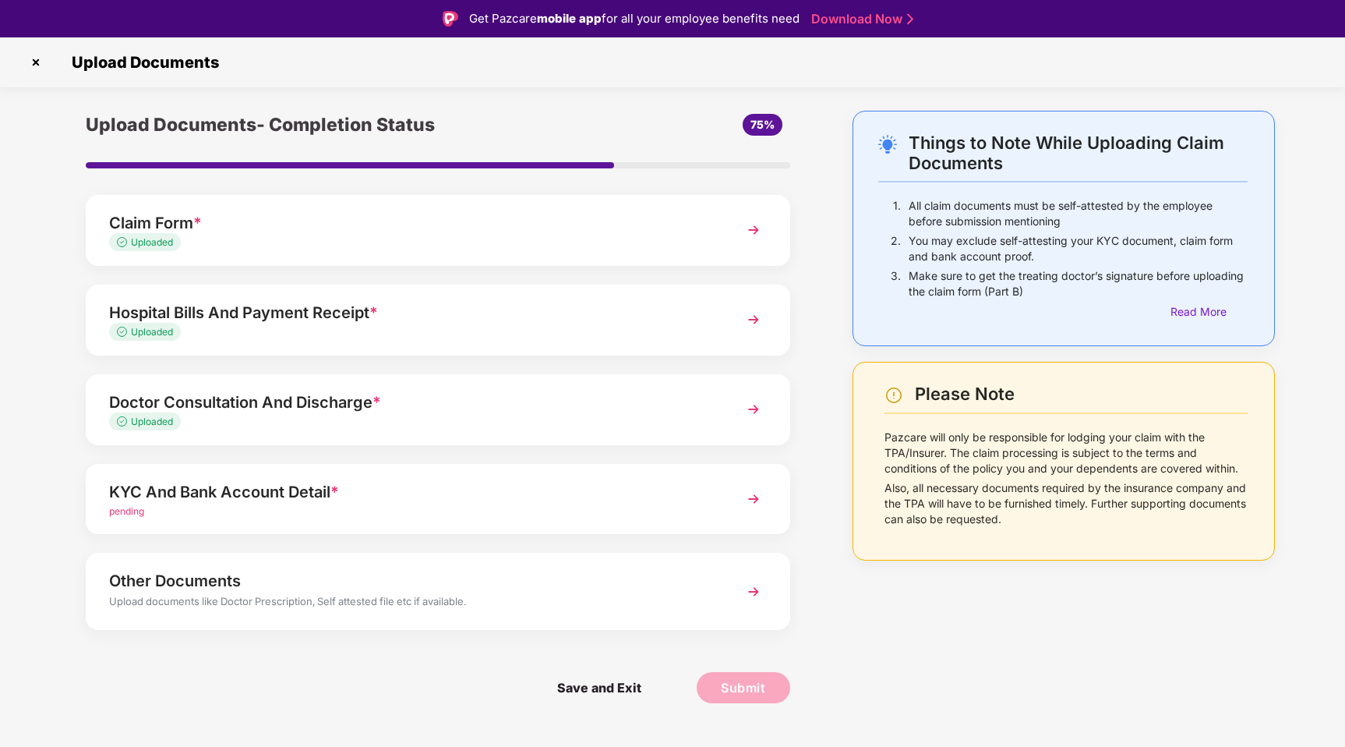
click at [339, 481] on div "KYC And Bank Account Detail *" at bounding box center [410, 491] width 603 height 25
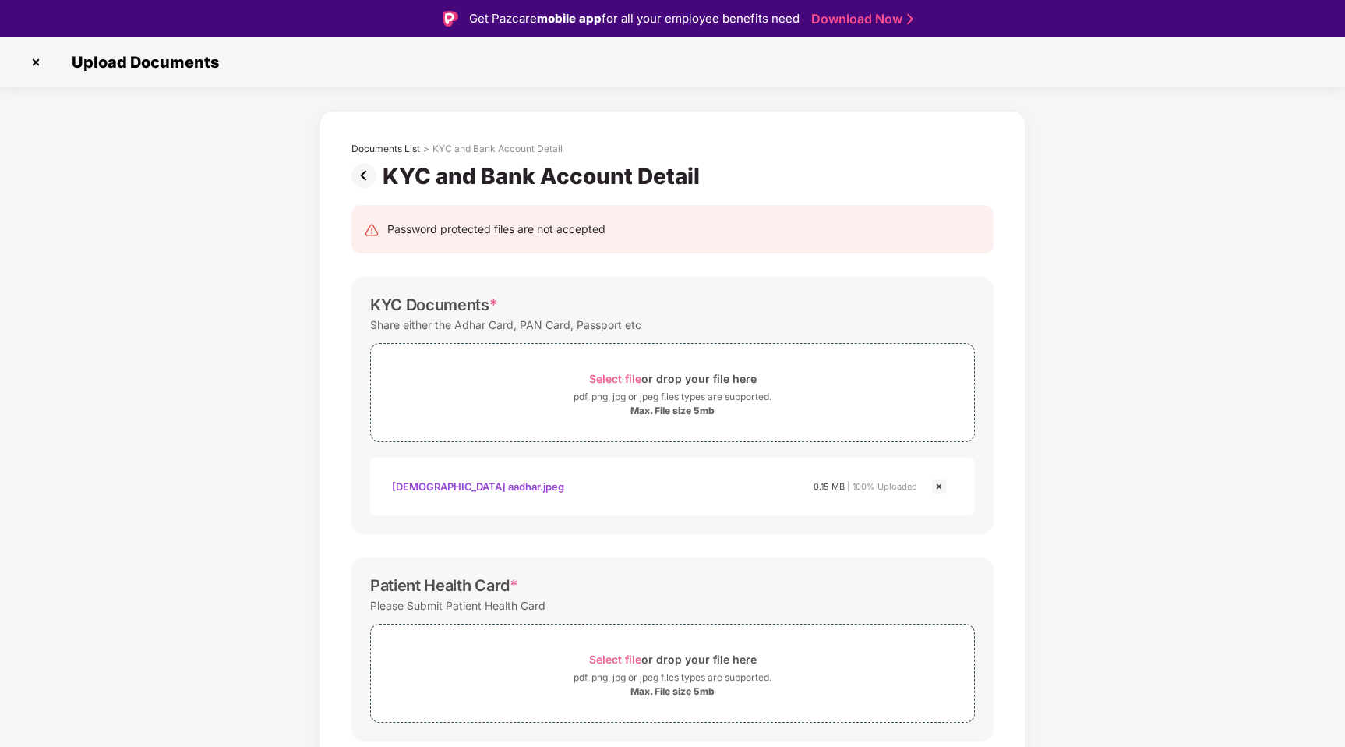
scroll to position [330, 0]
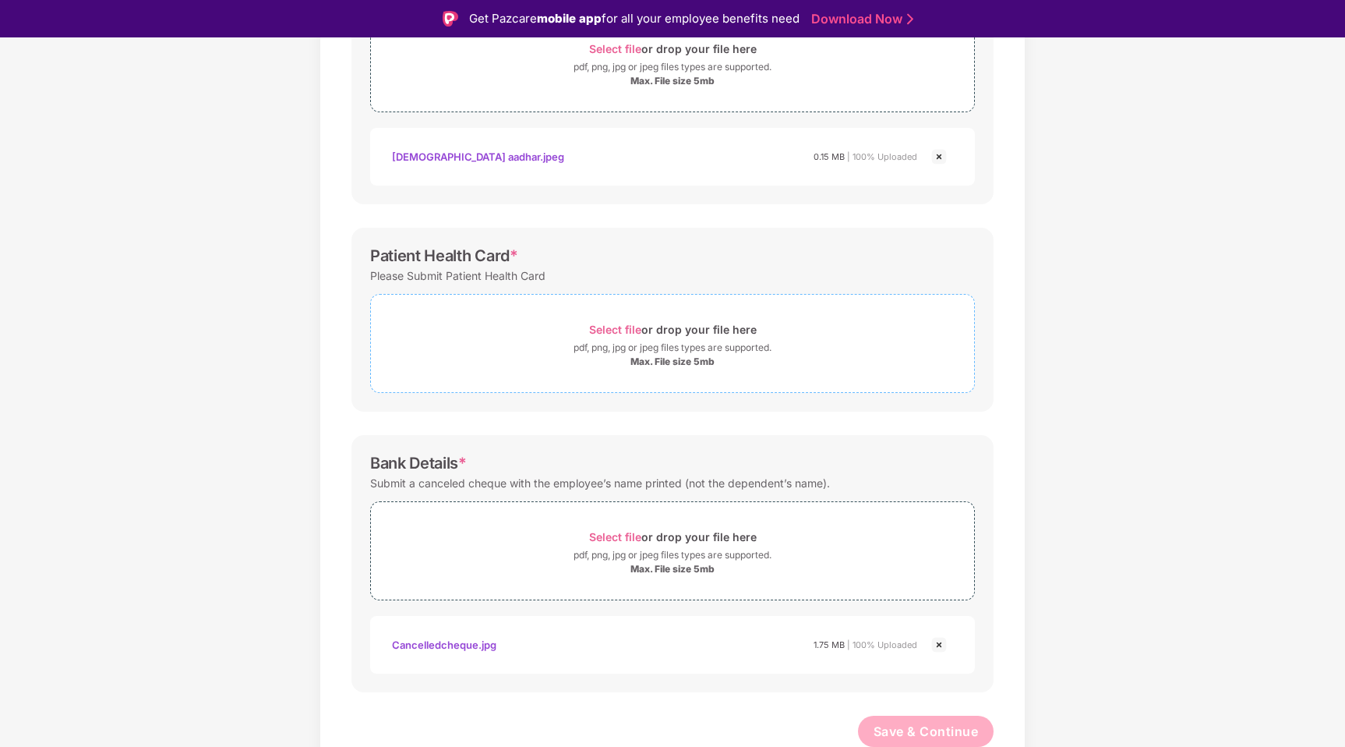
click at [644, 362] on div "Max. File size 5mb" at bounding box center [673, 361] width 84 height 12
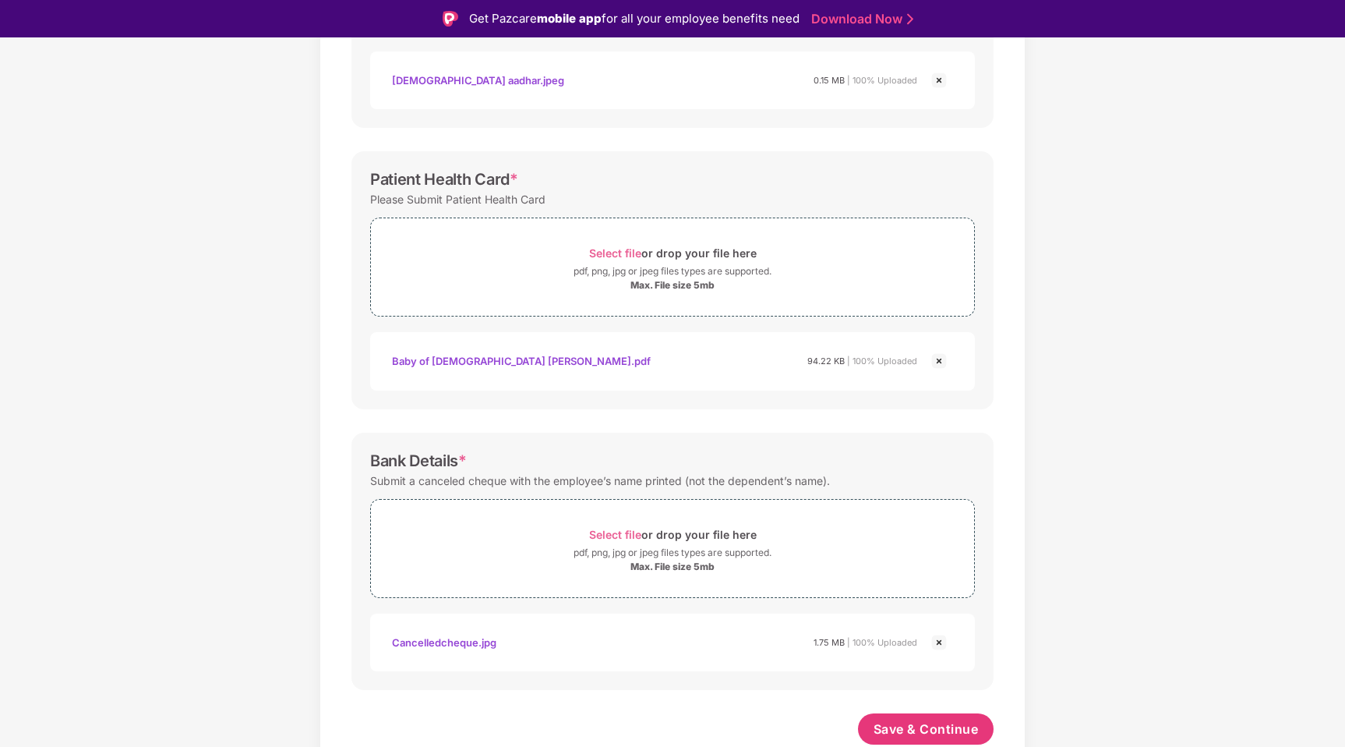
scroll to position [37, 0]
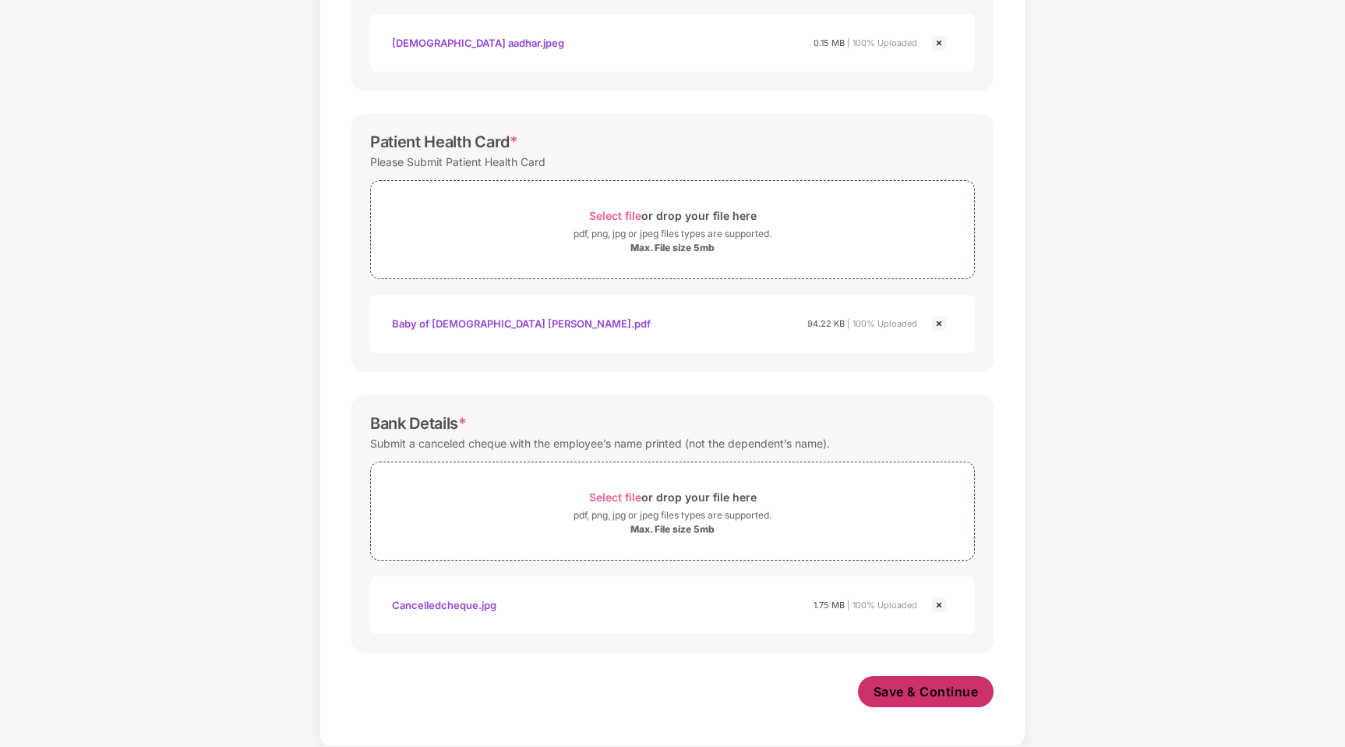
click at [942, 684] on span "Save & Continue" at bounding box center [926, 691] width 105 height 17
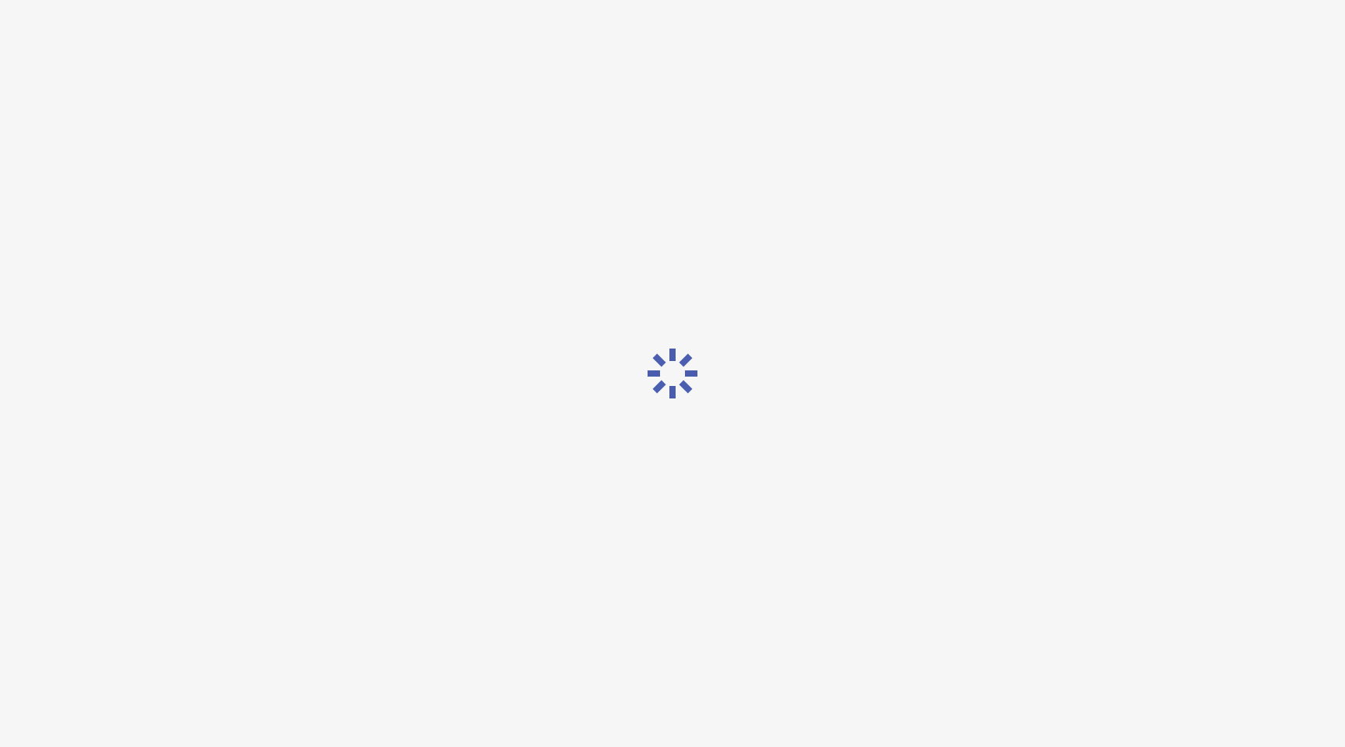
scroll to position [0, 0]
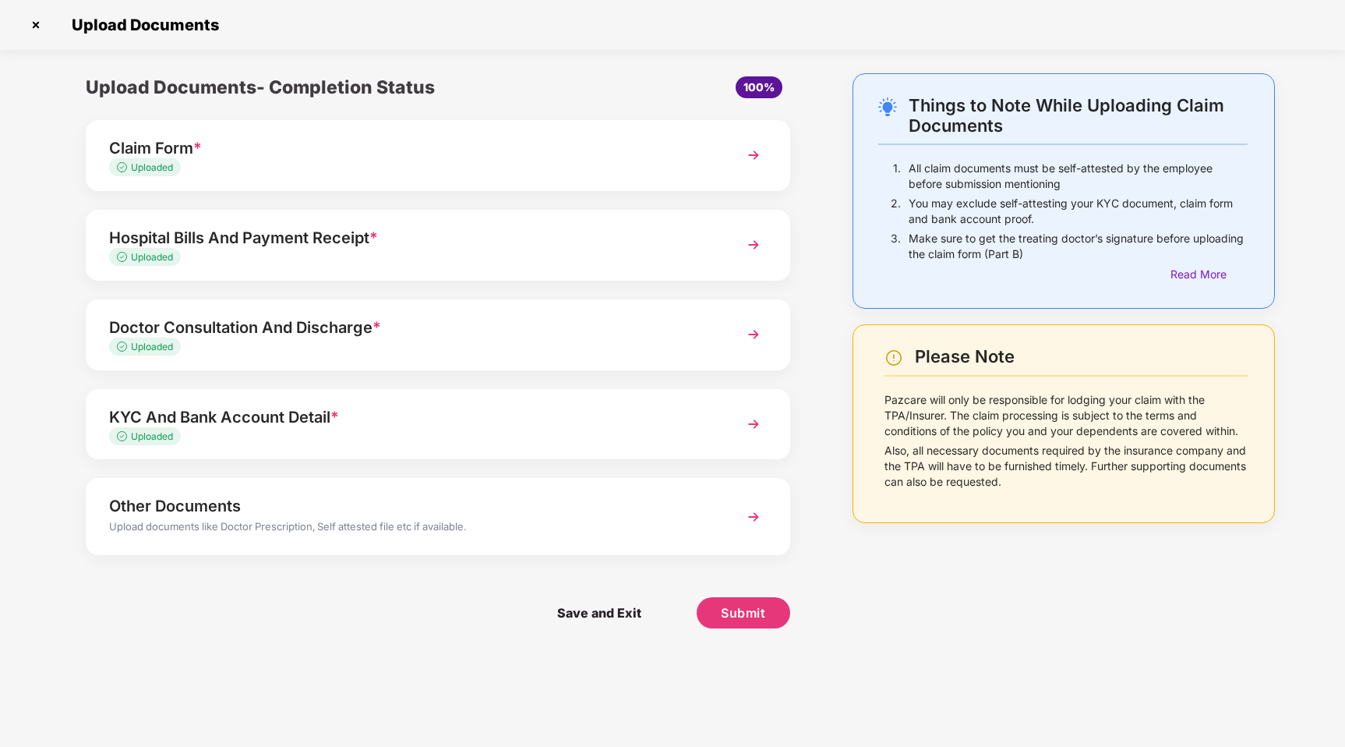
click at [451, 171] on div "Uploaded" at bounding box center [410, 168] width 603 height 15
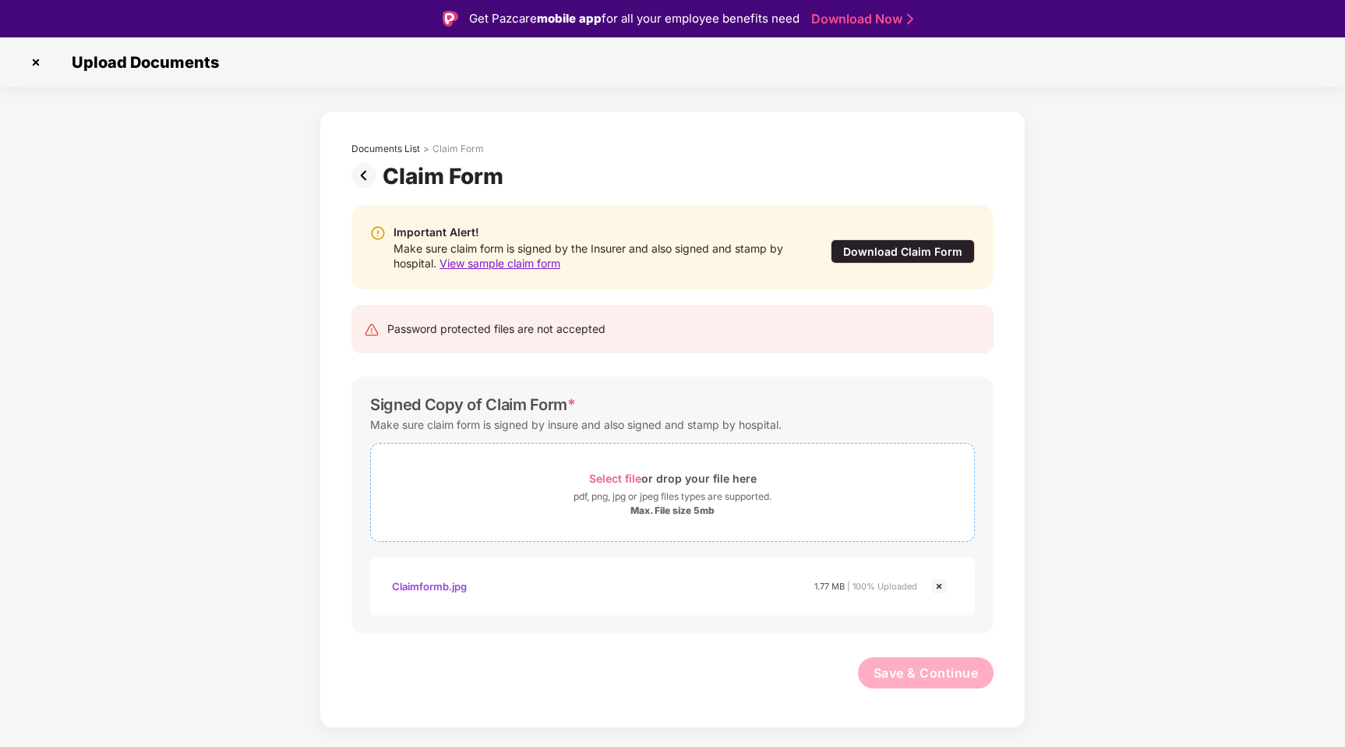
scroll to position [37, 0]
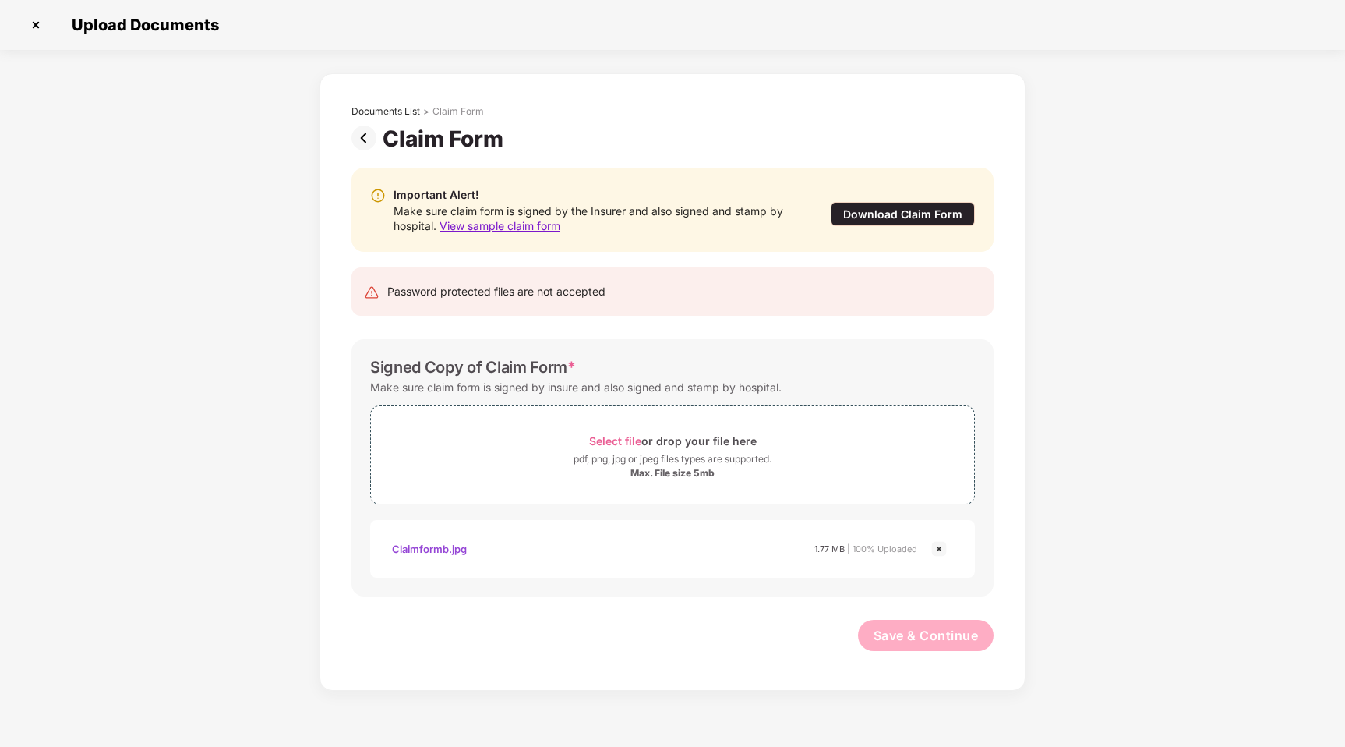
click at [376, 139] on img at bounding box center [367, 138] width 31 height 25
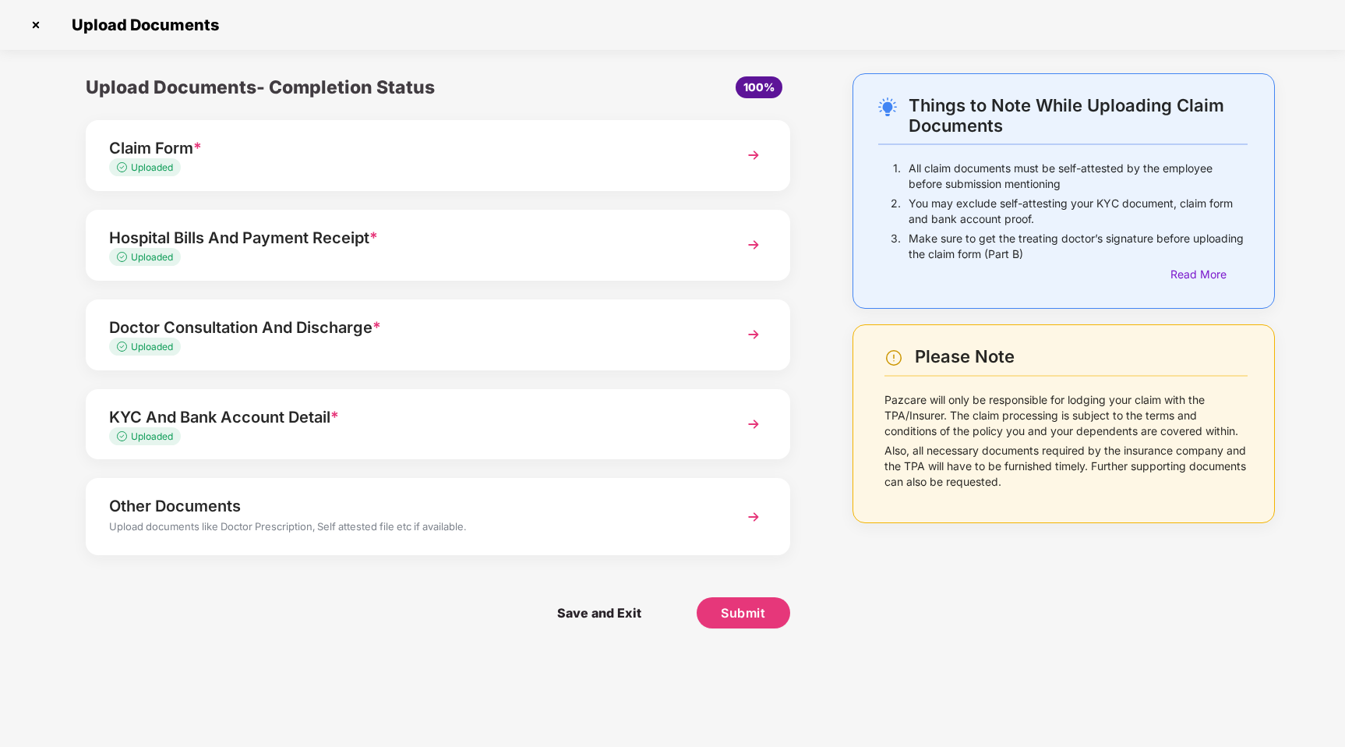
click at [242, 232] on div "Hospital Bills And Payment Receipt *" at bounding box center [410, 237] width 603 height 25
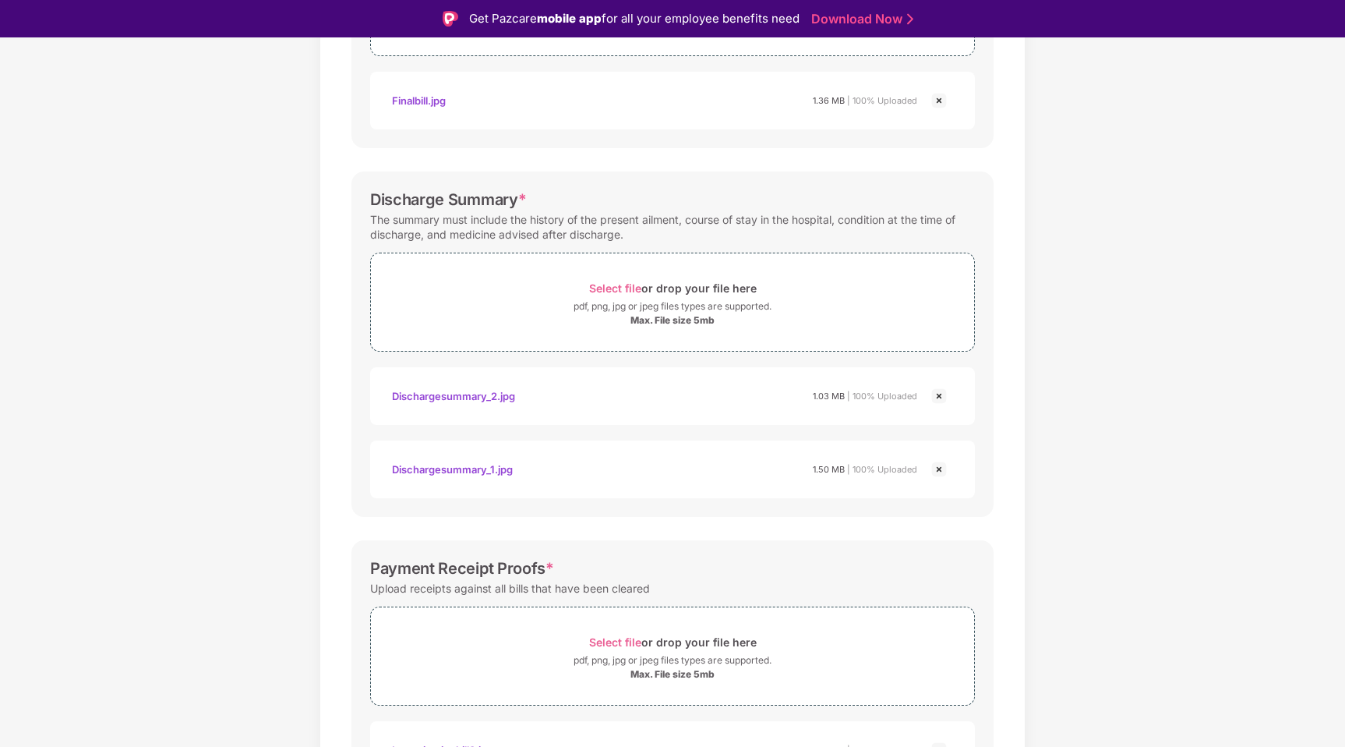
scroll to position [0, 0]
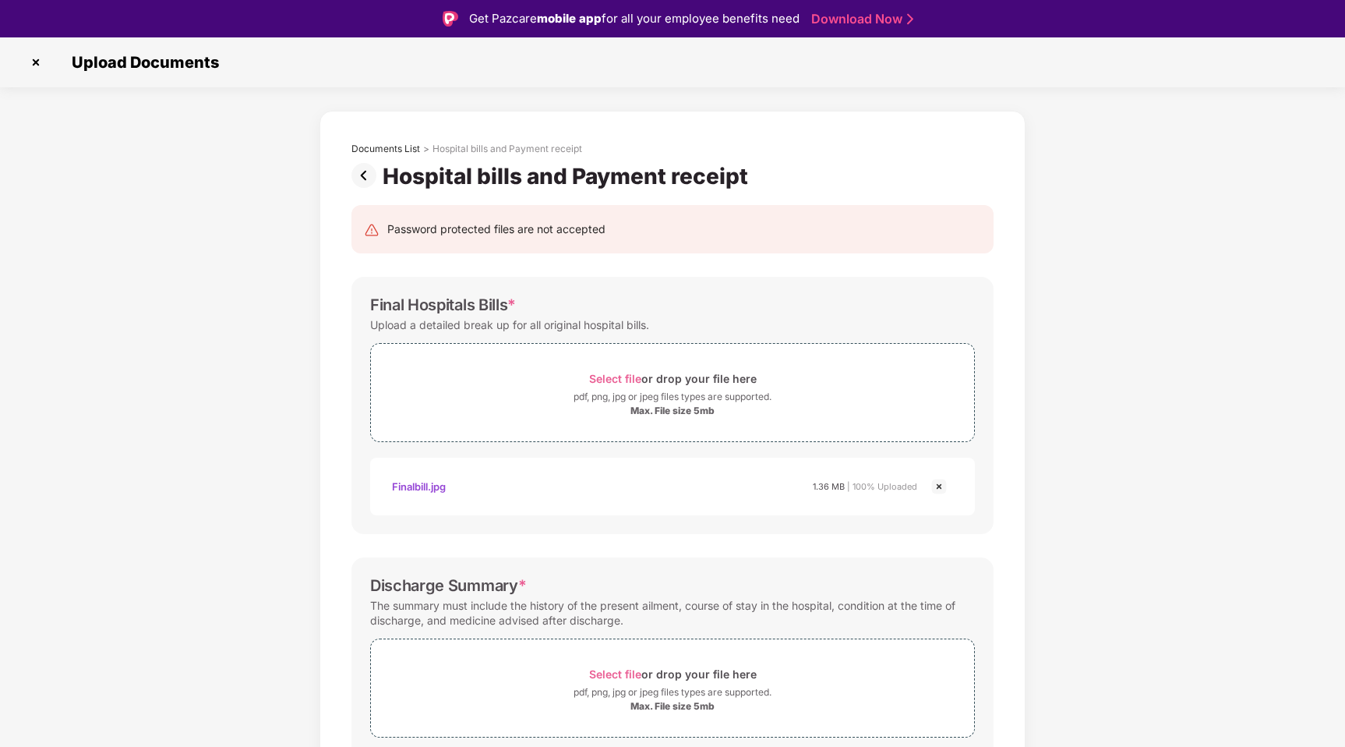
click at [355, 179] on img at bounding box center [367, 175] width 31 height 25
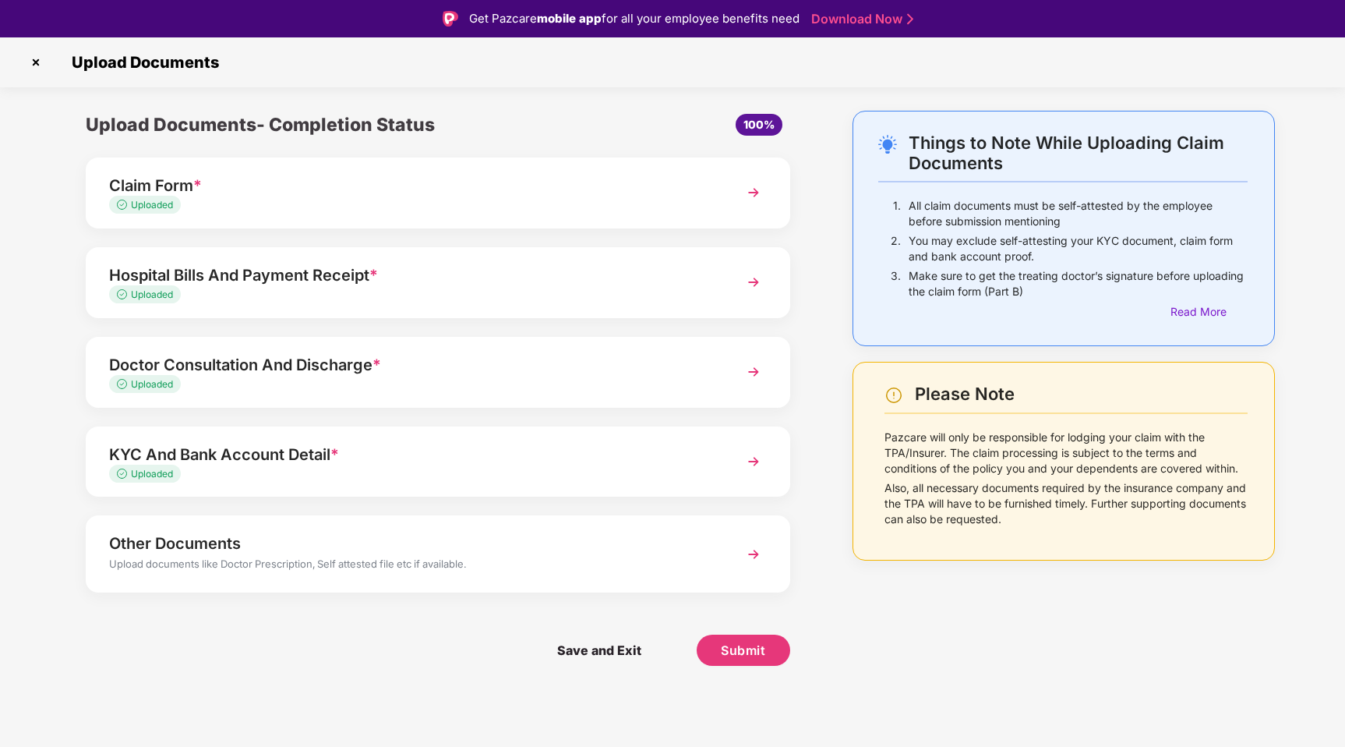
click at [279, 362] on div "Doctor Consultation And Discharge *" at bounding box center [410, 364] width 603 height 25
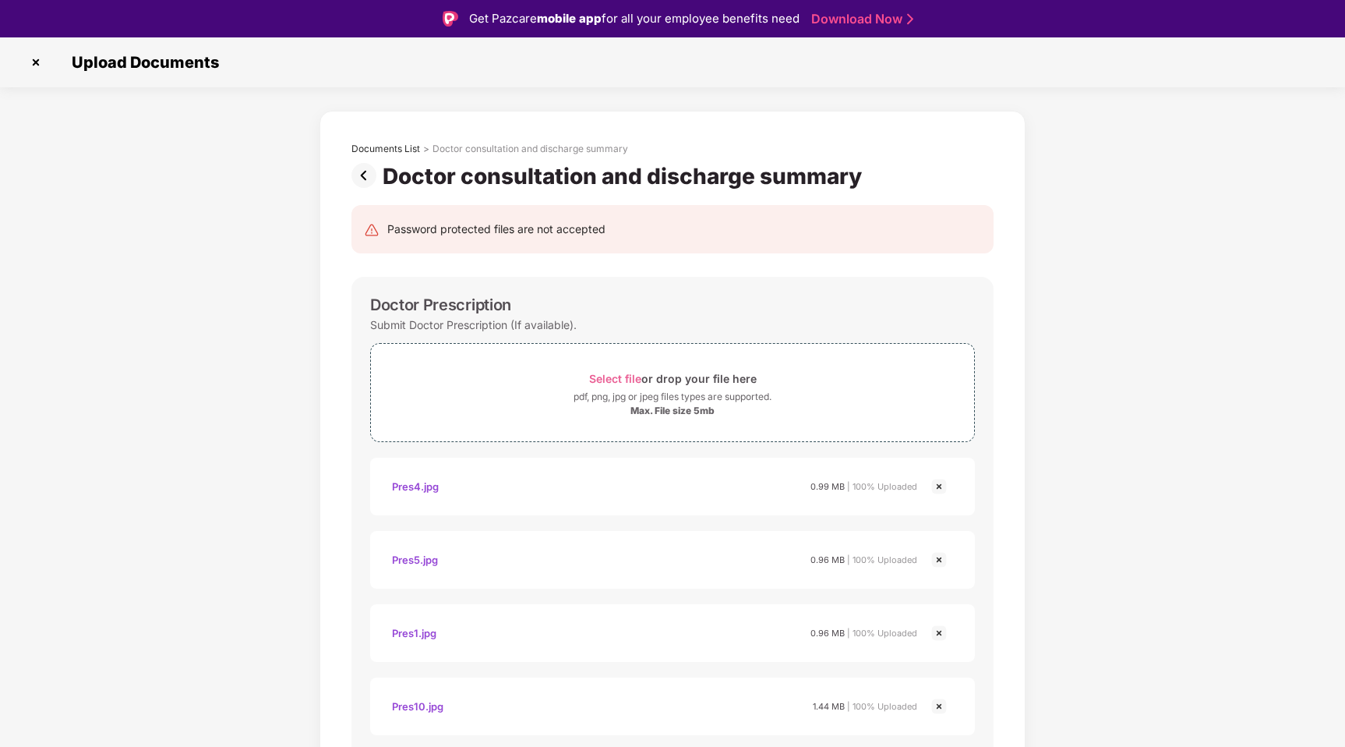
click at [364, 180] on img at bounding box center [367, 175] width 31 height 25
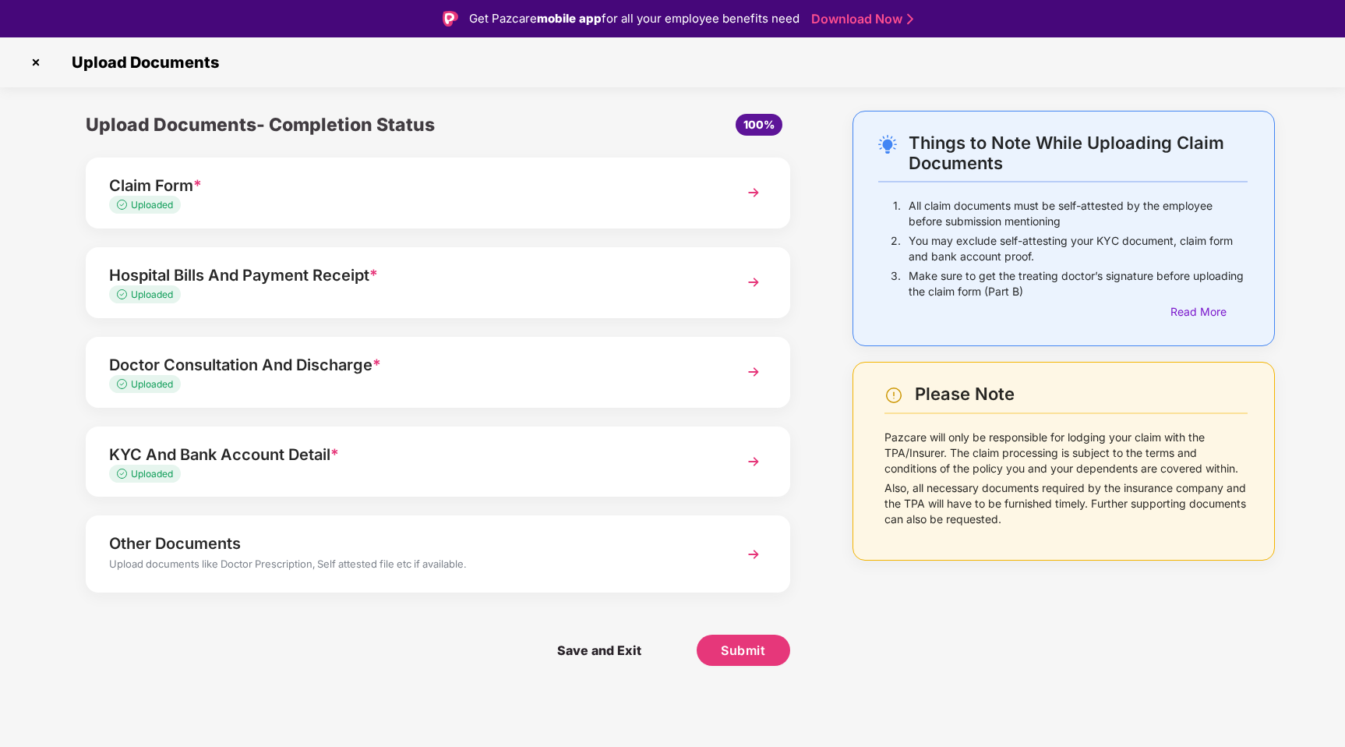
click at [278, 468] on div "Uploaded" at bounding box center [410, 474] width 603 height 15
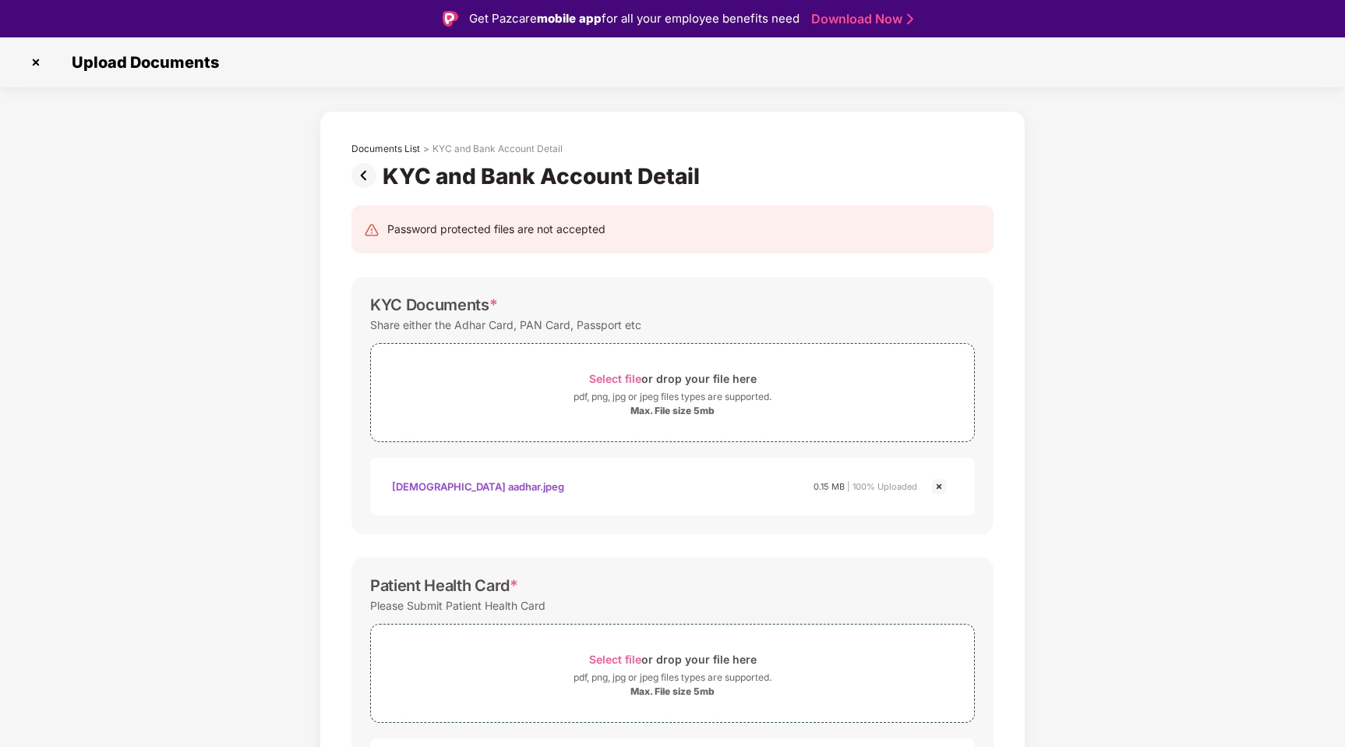
click at [361, 175] on img at bounding box center [367, 175] width 31 height 25
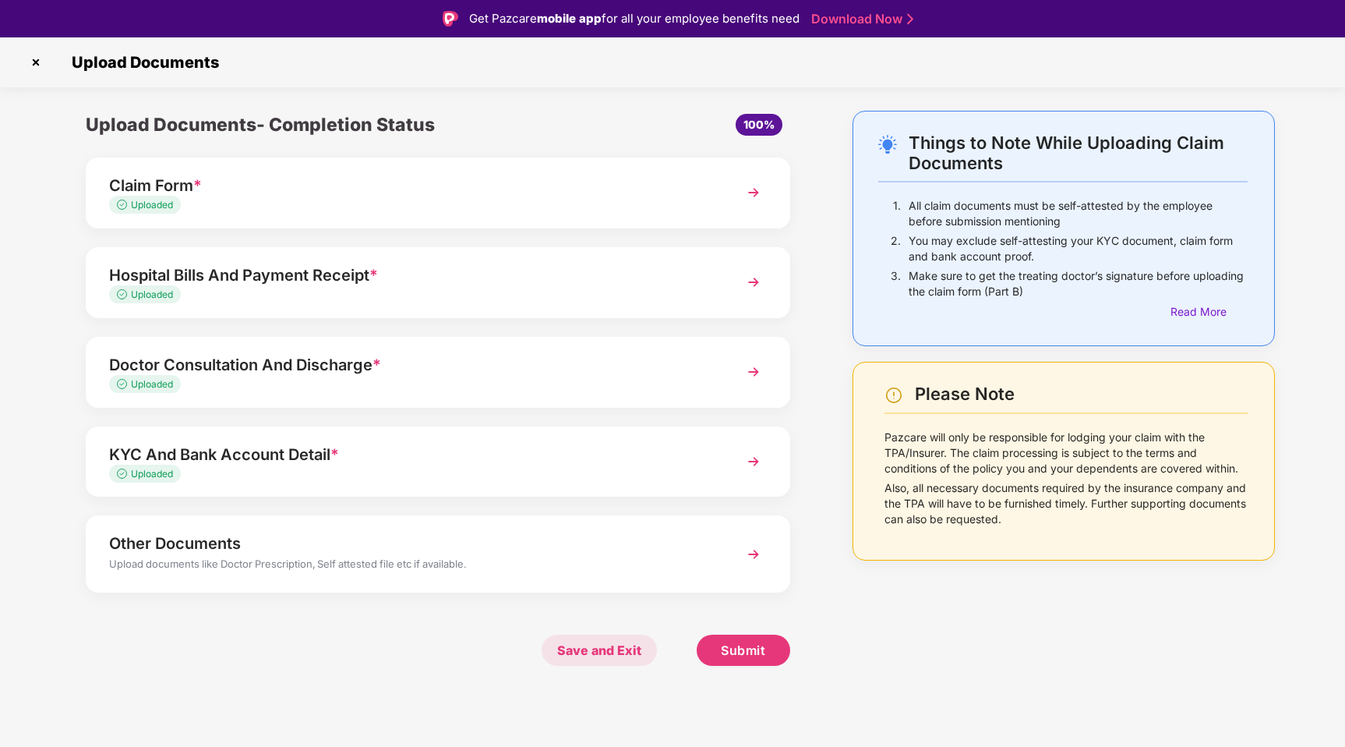
click at [625, 658] on span "Save and Exit" at bounding box center [599, 650] width 115 height 31
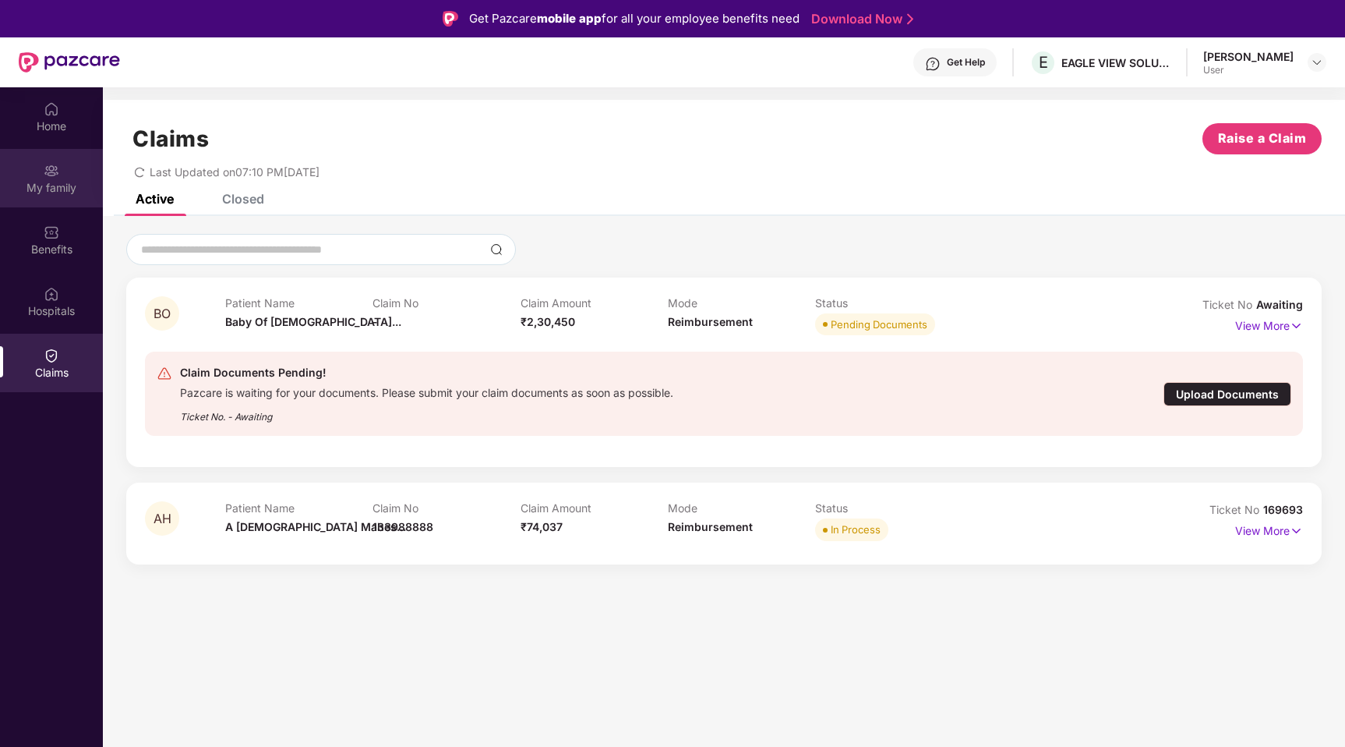
click at [52, 192] on div "My family" at bounding box center [51, 188] width 103 height 16
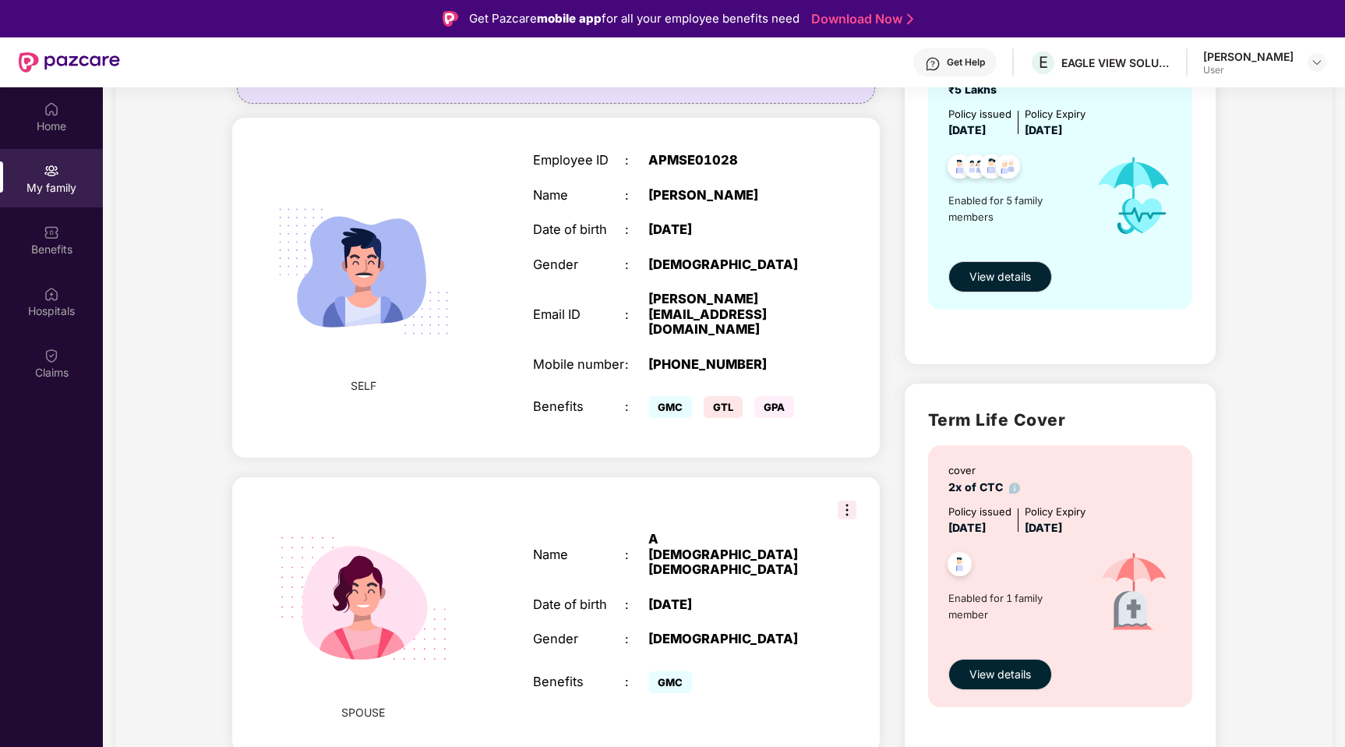
scroll to position [292, 0]
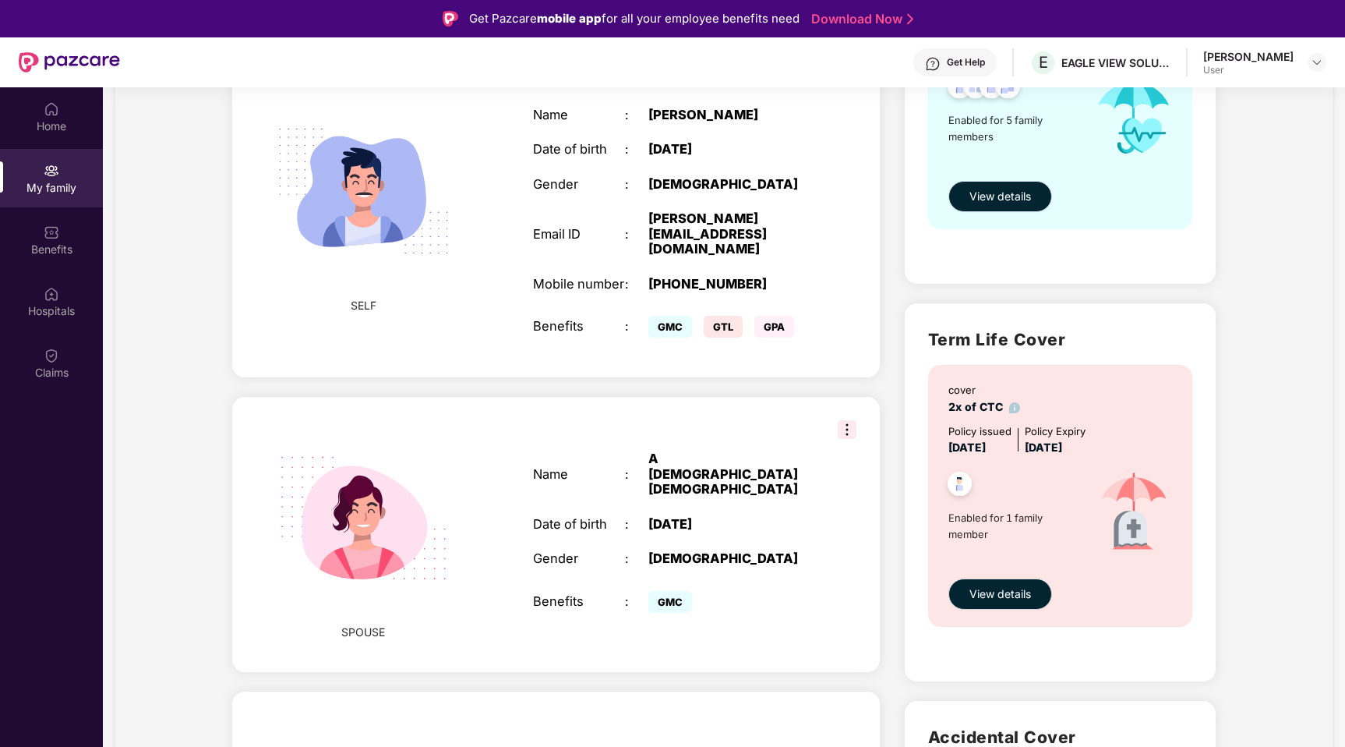
click at [987, 184] on button "View details" at bounding box center [1001, 196] width 104 height 31
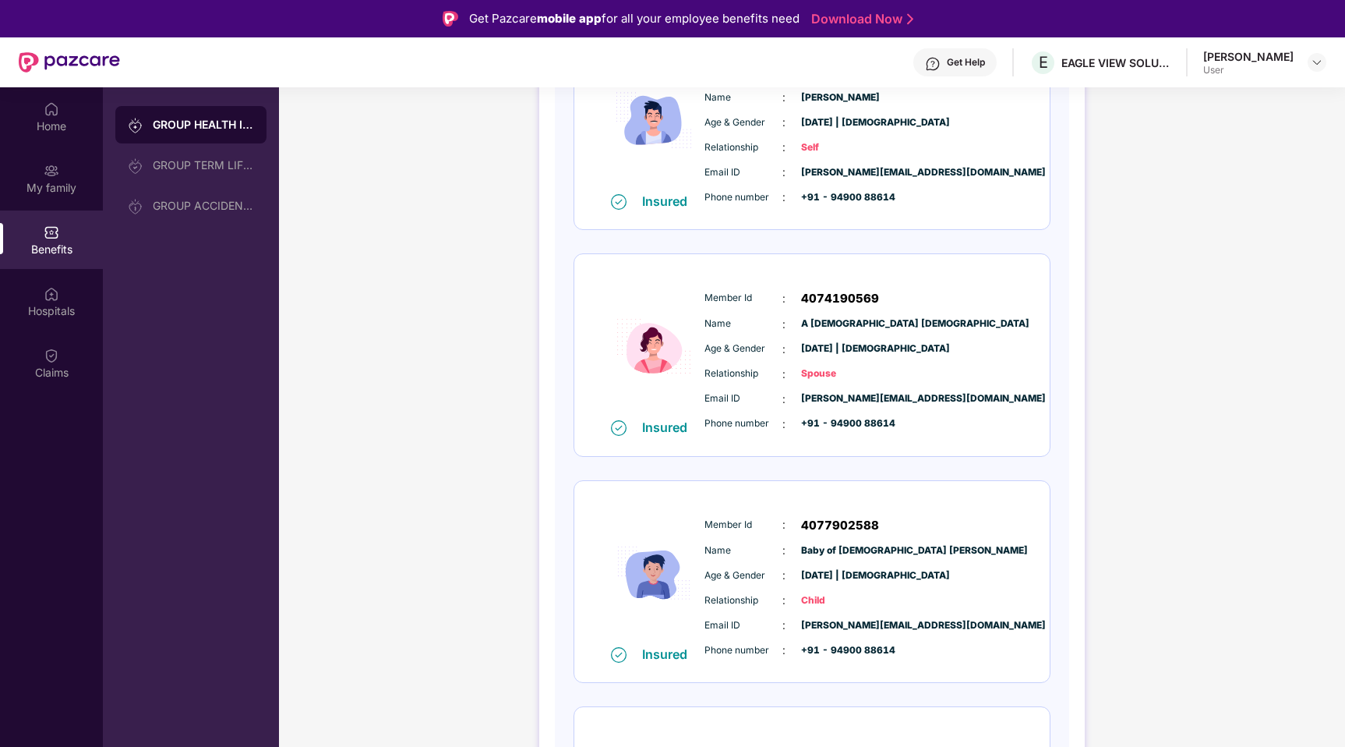
scroll to position [0, 0]
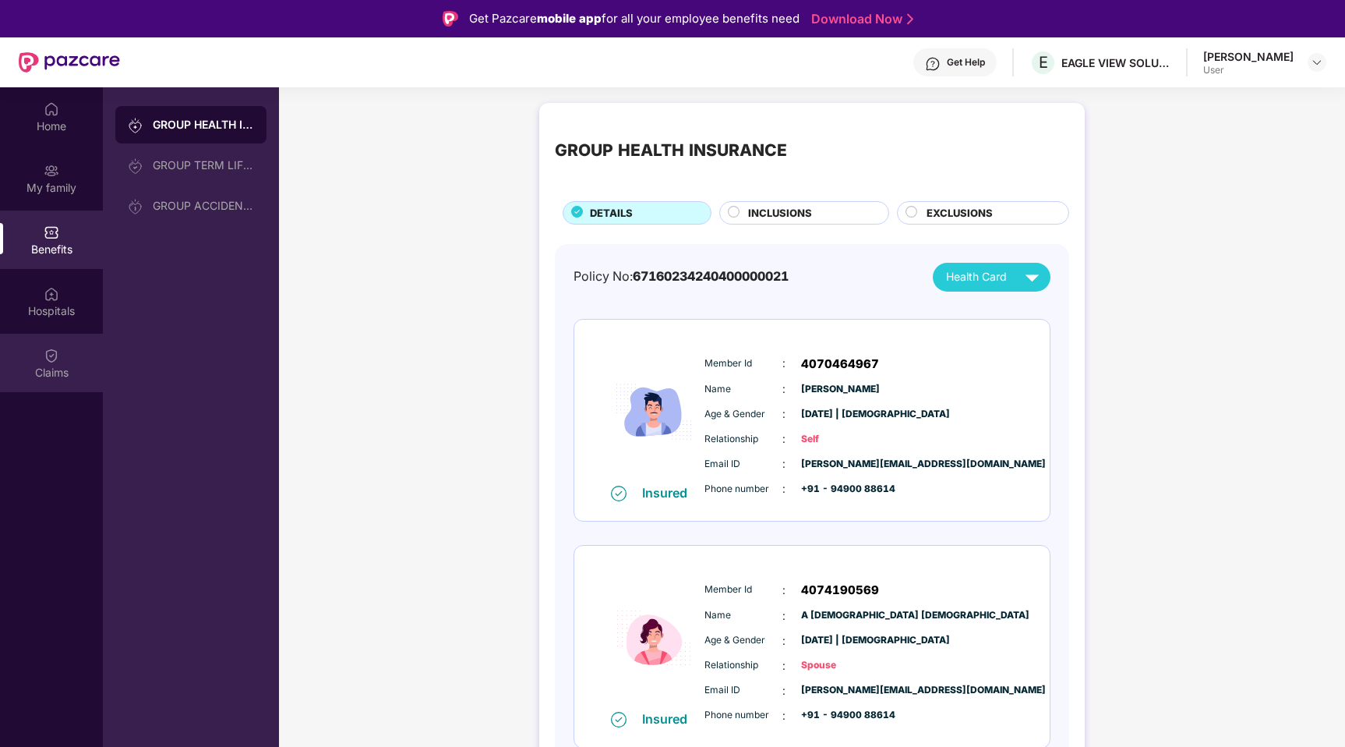
click at [41, 357] on div "Claims" at bounding box center [51, 363] width 103 height 58
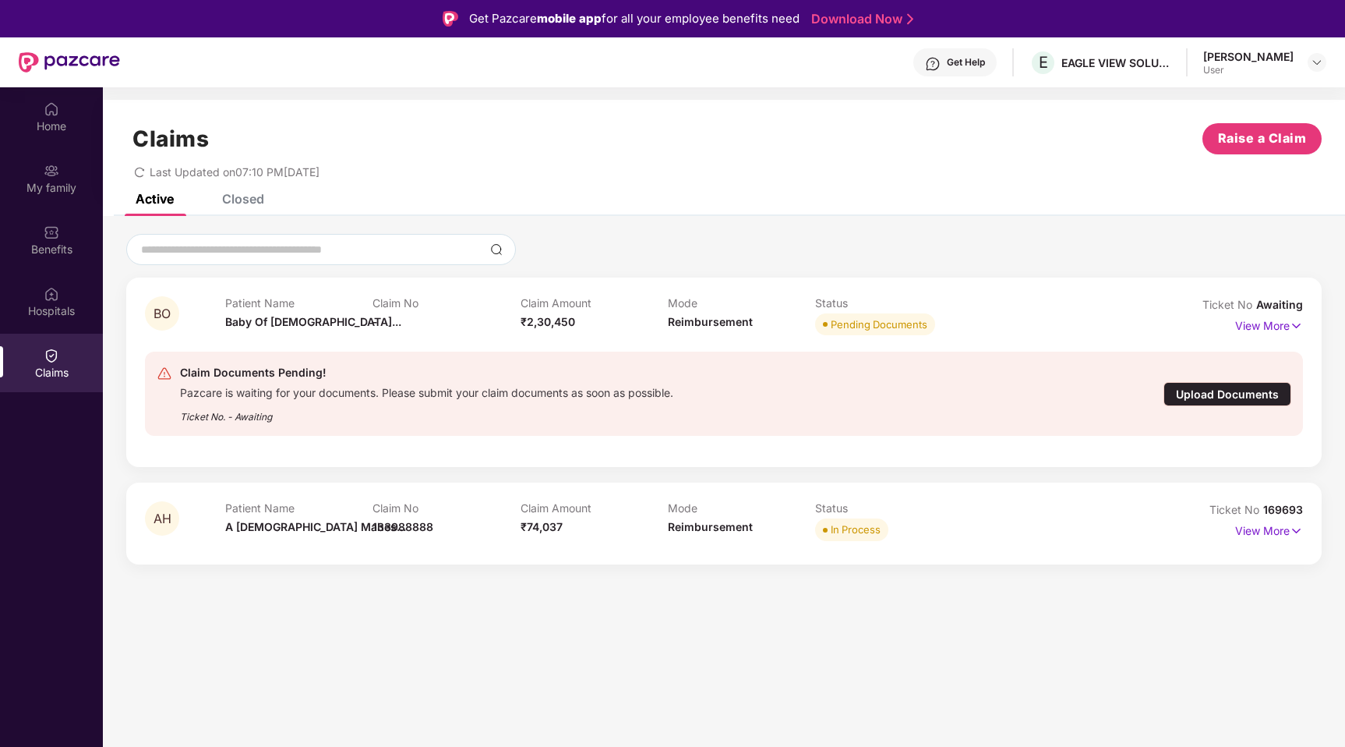
click at [1231, 391] on div "Upload Documents" at bounding box center [1228, 394] width 128 height 24
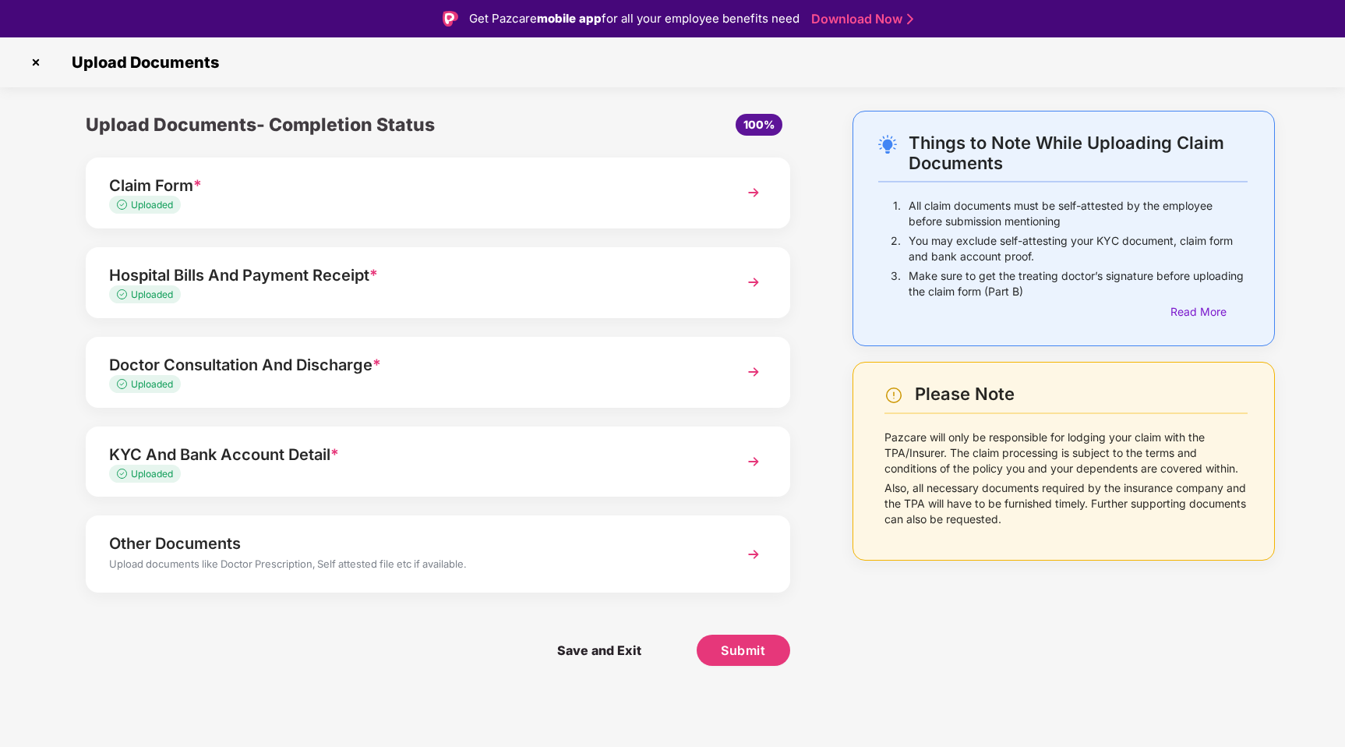
click at [232, 183] on div "Claim Form *" at bounding box center [410, 185] width 603 height 25
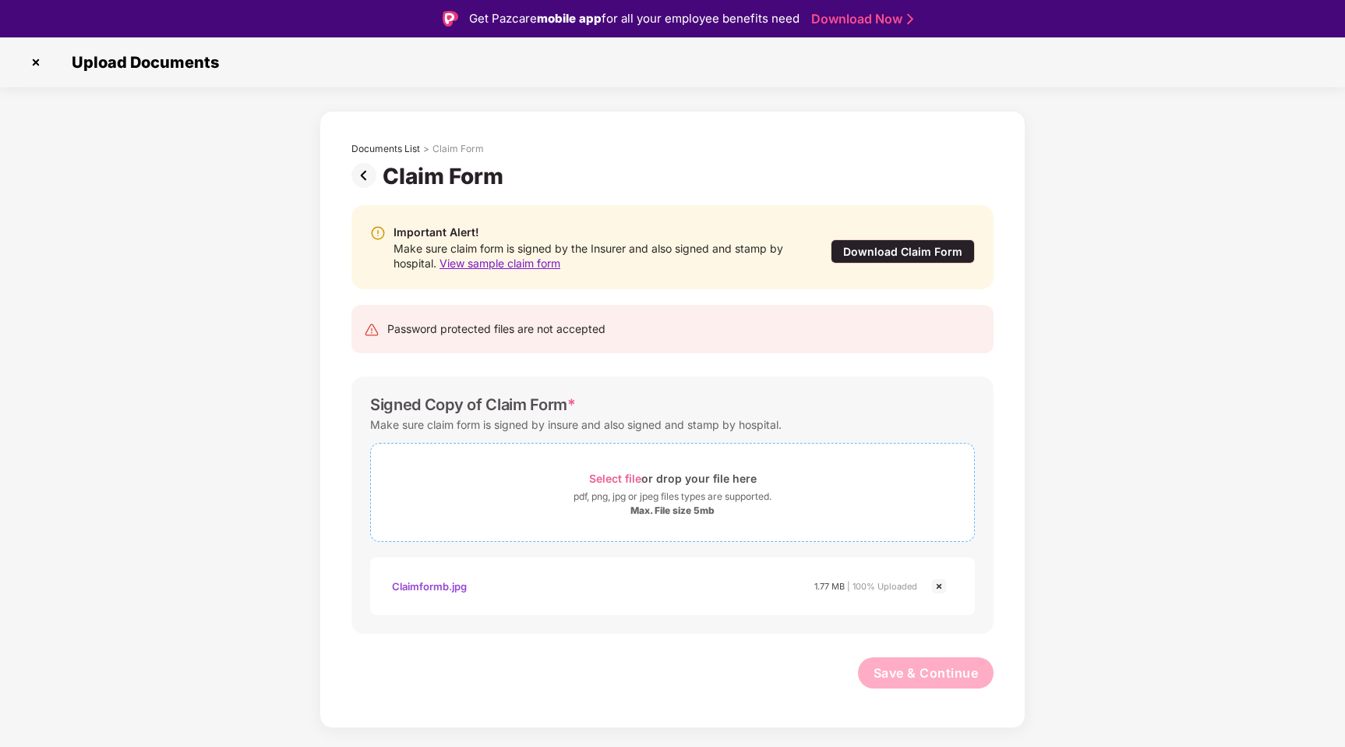
click at [641, 499] on div "pdf, png, jpg or jpeg files types are supported." at bounding box center [673, 497] width 198 height 16
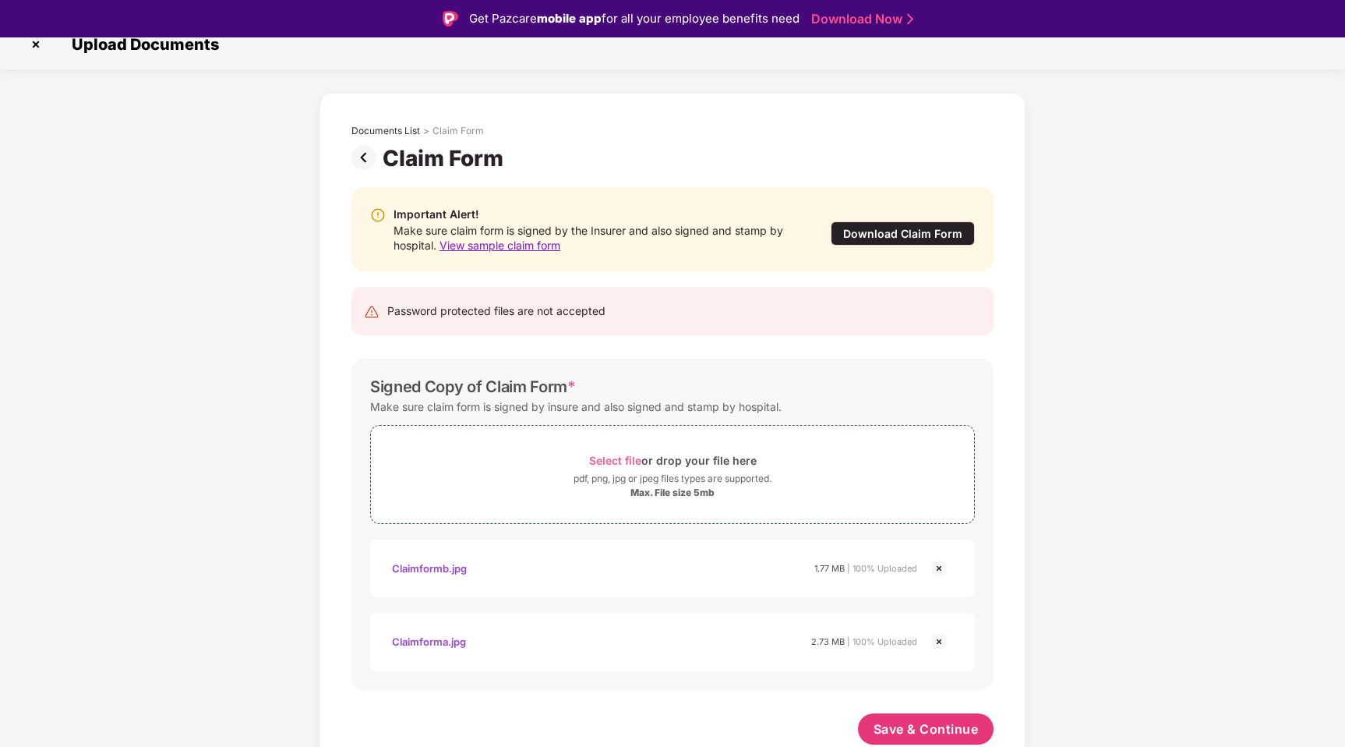
scroll to position [18, 0]
click at [932, 731] on span "Save & Continue" at bounding box center [926, 728] width 105 height 17
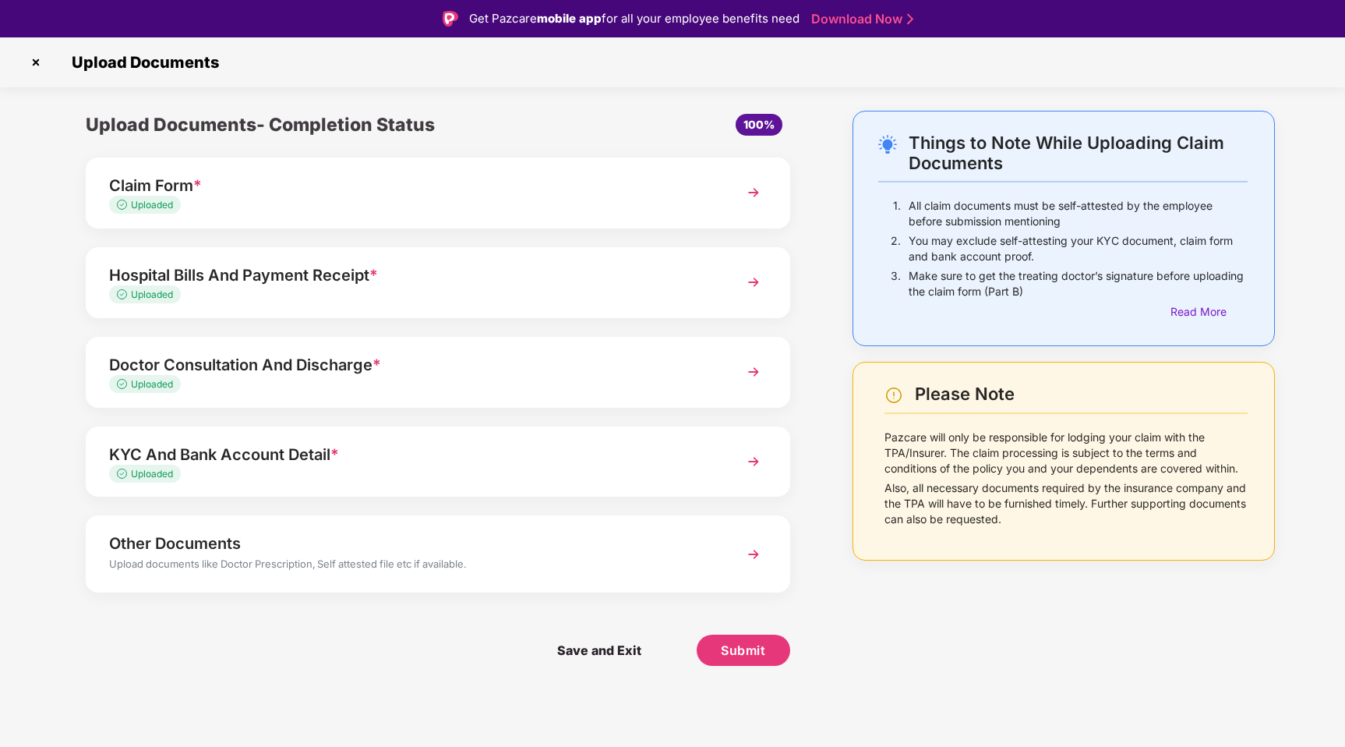
click at [309, 285] on div "Hospital Bills And Payment Receipt *" at bounding box center [410, 275] width 603 height 25
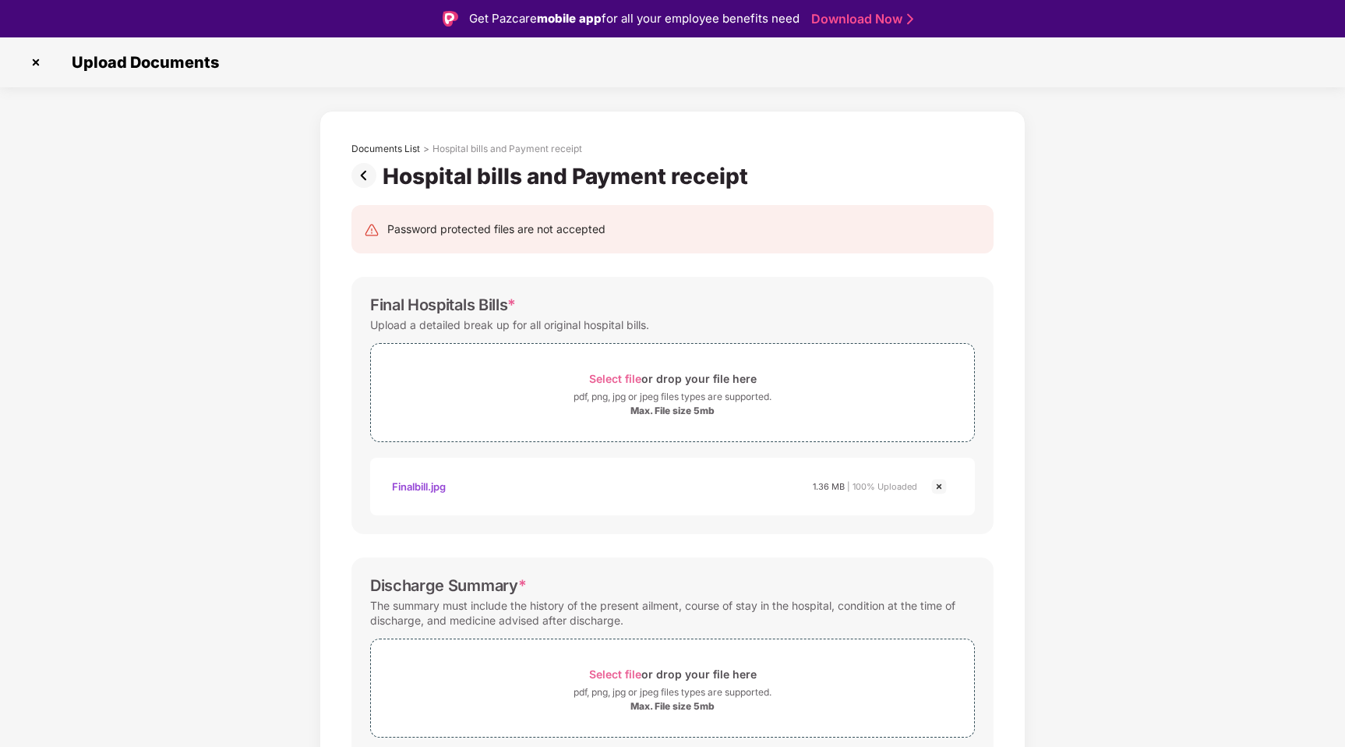
click at [366, 173] on img at bounding box center [367, 175] width 31 height 25
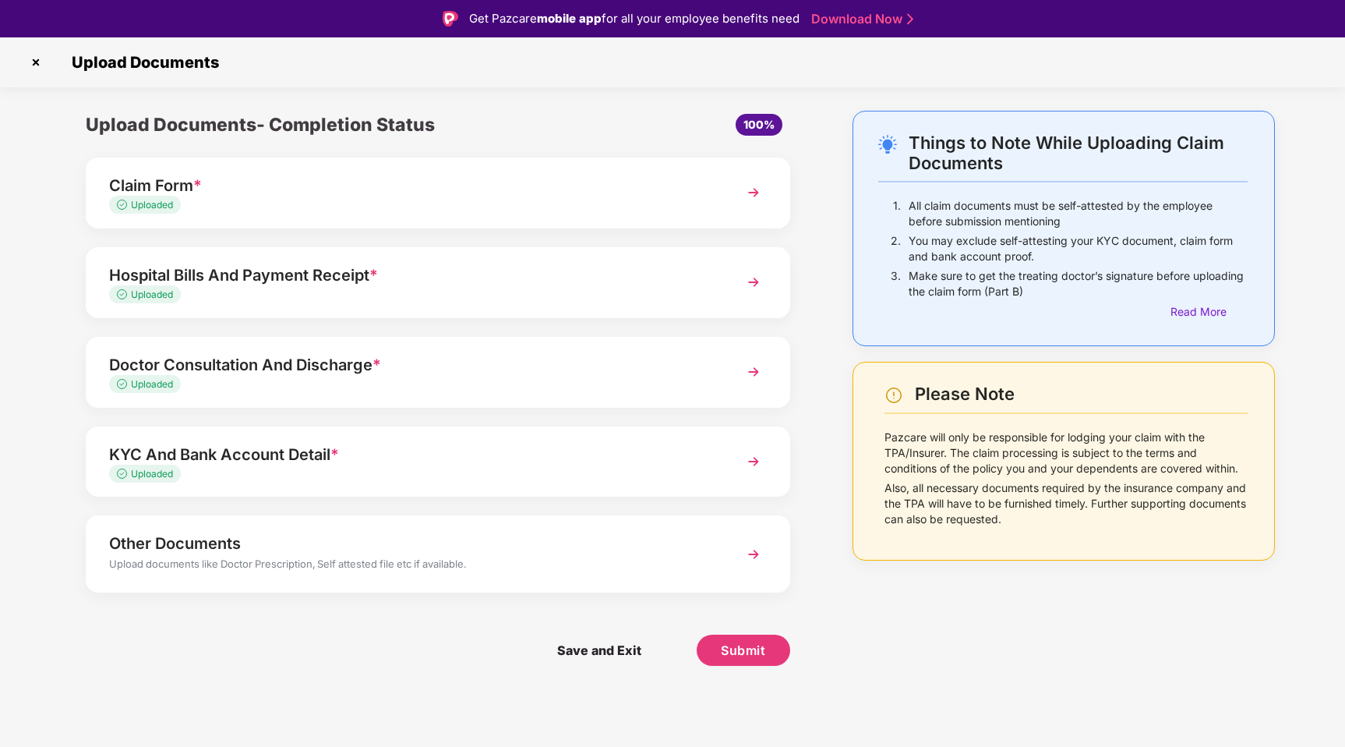
click at [442, 366] on div "Doctor Consultation And Discharge *" at bounding box center [410, 364] width 603 height 25
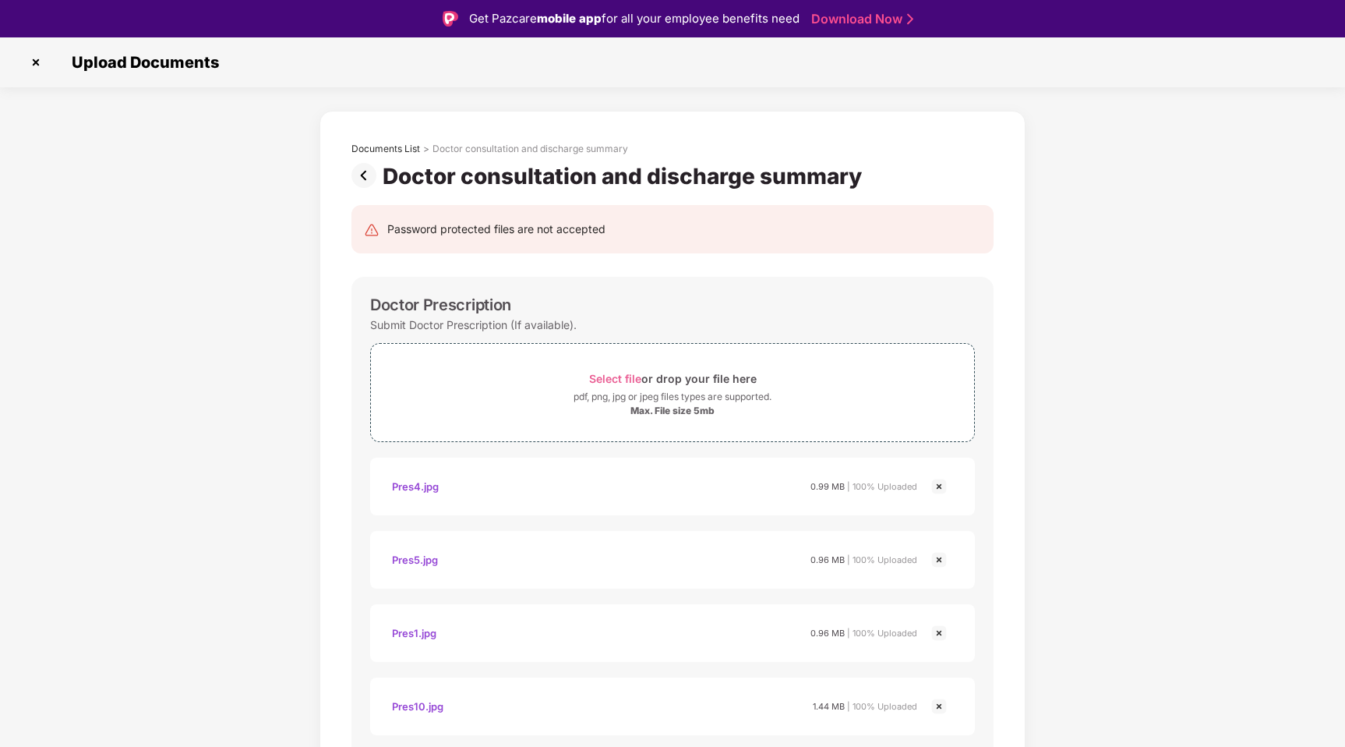
click at [368, 171] on img at bounding box center [367, 175] width 31 height 25
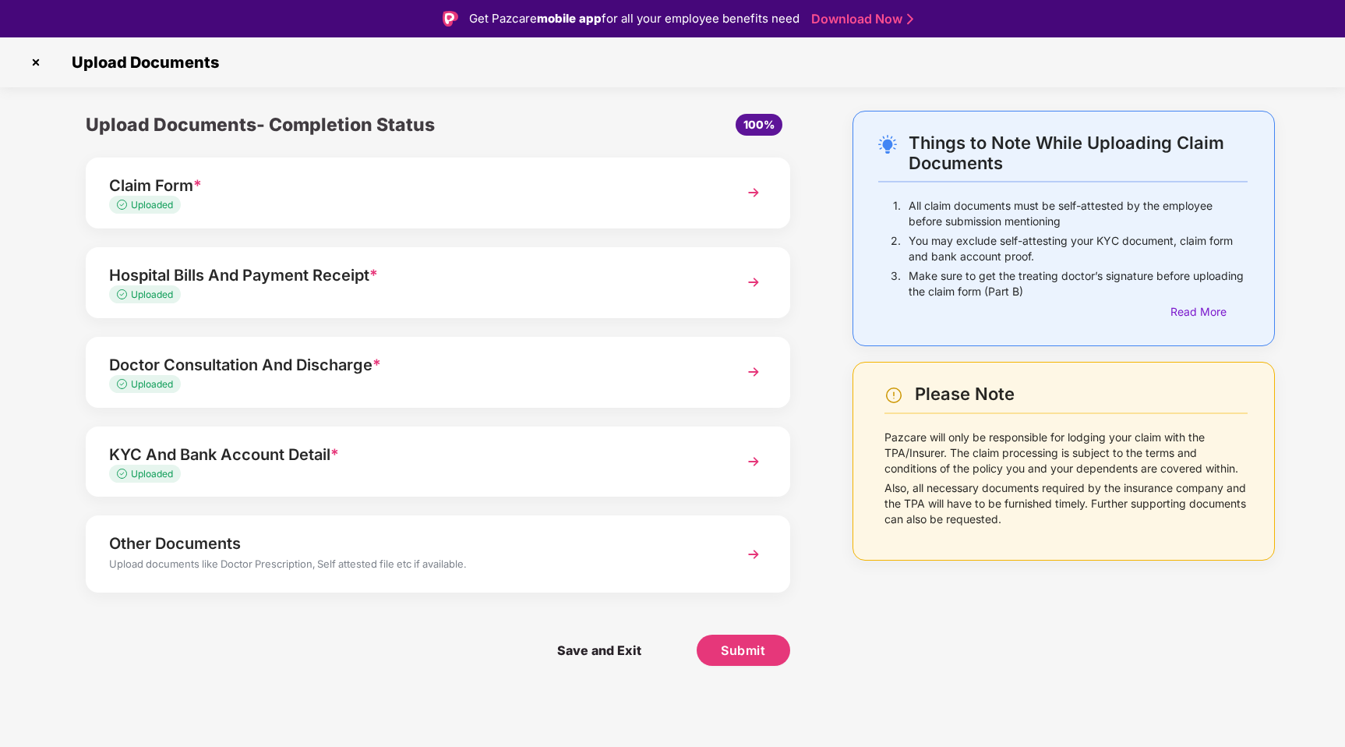
click at [283, 461] on div "KYC And Bank Account Detail *" at bounding box center [410, 454] width 603 height 25
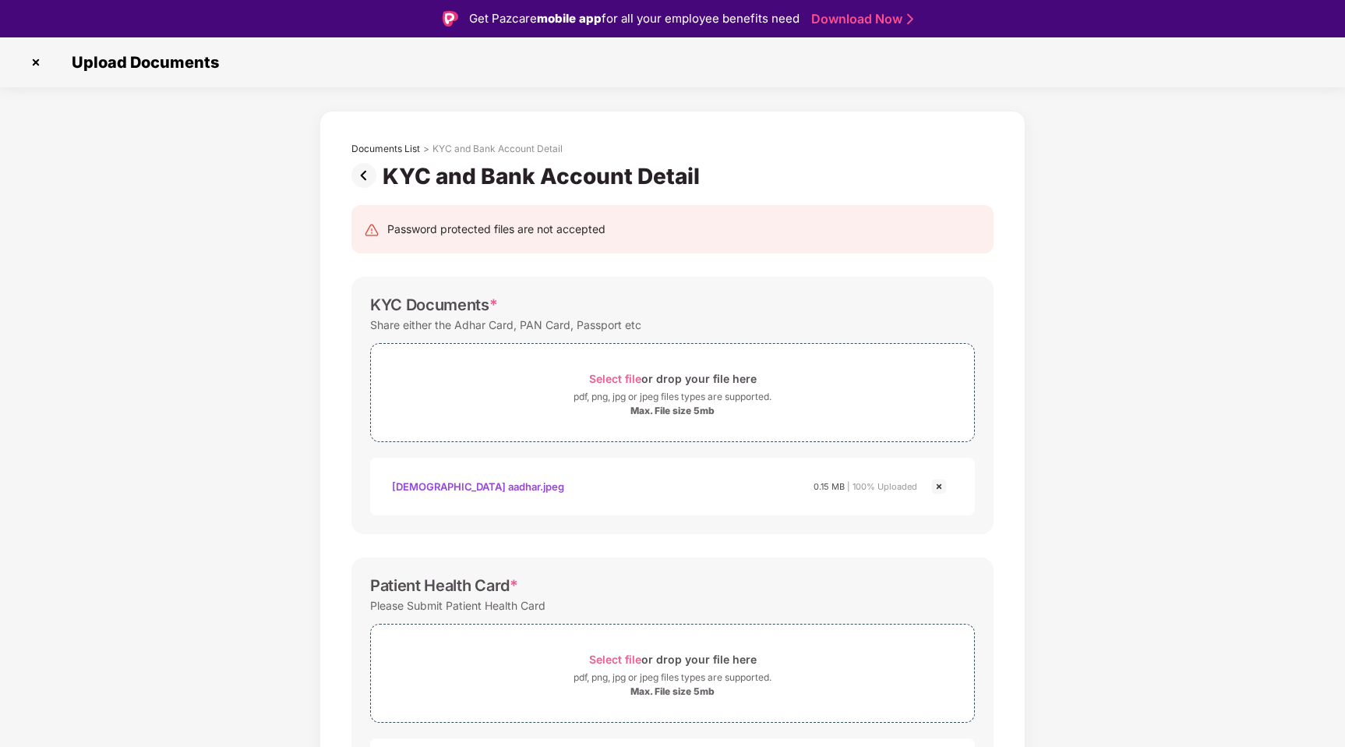
click at [369, 167] on img at bounding box center [367, 175] width 31 height 25
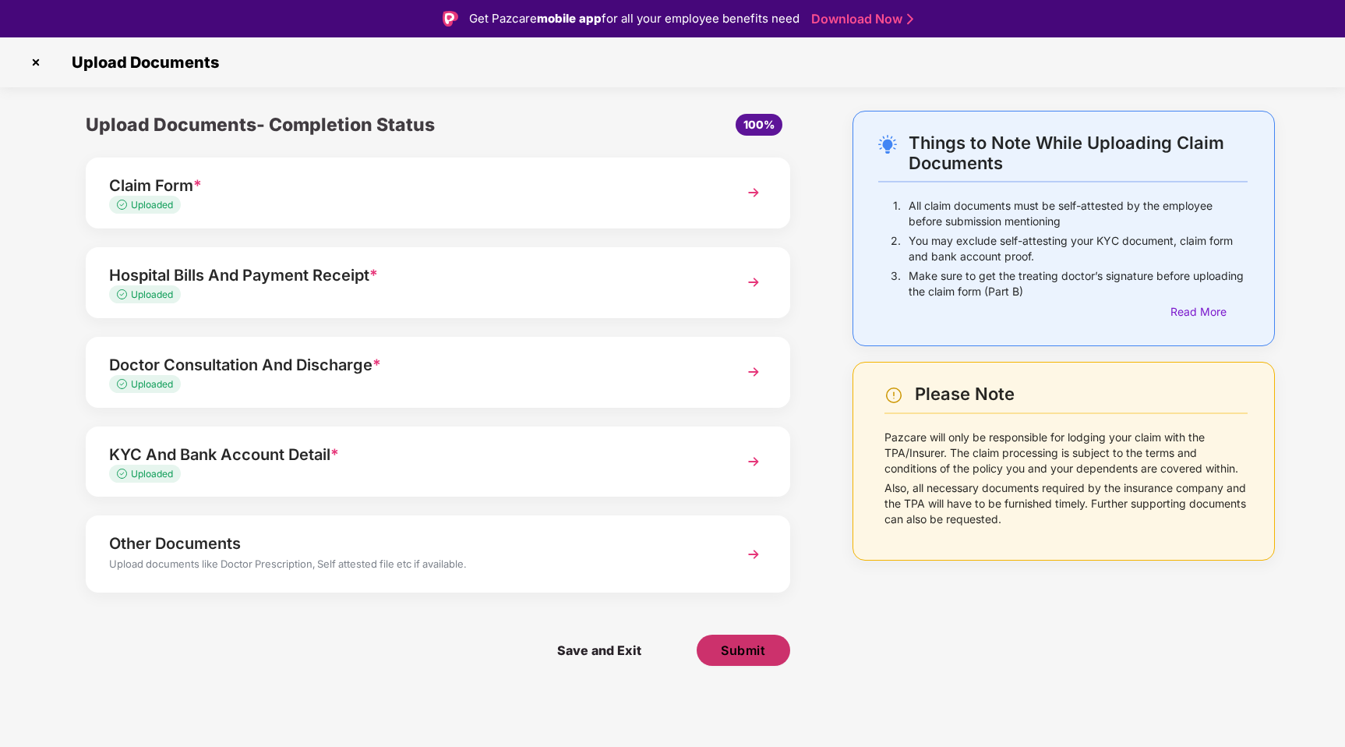
click at [724, 648] on span "Submit" at bounding box center [743, 650] width 44 height 17
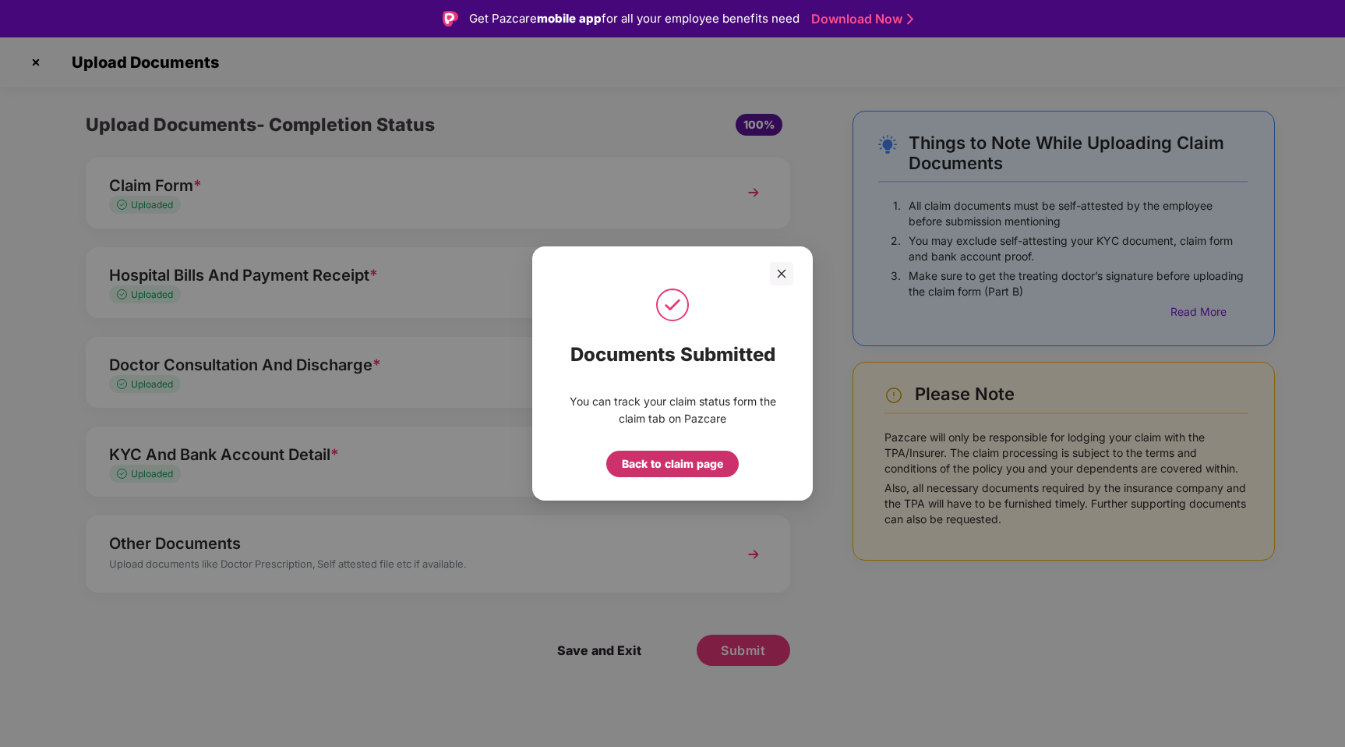
click at [677, 471] on div "Back to claim page" at bounding box center [672, 463] width 101 height 17
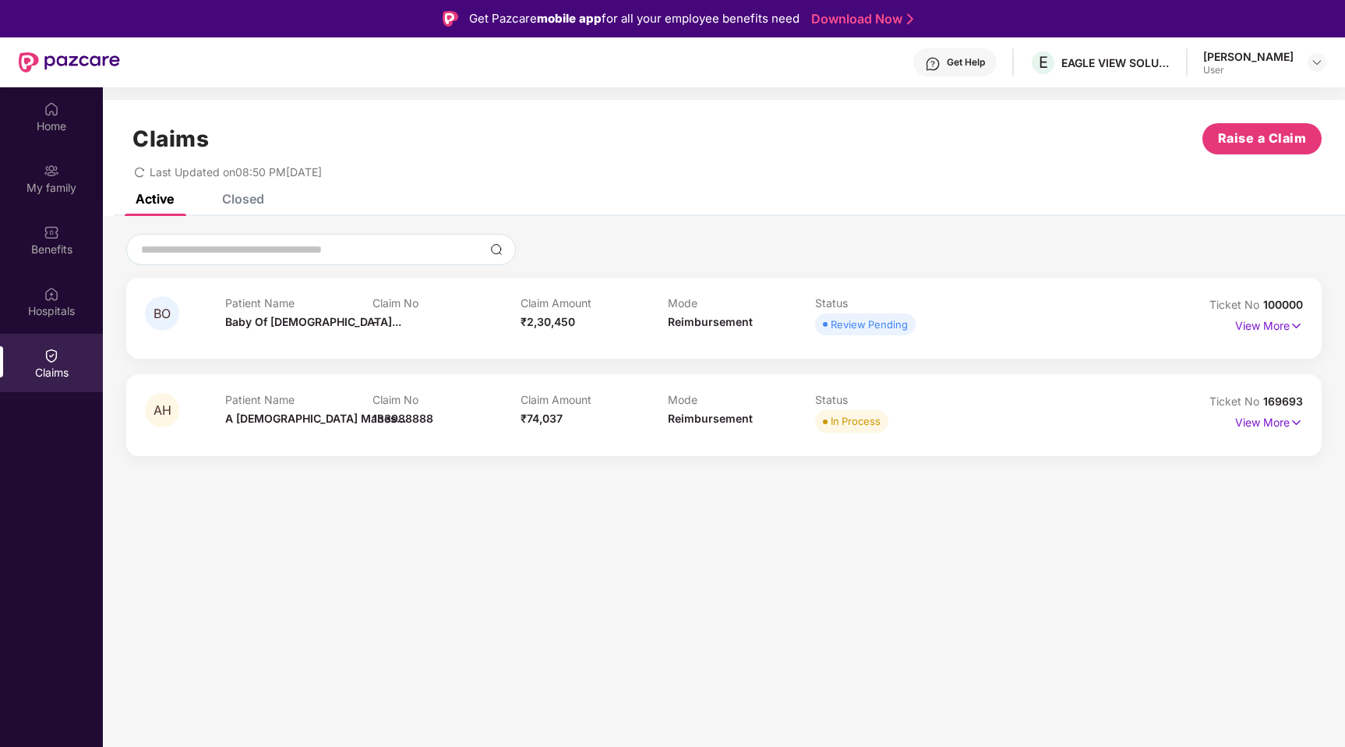
click at [852, 317] on div "Review Pending" at bounding box center [869, 324] width 77 height 16
click at [1256, 332] on p "View More" at bounding box center [1270, 323] width 68 height 21
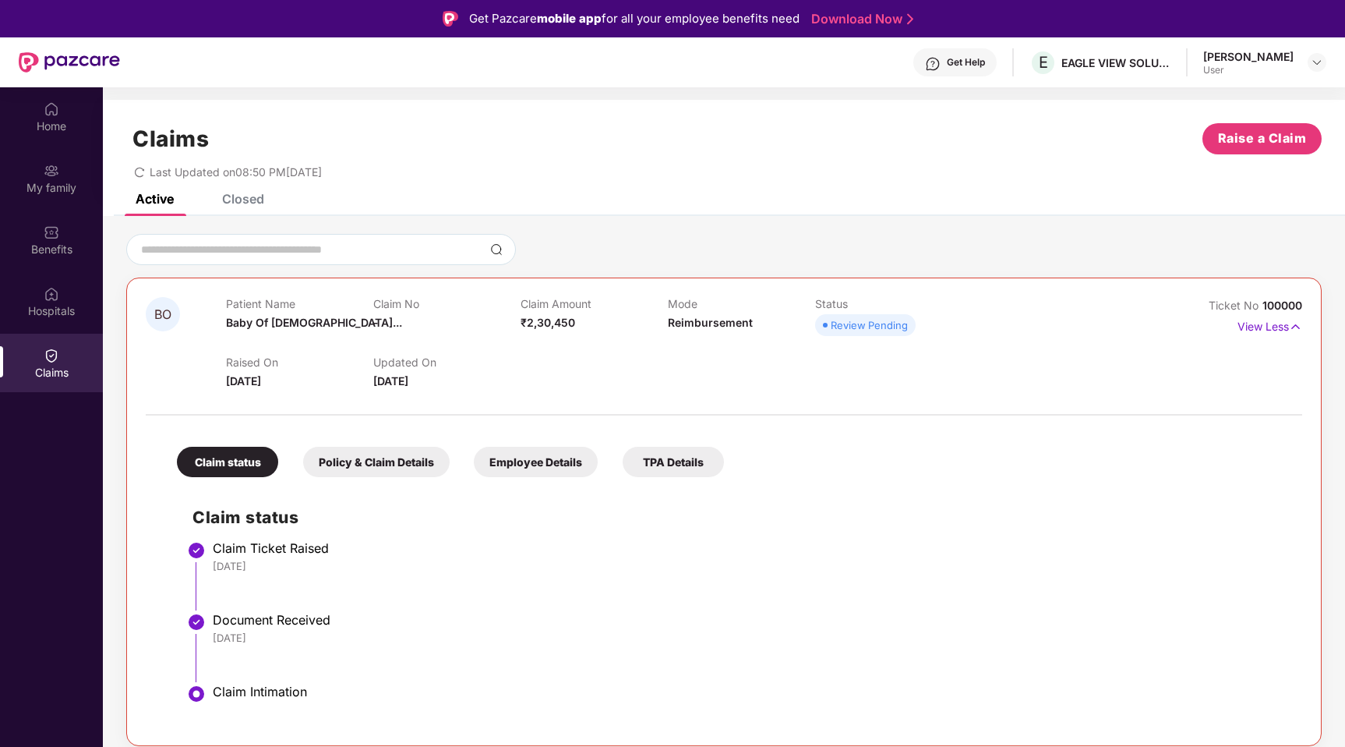
click at [1276, 304] on span "100000" at bounding box center [1283, 305] width 40 height 13
click at [1024, 435] on div "Claim status Policy & Claim Details Employee Details TPA Details Claim status C…" at bounding box center [724, 574] width 1157 height 303
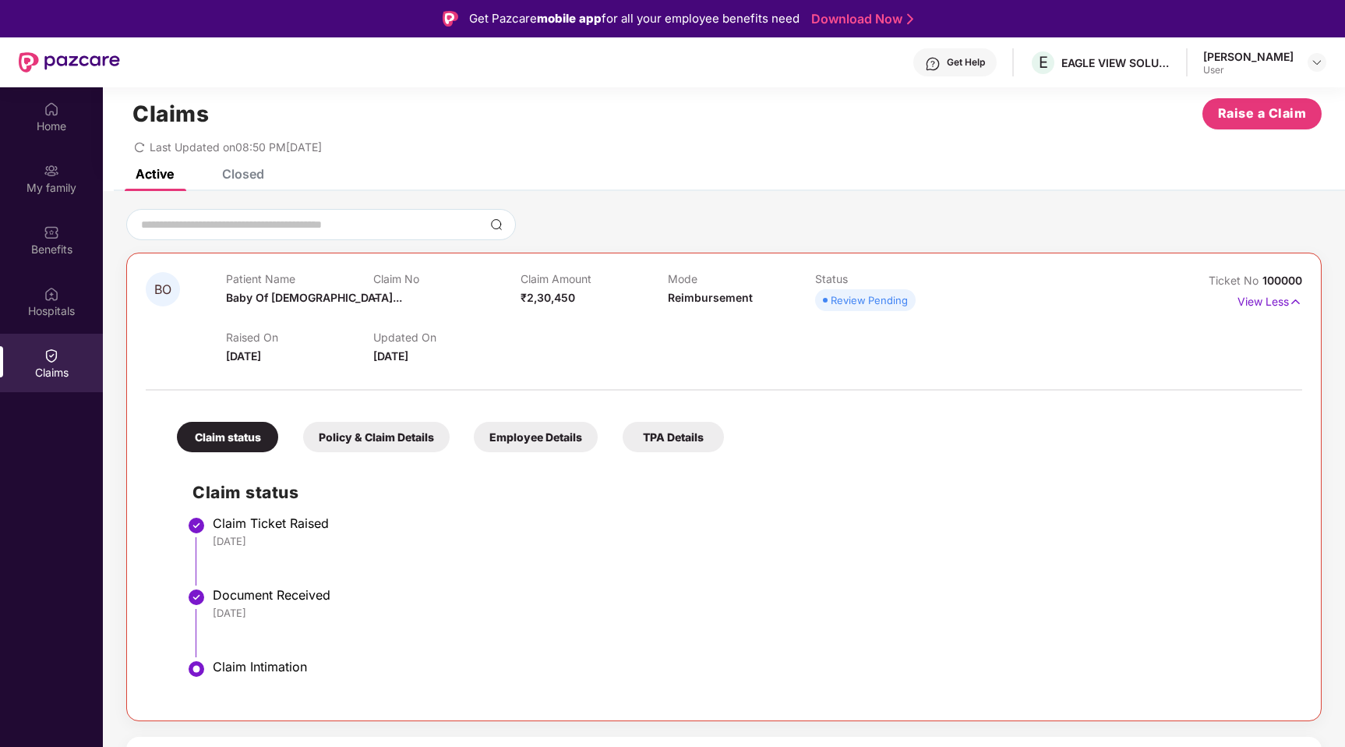
click at [576, 437] on div "Employee Details" at bounding box center [536, 437] width 124 height 30
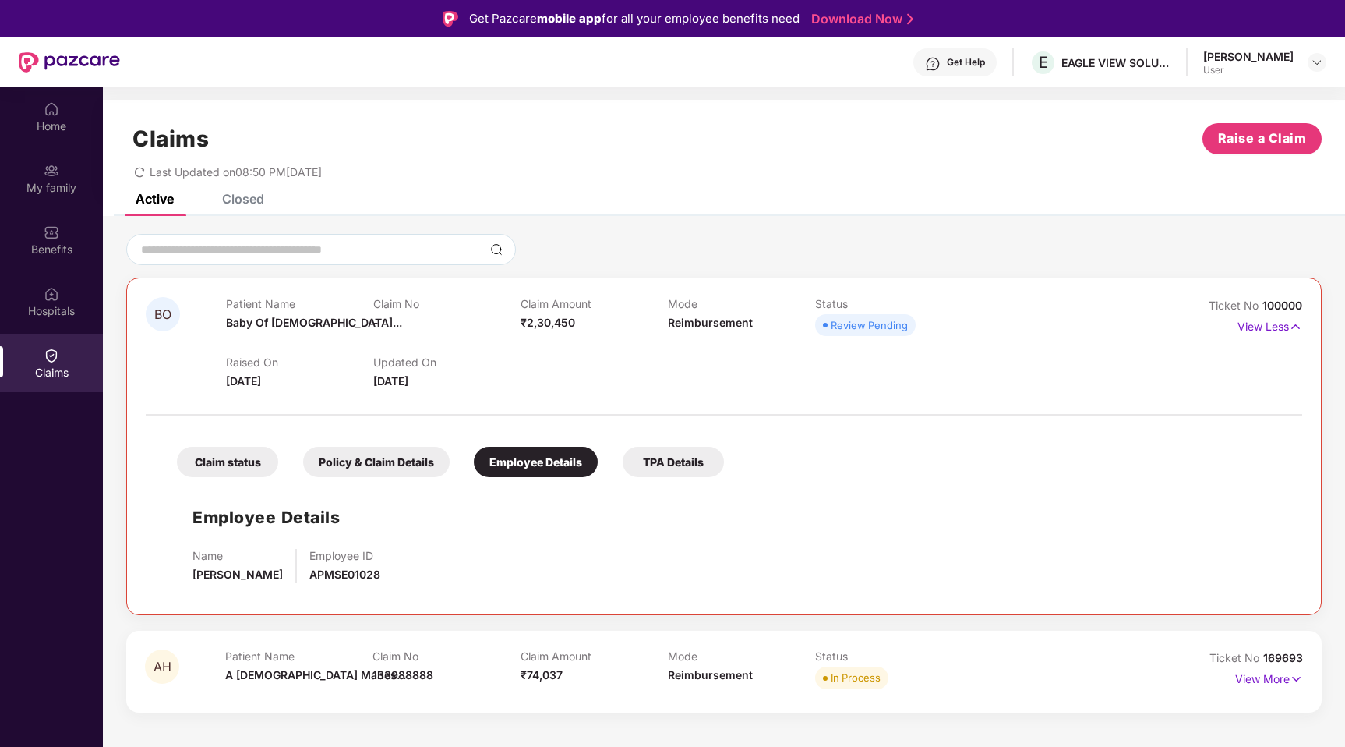
click at [670, 450] on div "TPA Details" at bounding box center [673, 462] width 101 height 30
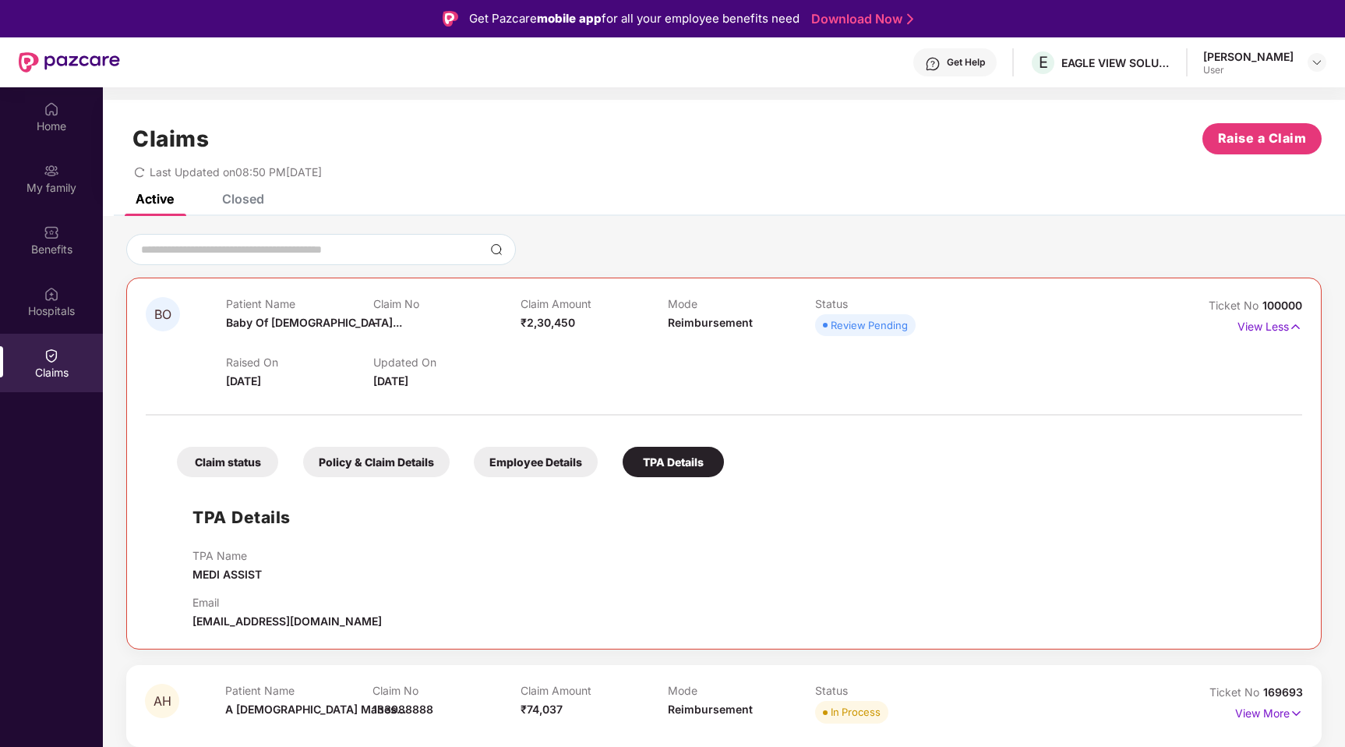
click at [423, 471] on div "Policy & Claim Details" at bounding box center [376, 462] width 147 height 30
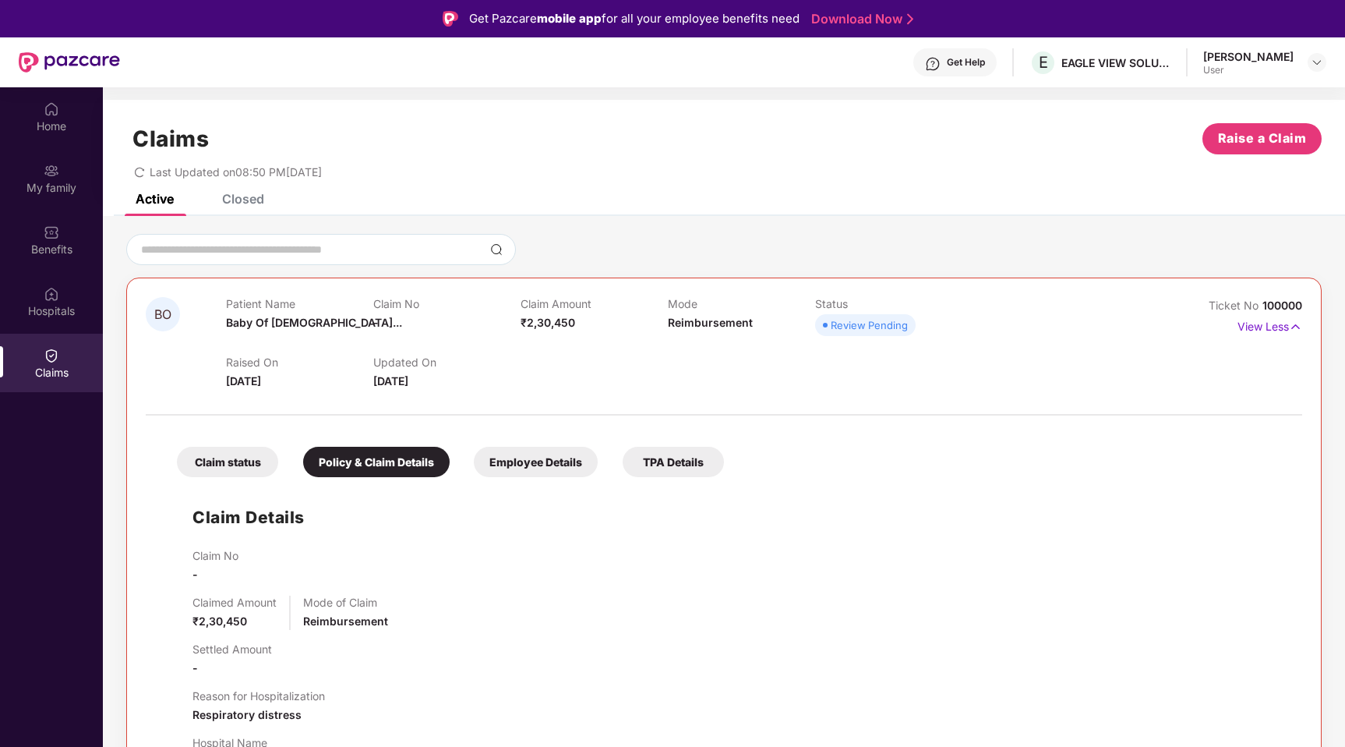
click at [219, 468] on div "Claim status" at bounding box center [227, 462] width 101 height 30
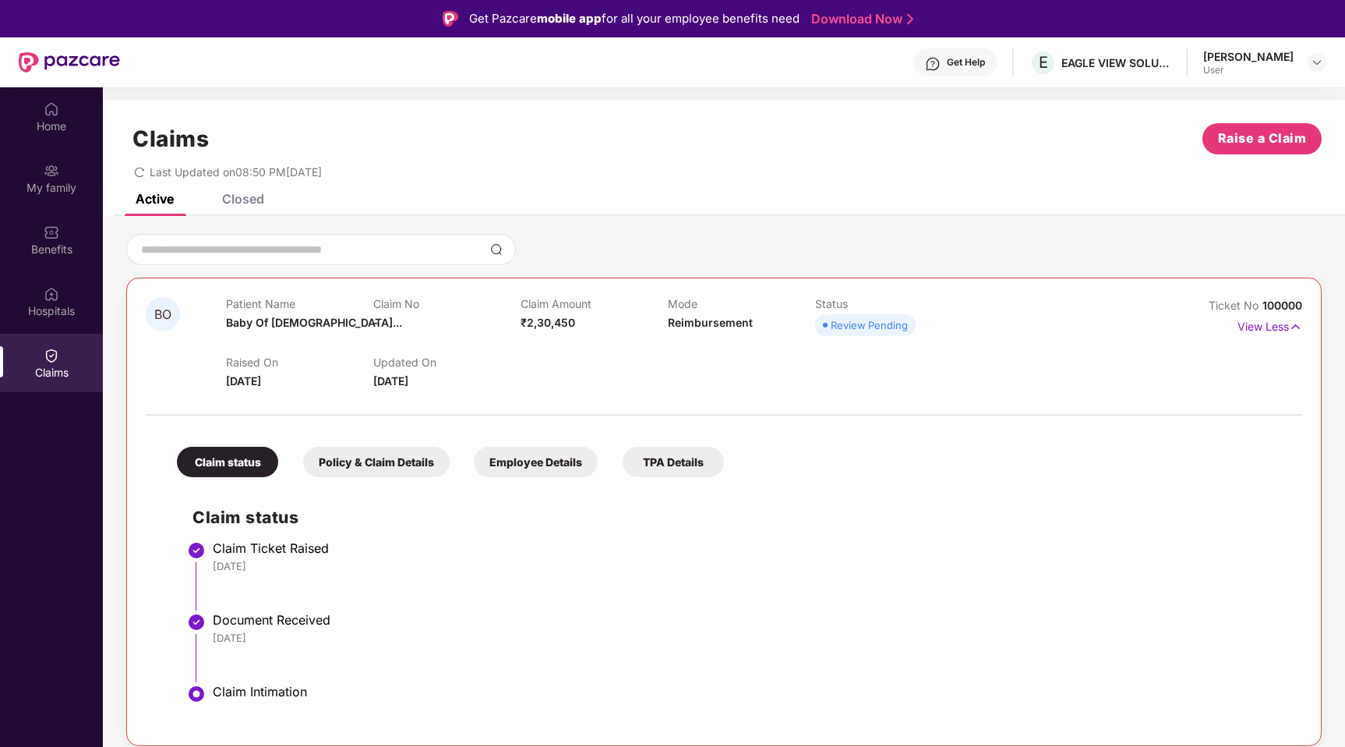
click at [251, 209] on div "Closed" at bounding box center [231, 199] width 65 height 34
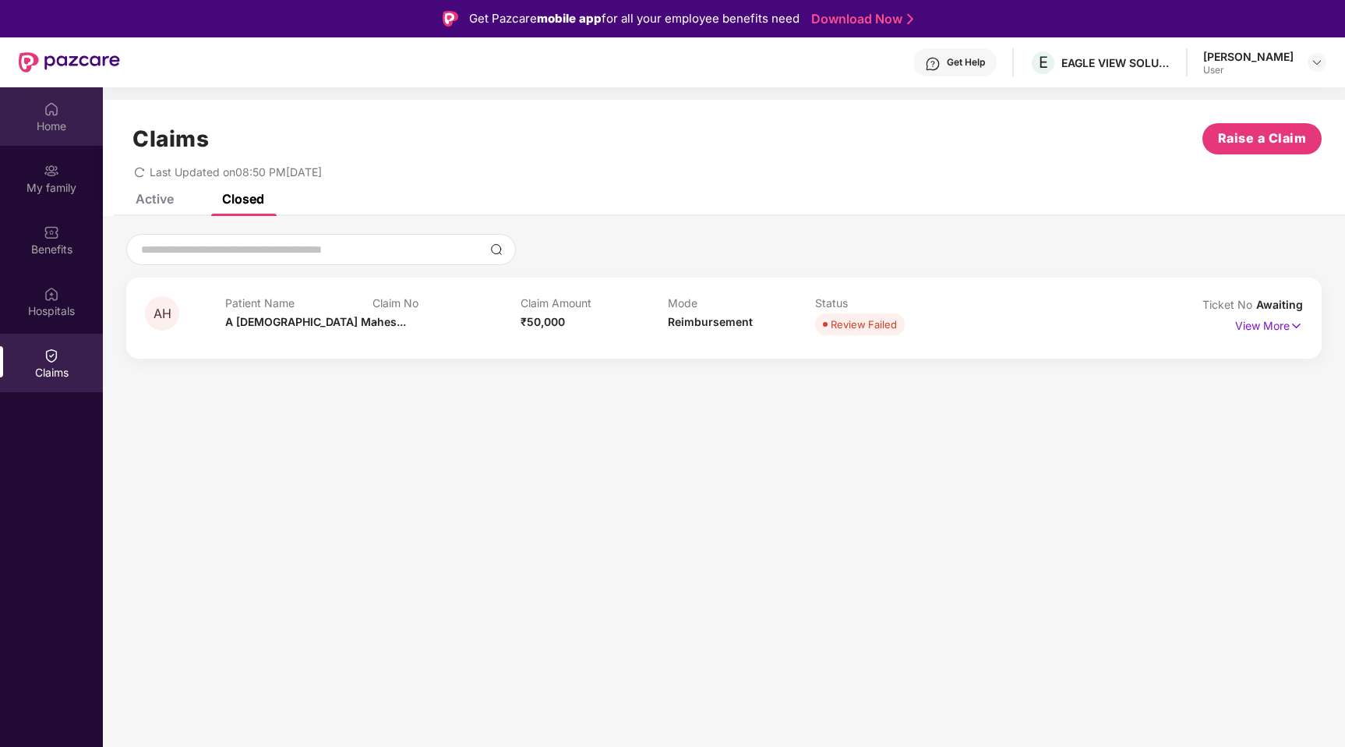
click at [71, 127] on div "Home" at bounding box center [51, 126] width 103 height 16
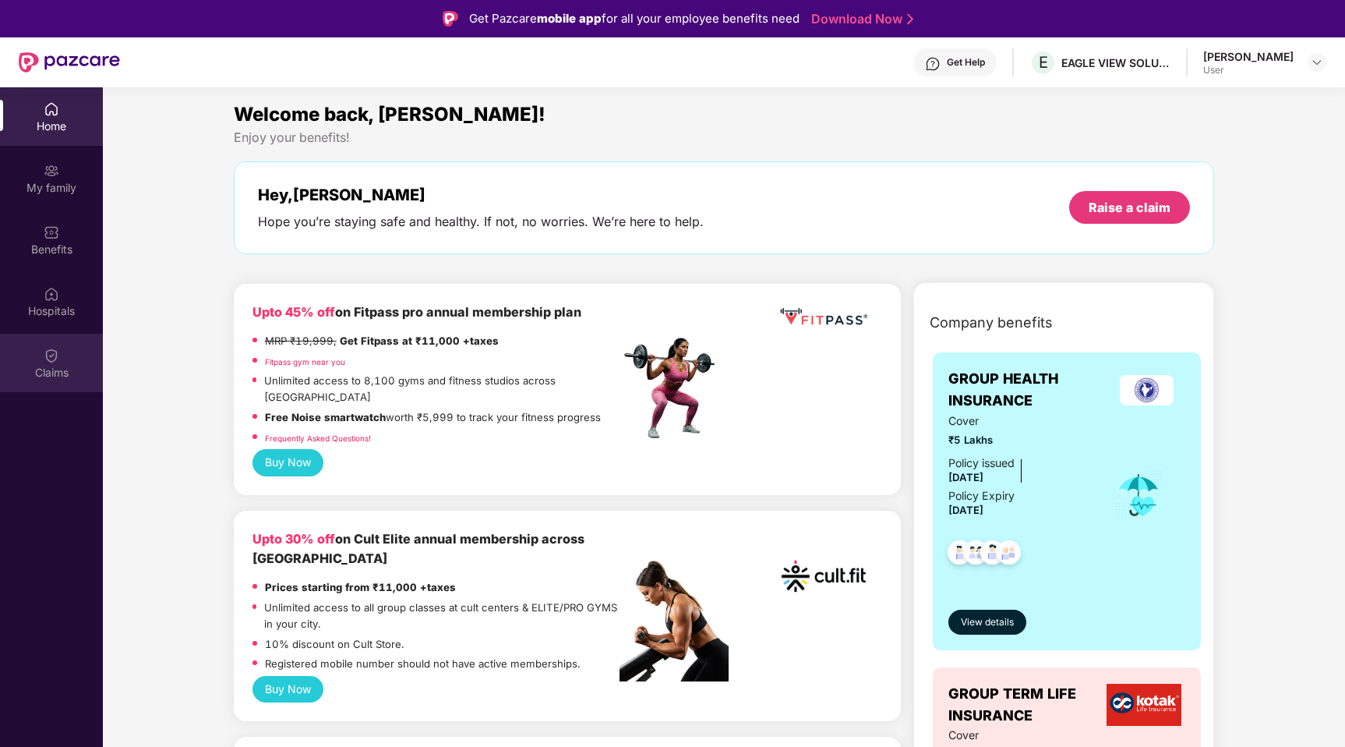
click at [68, 354] on div "Claims" at bounding box center [51, 363] width 103 height 58
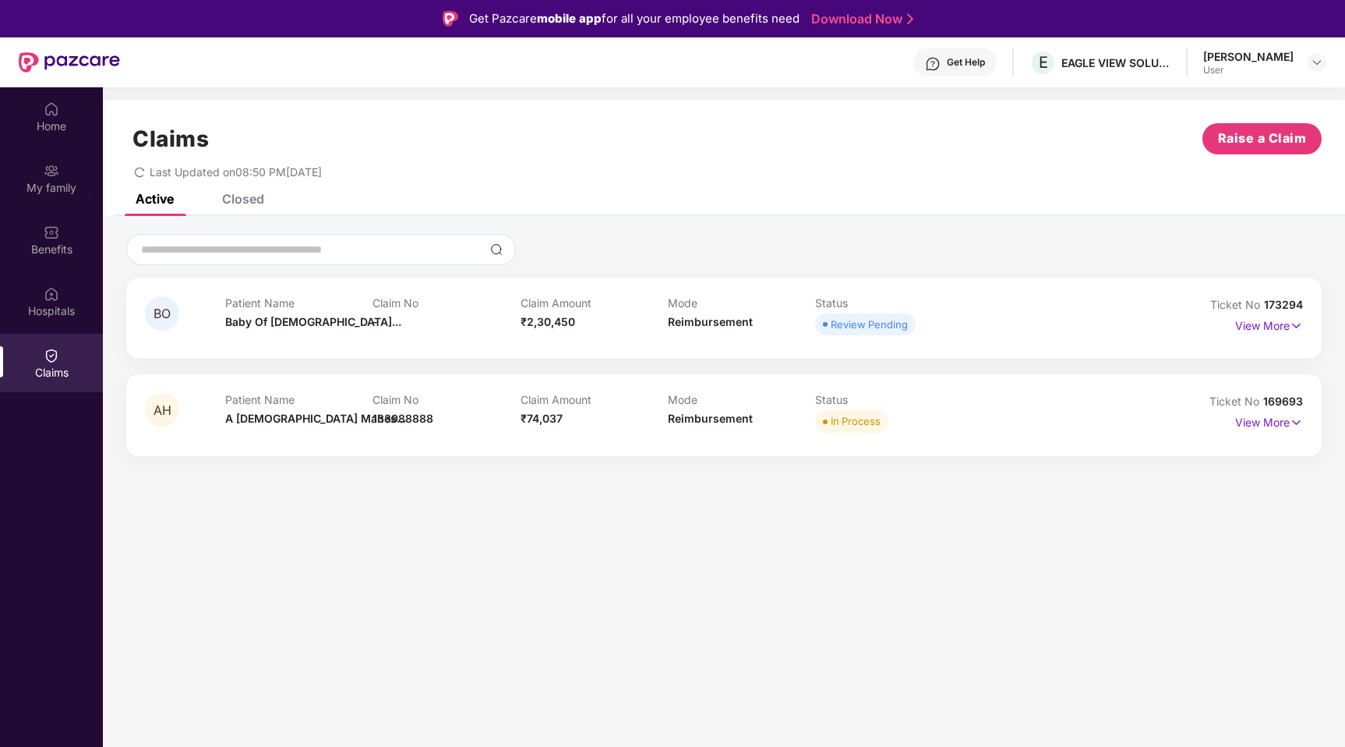
click at [282, 334] on div "Patient Name Baby Of Hindu..." at bounding box center [298, 317] width 147 height 43
click at [819, 317] on span "Review Pending" at bounding box center [865, 324] width 101 height 22
click at [1264, 322] on p "View More" at bounding box center [1270, 323] width 68 height 21
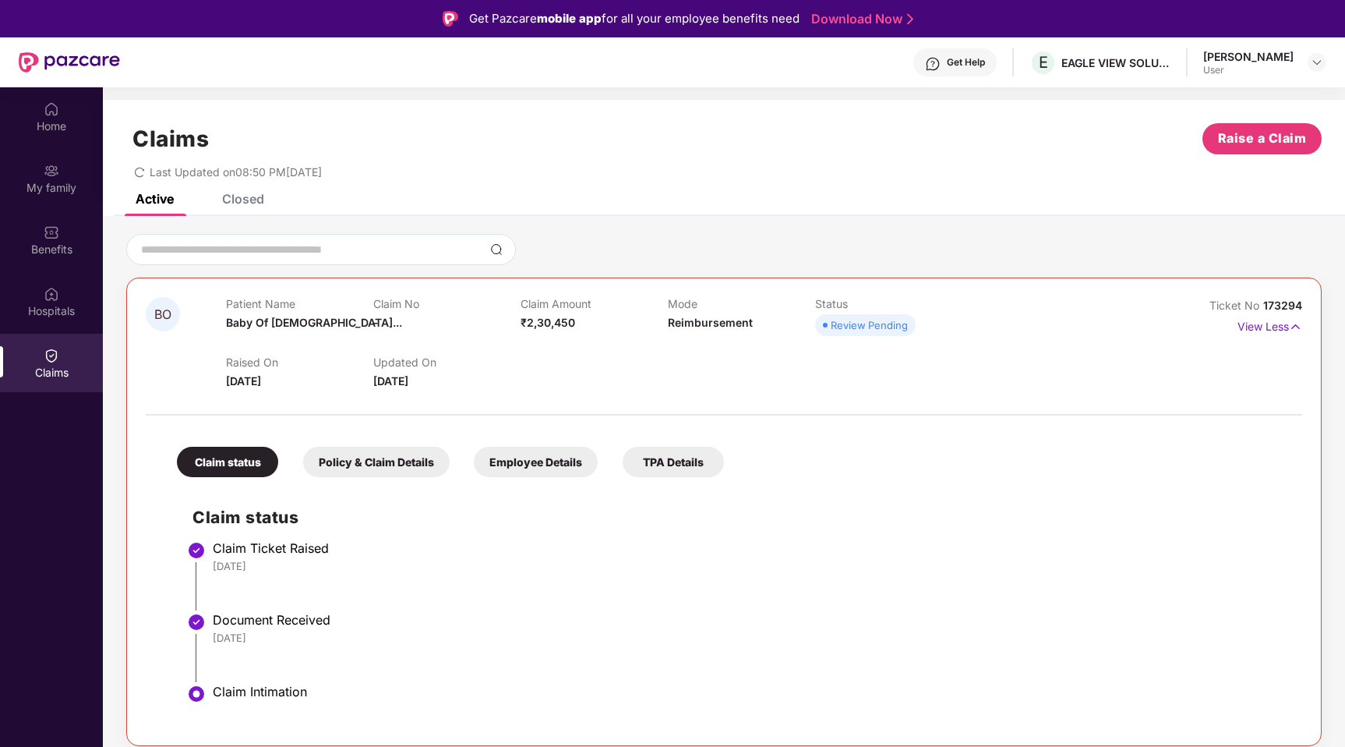
click at [1022, 227] on div "BO Patient Name Baby Of Hindu... Claim No - Claim Amount ₹2,30,450 Mode Reimbur…" at bounding box center [724, 537] width 1243 height 643
